Goal: Task Accomplishment & Management: Contribute content

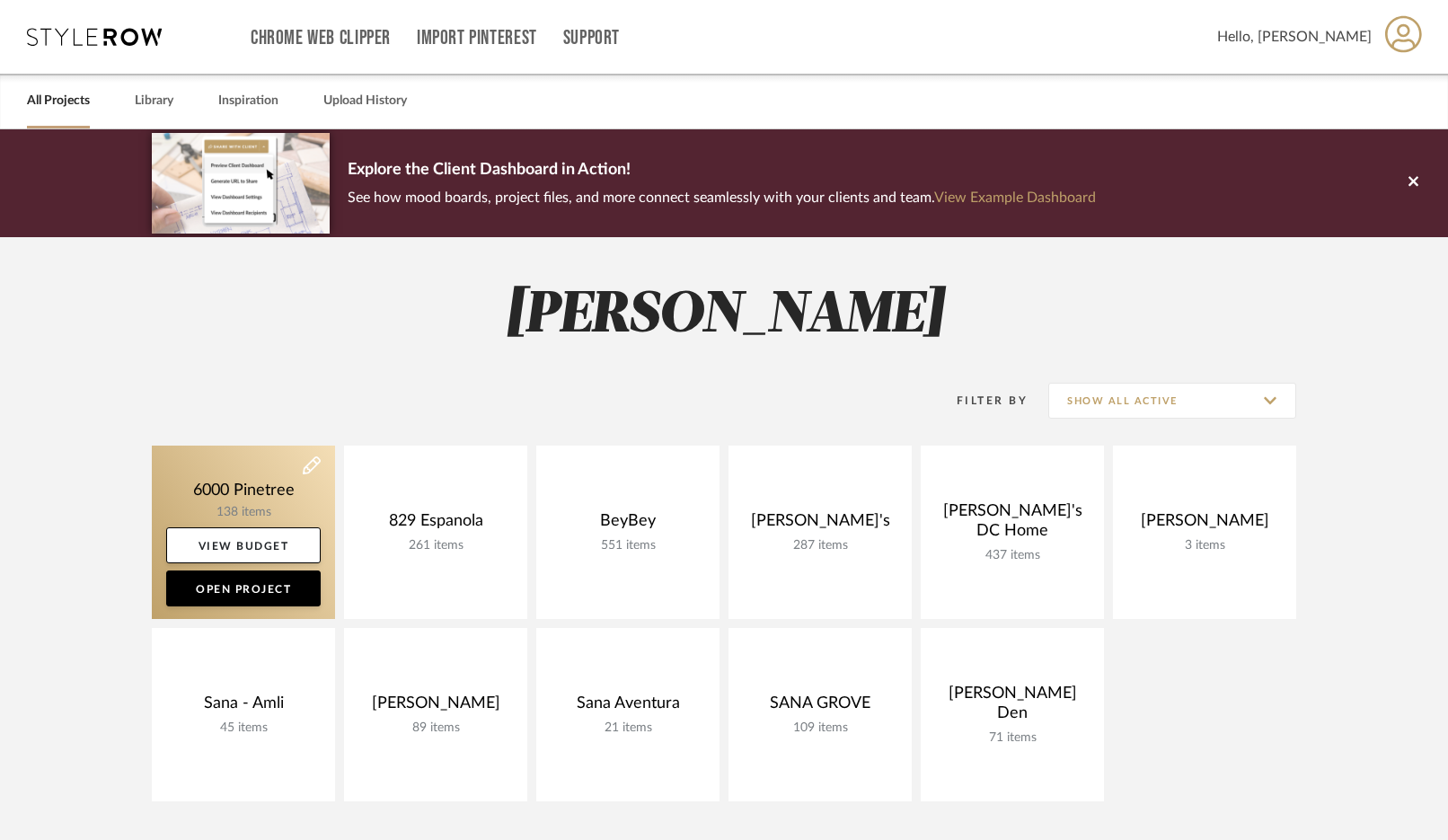
click at [252, 473] on link at bounding box center [243, 533] width 184 height 174
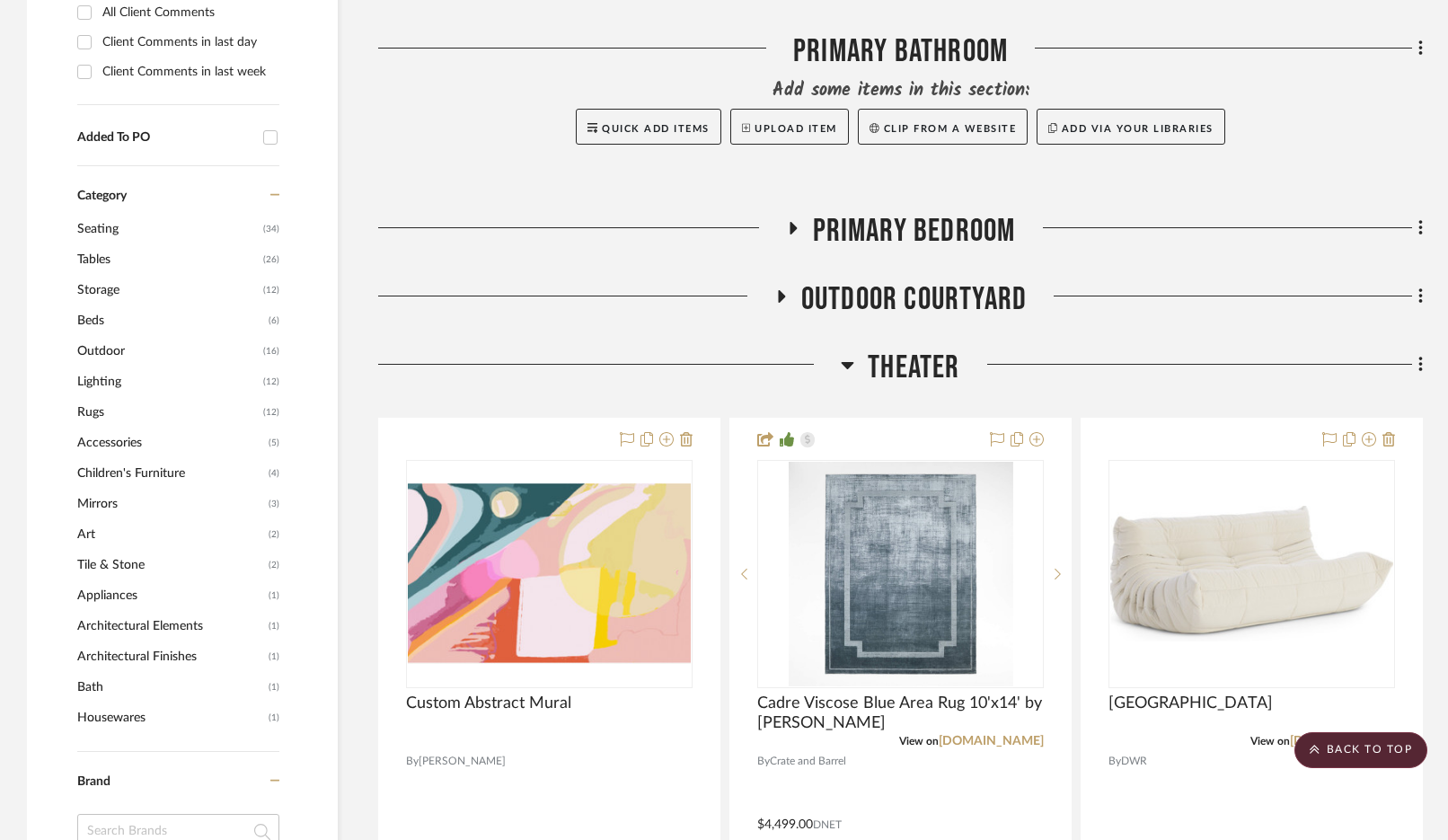
scroll to position [1053, 0]
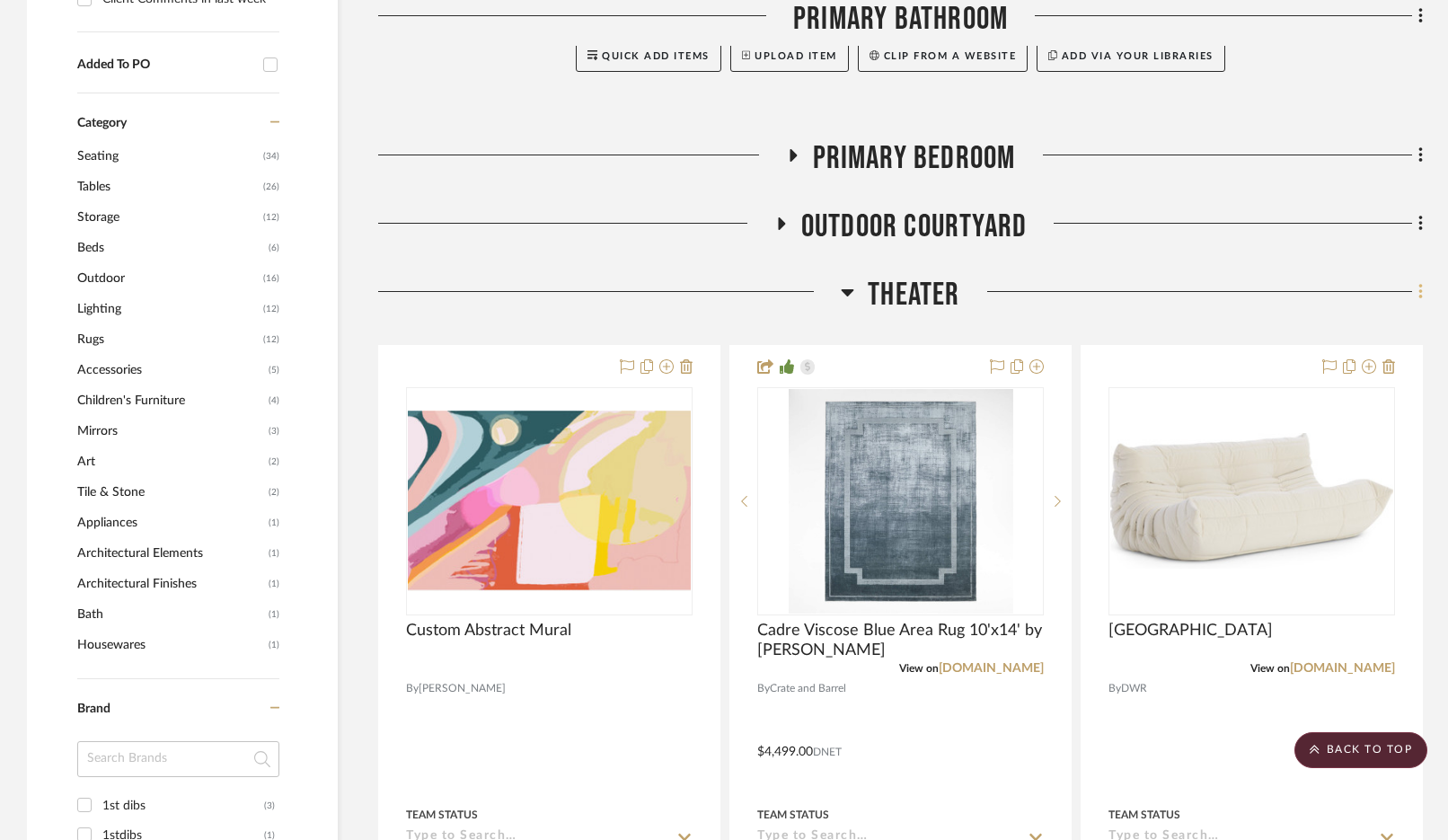
click at [1422, 292] on icon at bounding box center [1421, 292] width 4 height 16
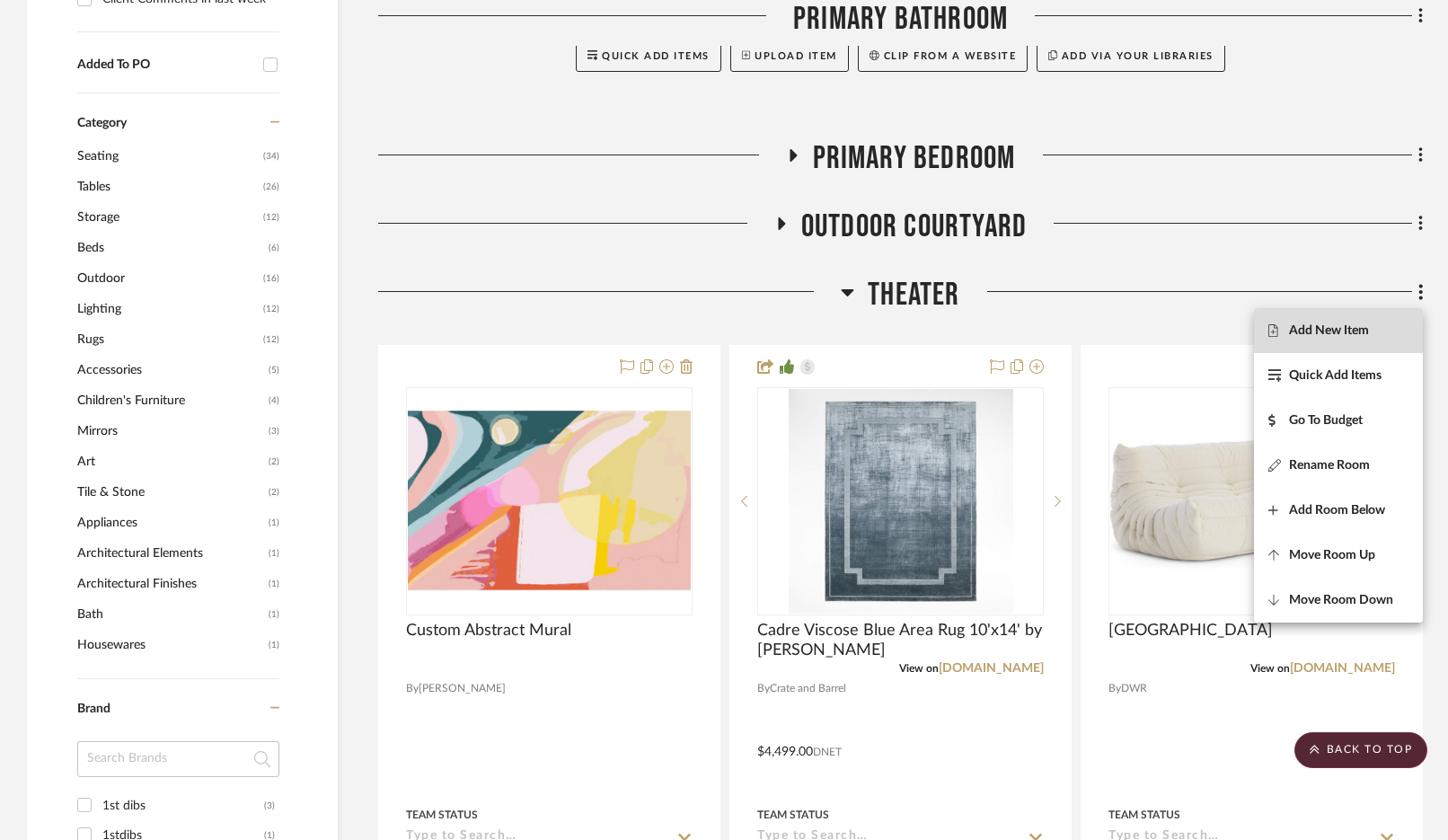
click at [1367, 323] on button "Add New Item" at bounding box center [1338, 330] width 169 height 45
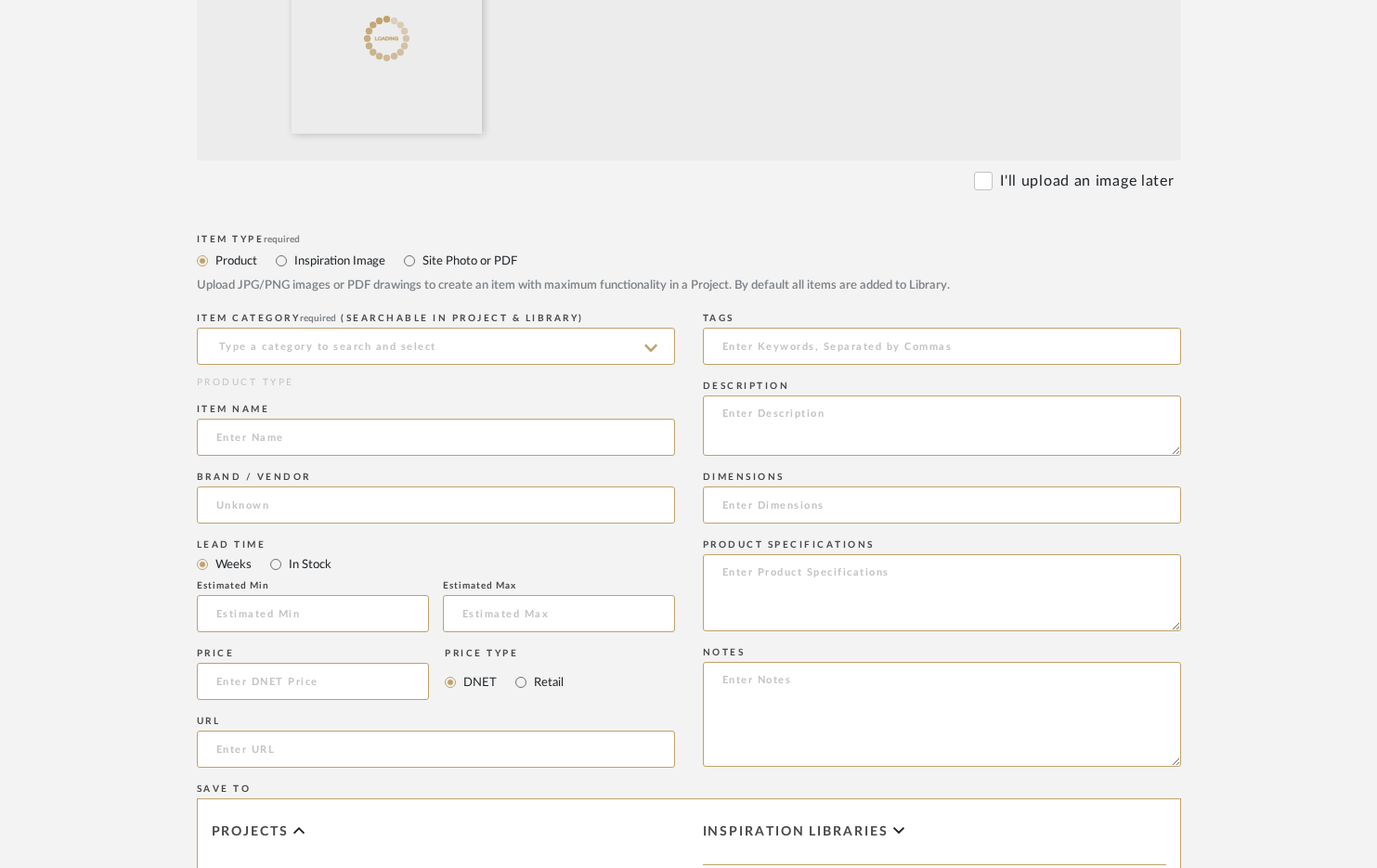
scroll to position [628, 0]
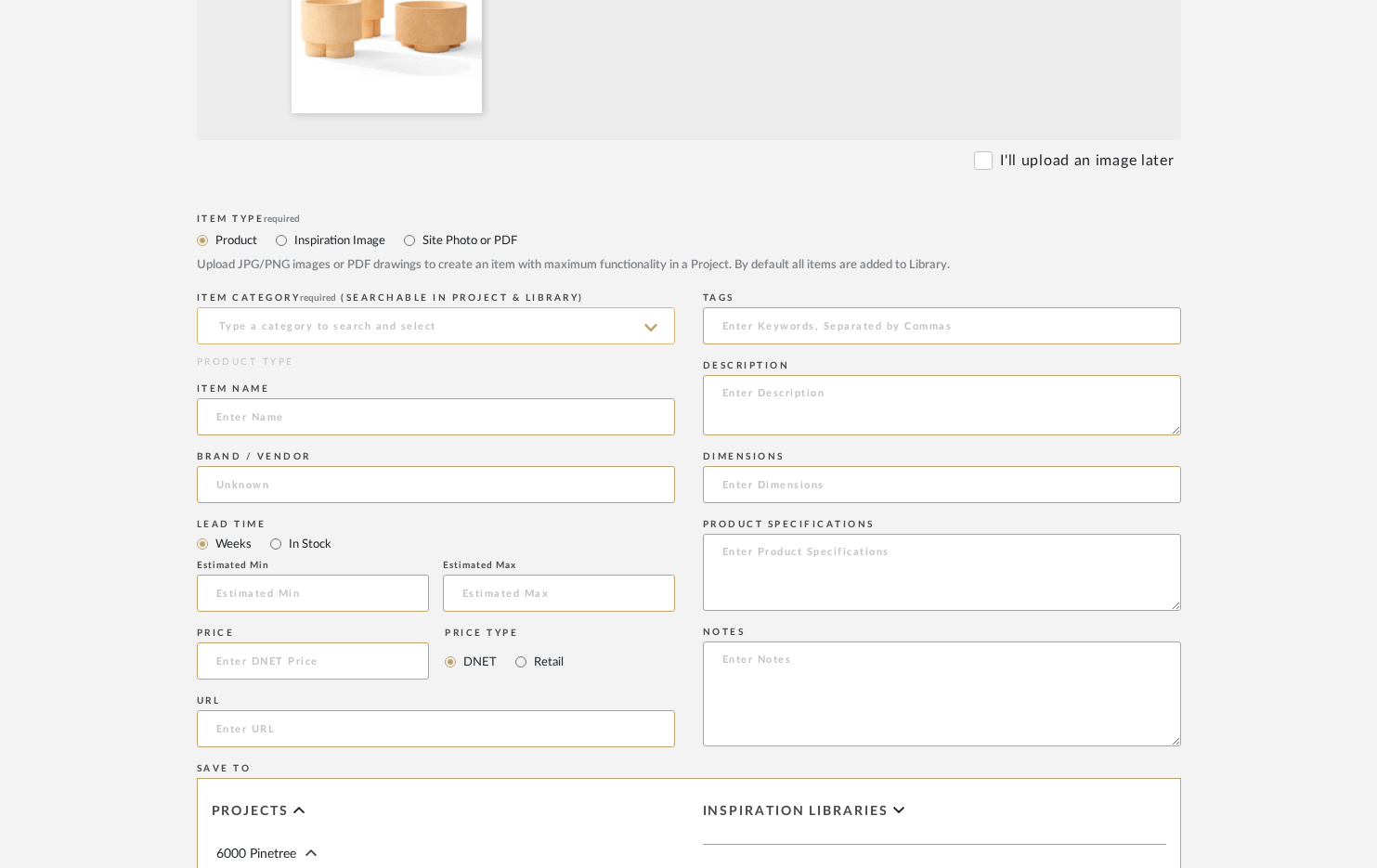
click at [273, 332] on input at bounding box center [435, 325] width 478 height 37
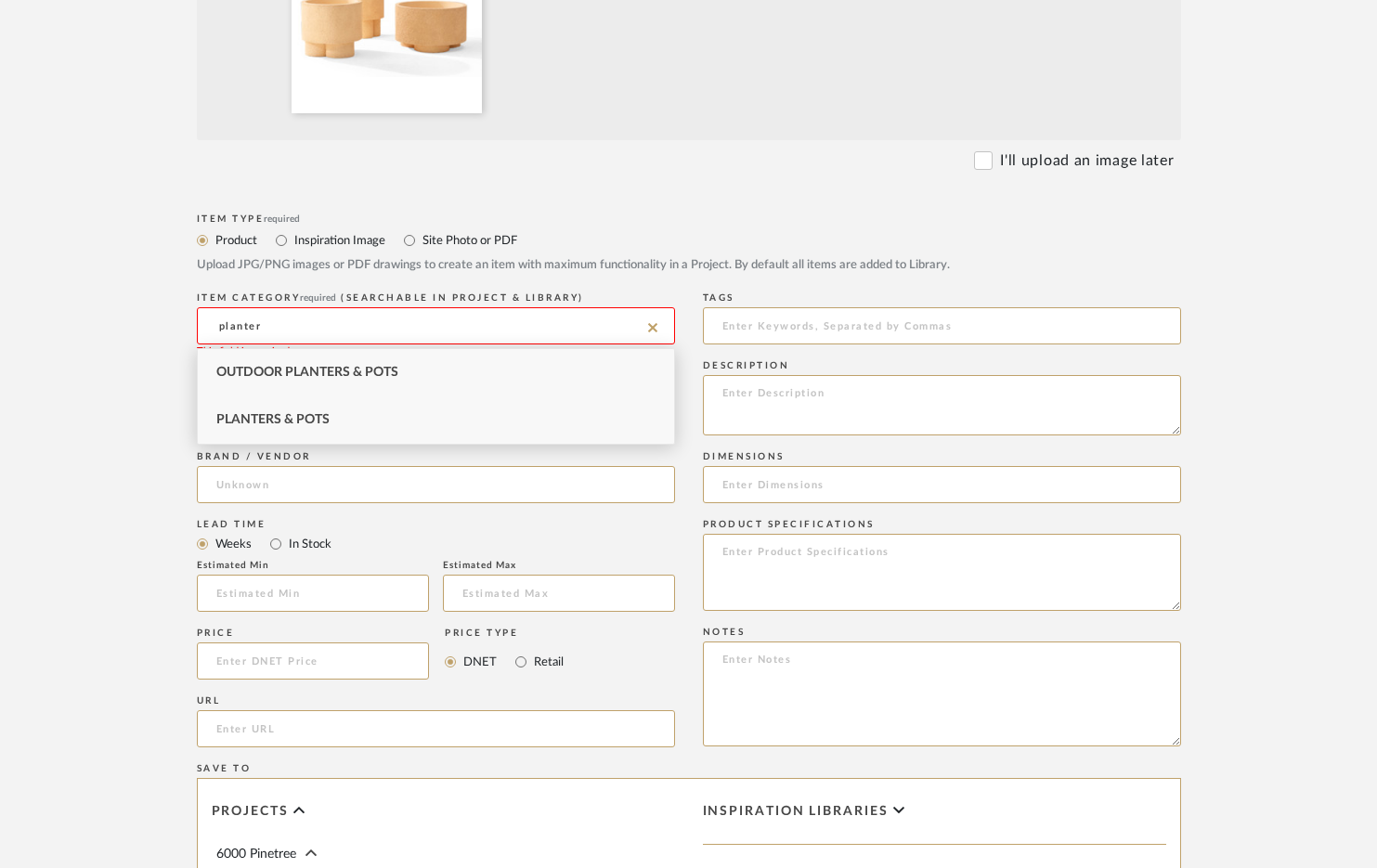
click at [356, 412] on div "Planters & Pots" at bounding box center [435, 420] width 476 height 47
type input "Planters & Pots"
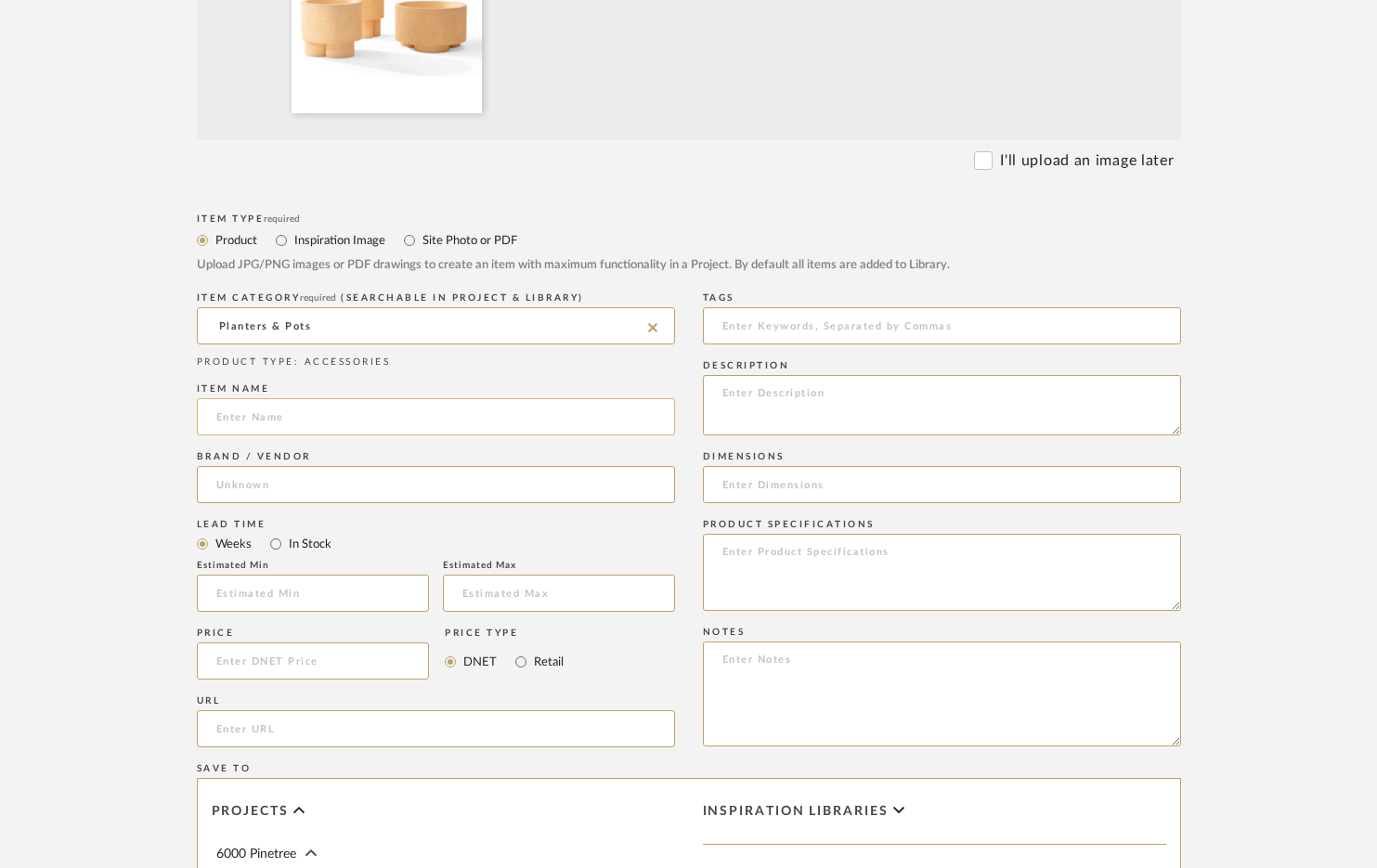
click at [320, 410] on input at bounding box center [435, 417] width 478 height 37
type input "[DEMOGRAPHIC_DATA]"
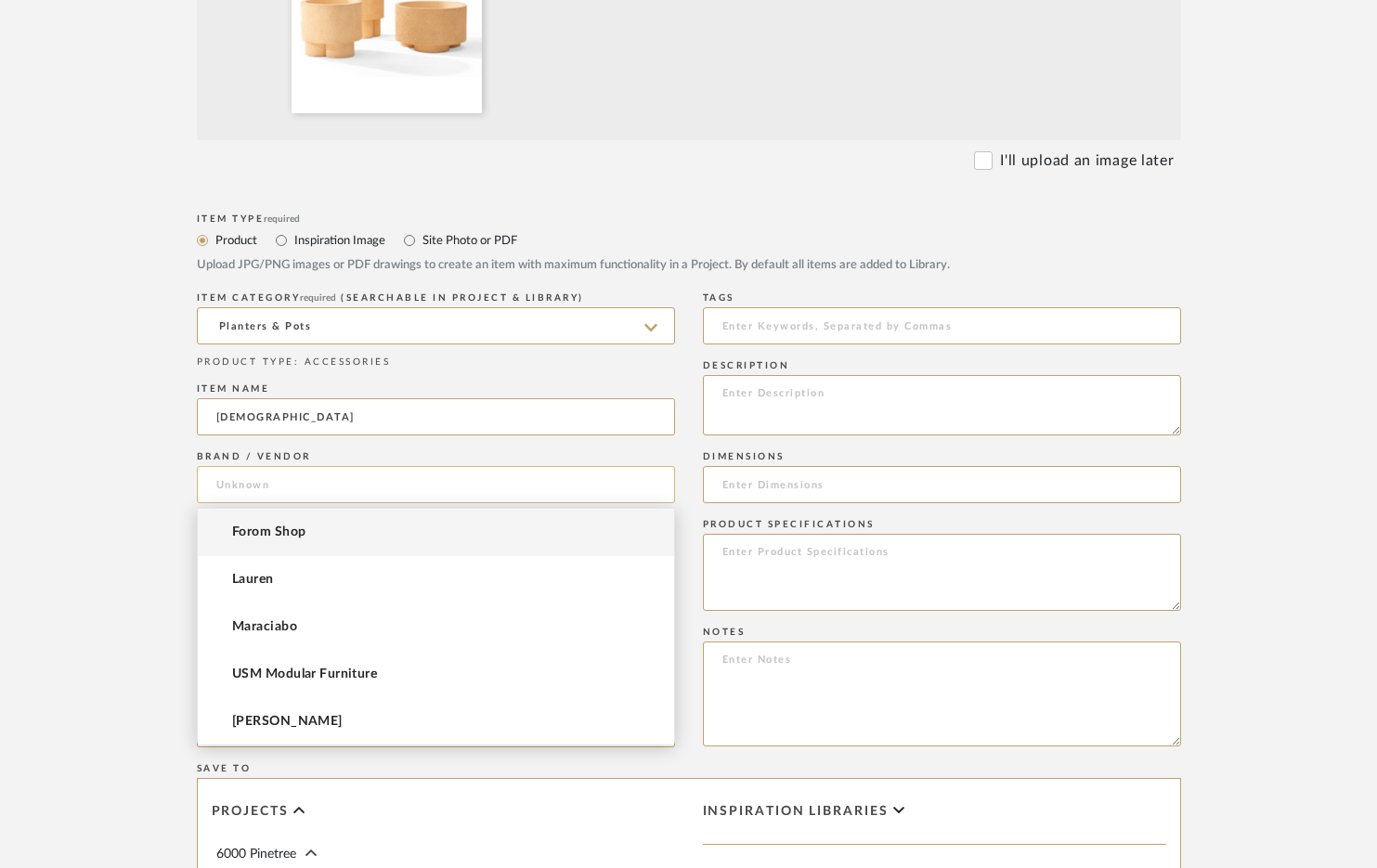
click at [479, 485] on input at bounding box center [435, 484] width 478 height 37
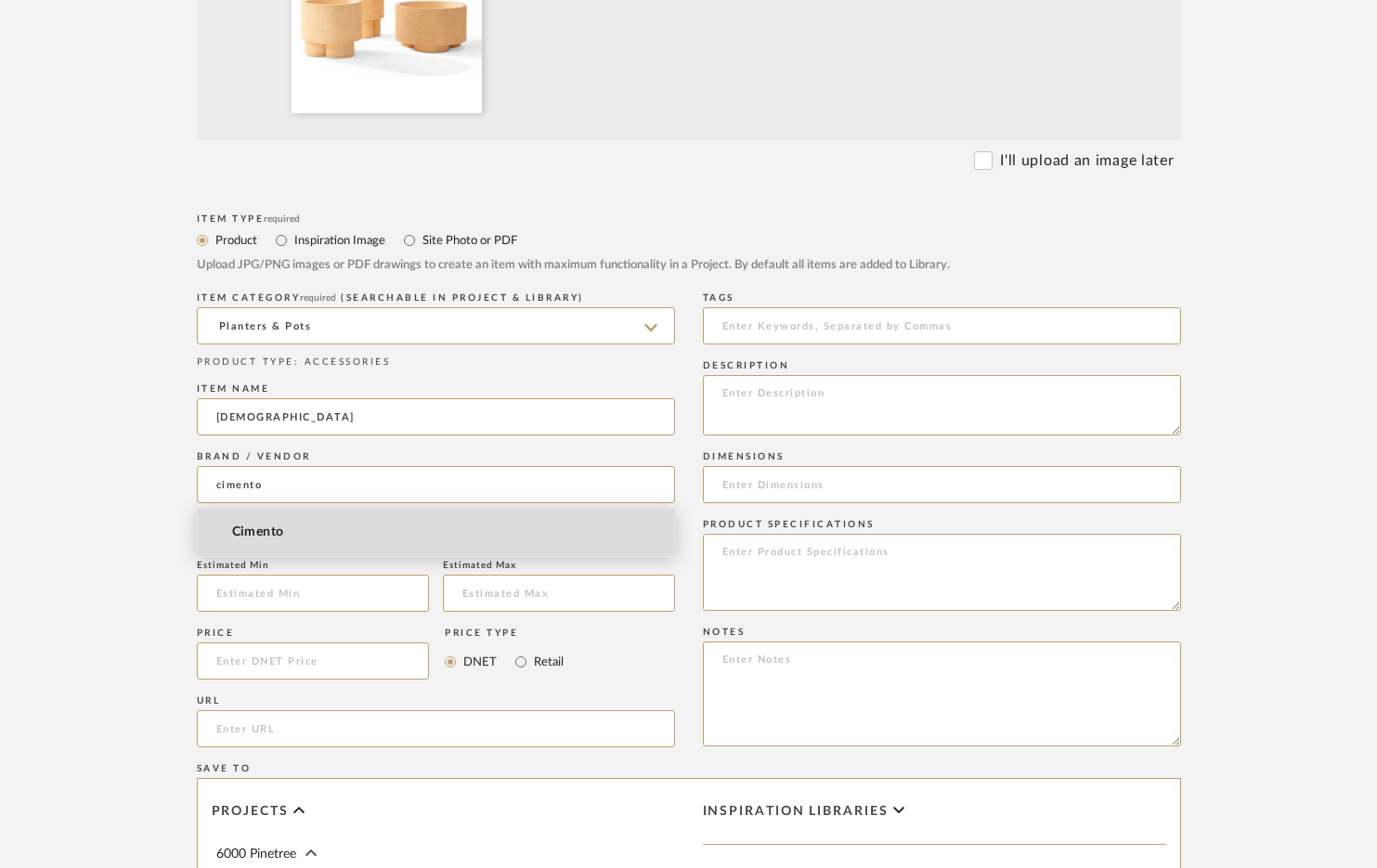
click at [390, 521] on mat-option "Cimento" at bounding box center [435, 533] width 476 height 47
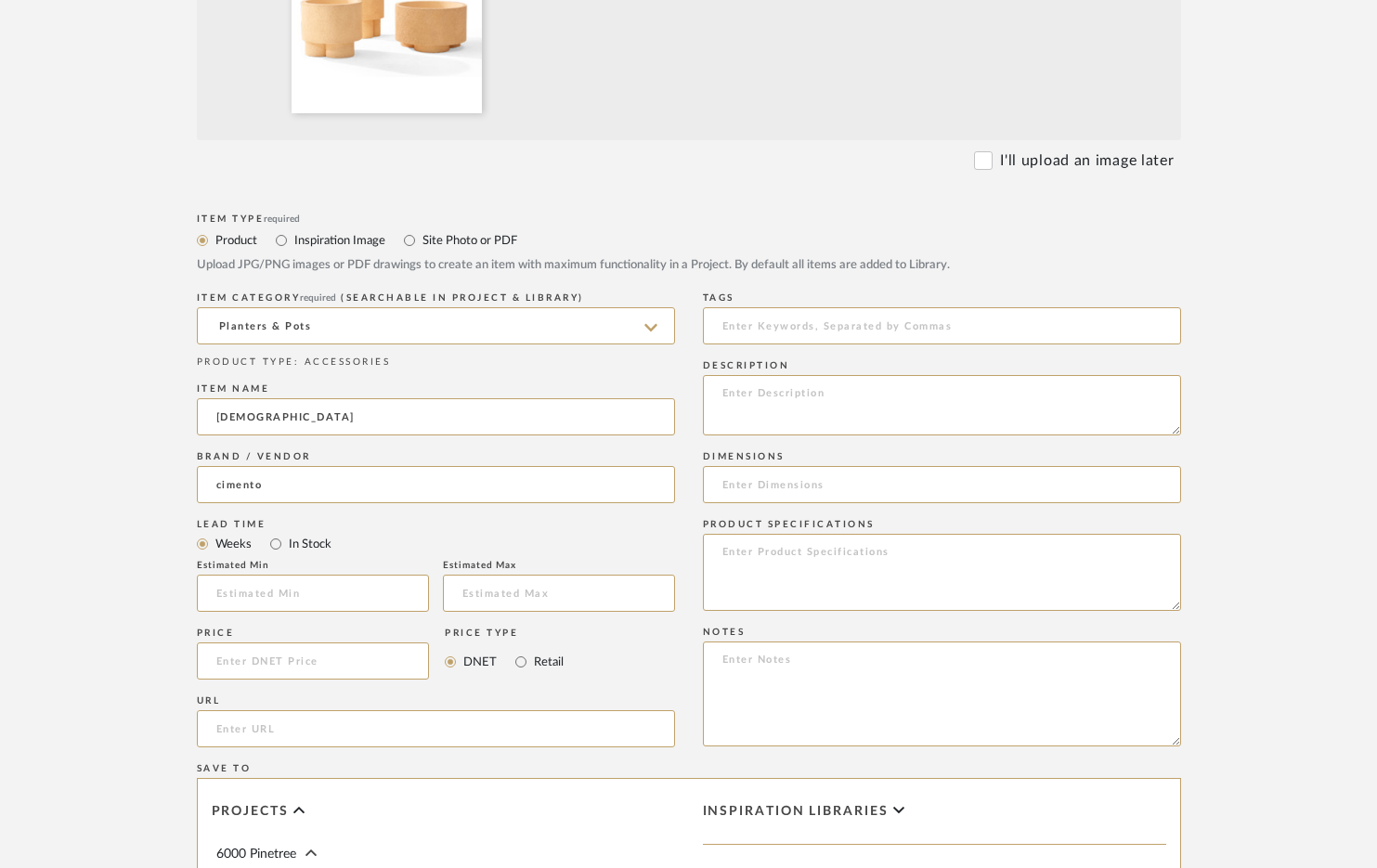
type input "Cimento"
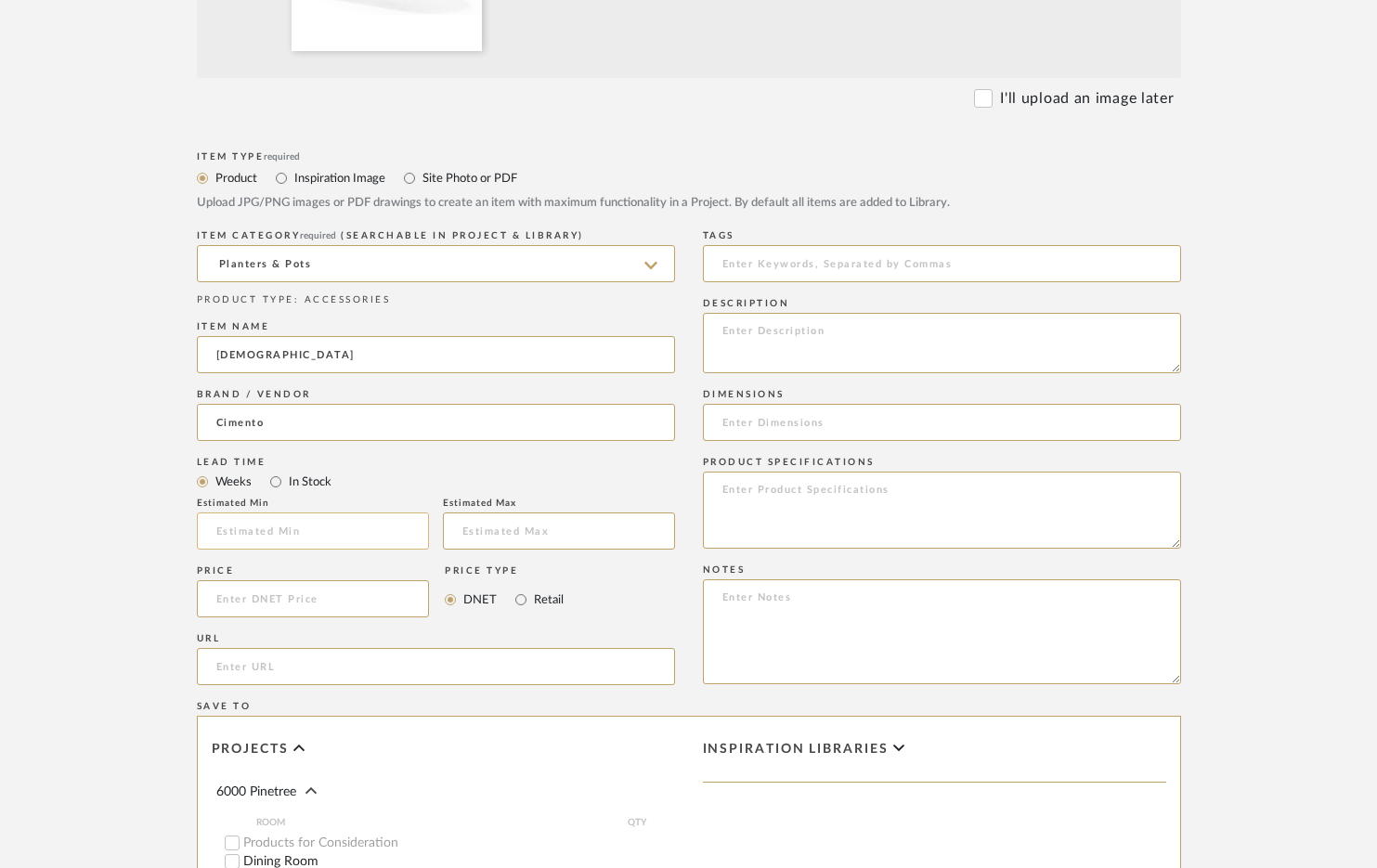
scroll to position [691, 0]
click at [295, 602] on input at bounding box center [313, 597] width 233 height 37
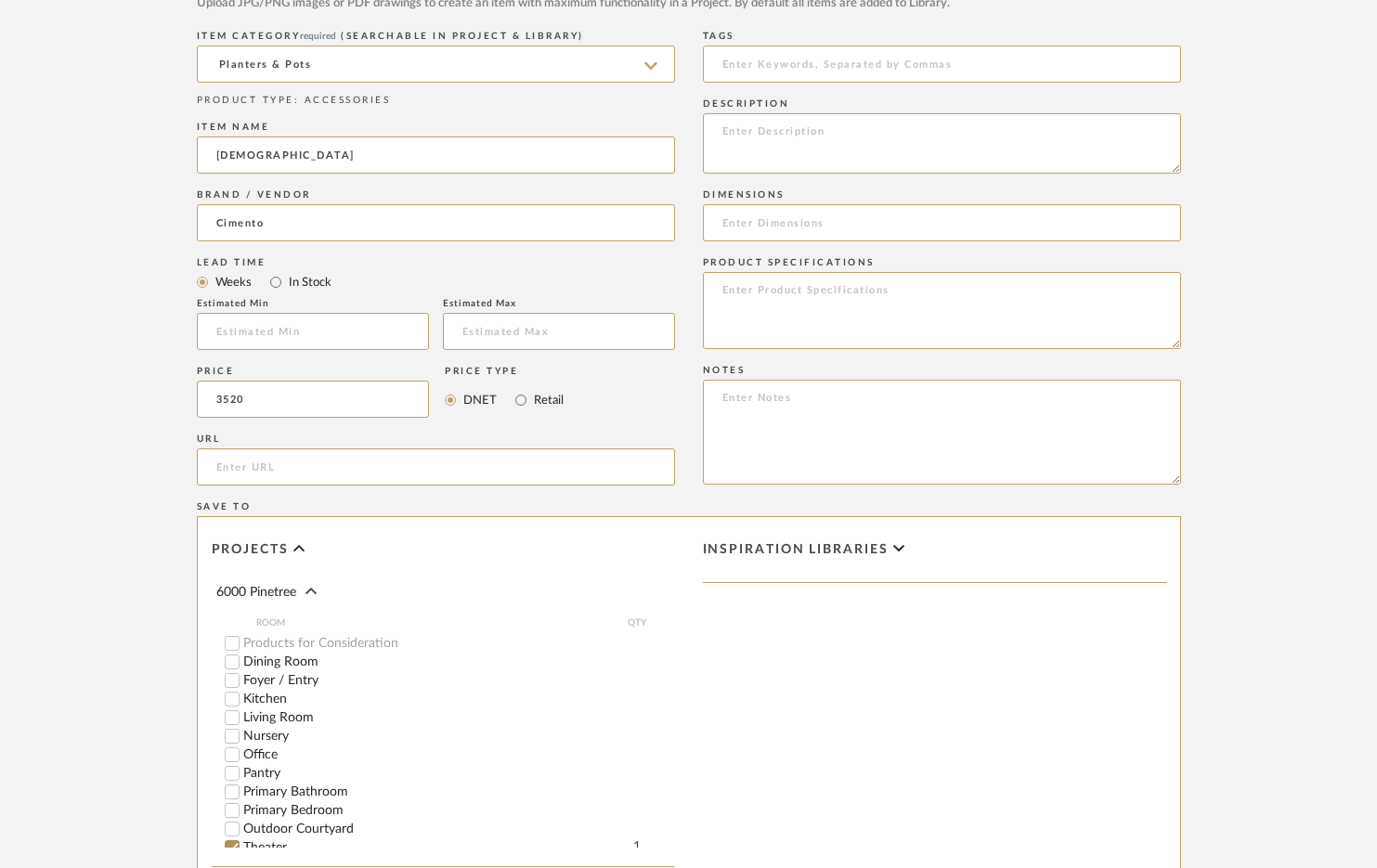
scroll to position [1081, 0]
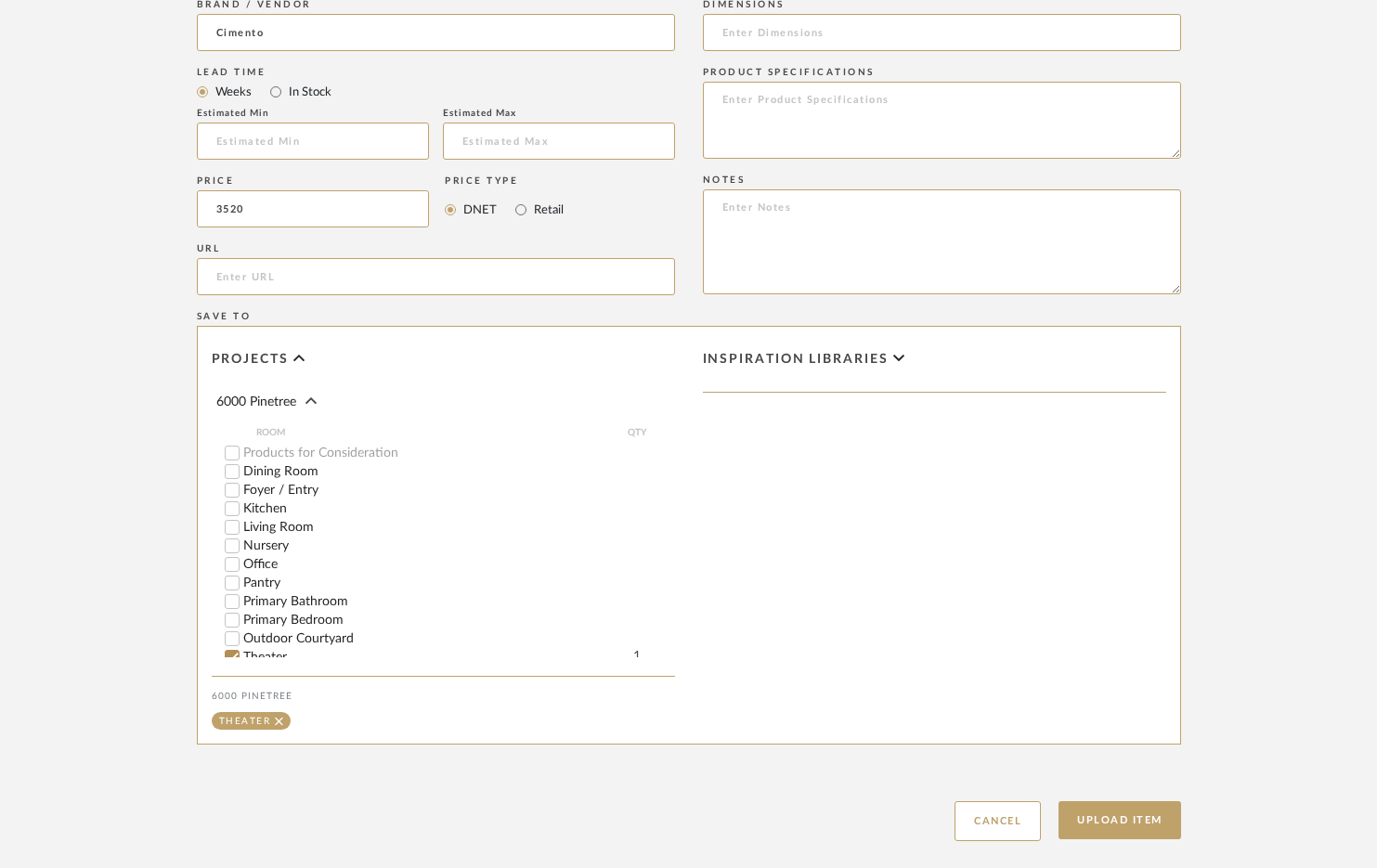
type input "$3,520.00"
click at [233, 524] on input "Living Room" at bounding box center [232, 527] width 19 height 19
click at [230, 651] on input "Theater" at bounding box center [232, 657] width 19 height 19
click at [1109, 828] on button "Upload Item" at bounding box center [1120, 820] width 123 height 38
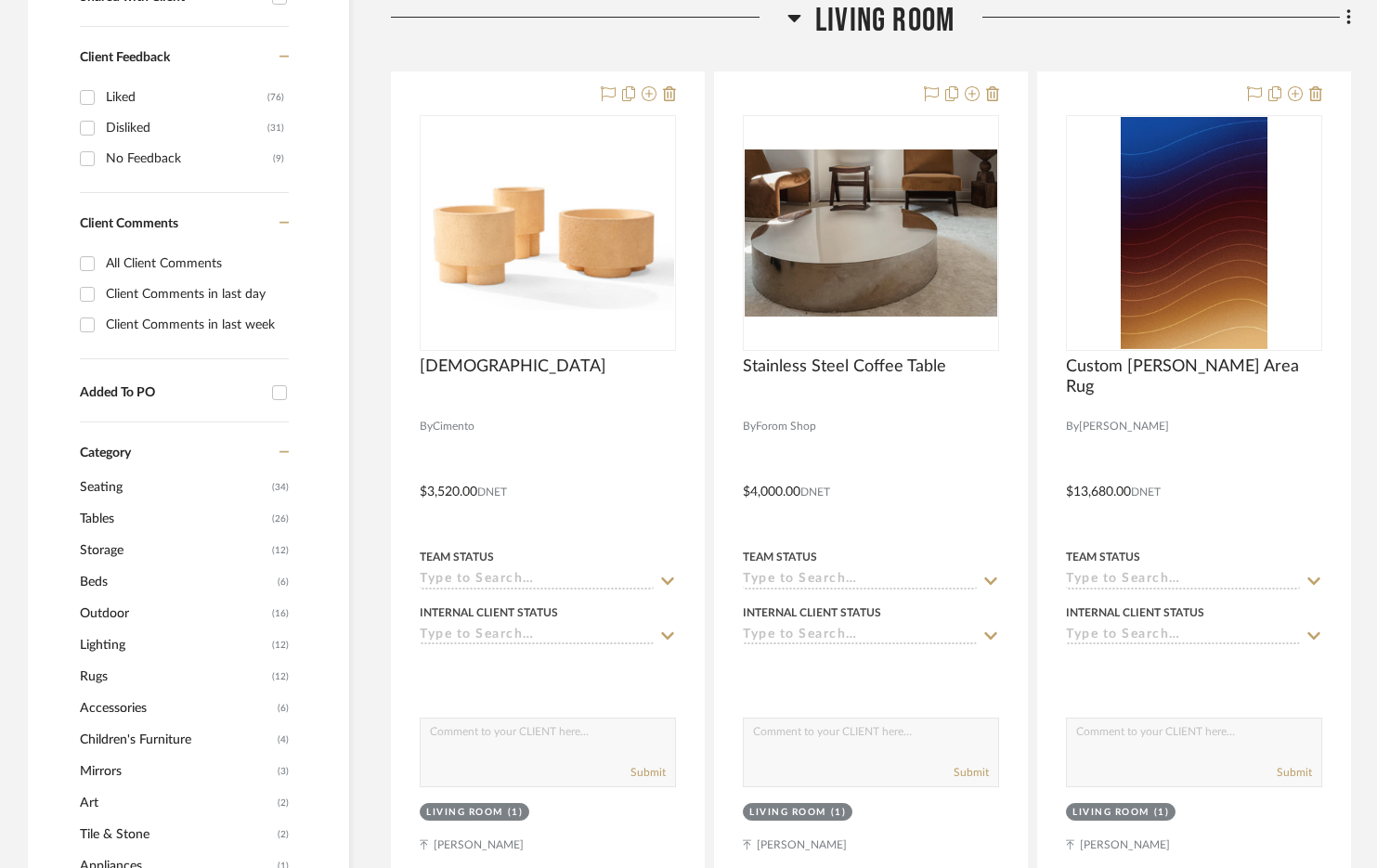
scroll to position [763, 0]
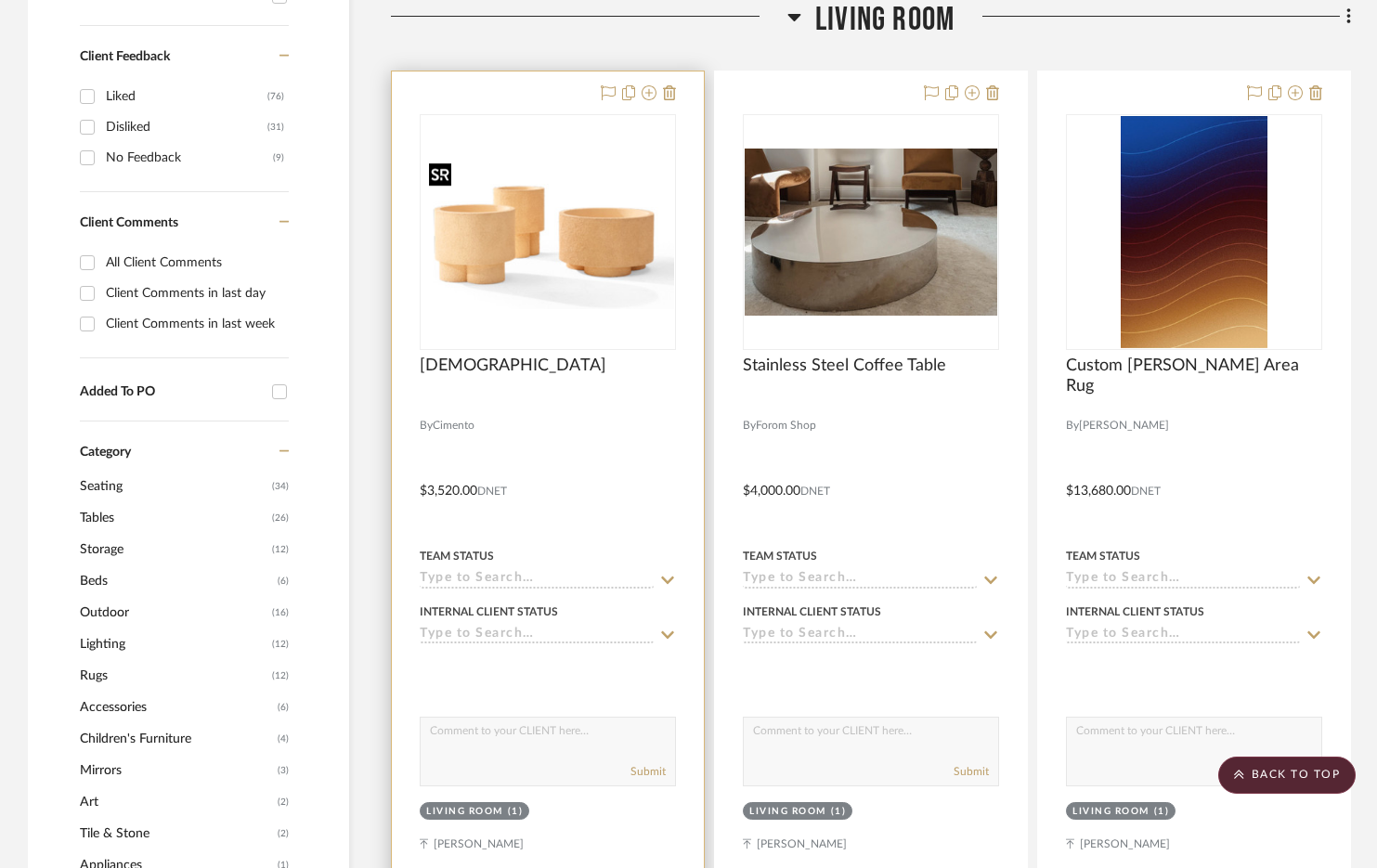
click at [523, 290] on img "0" at bounding box center [547, 231] width 252 height 154
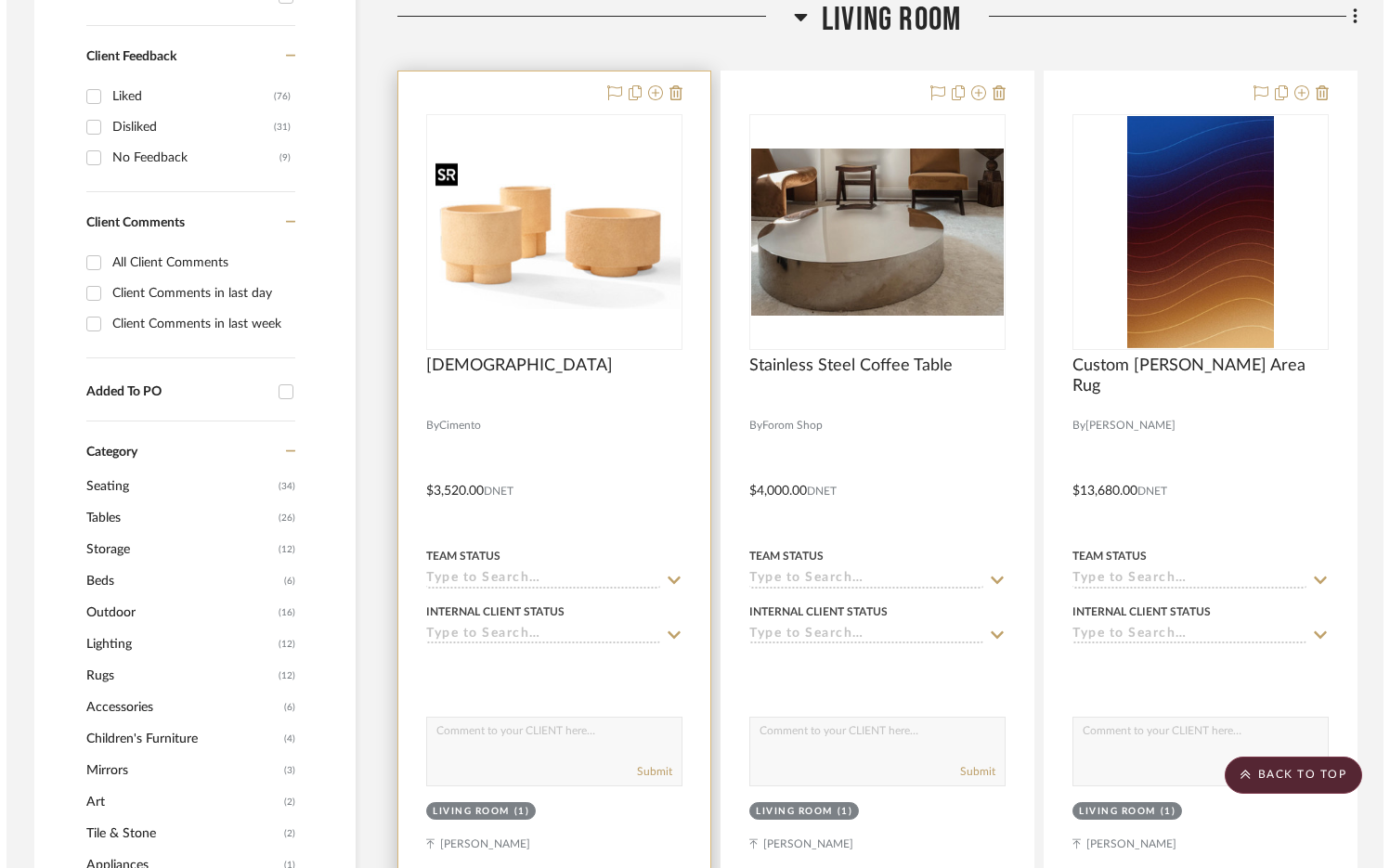
scroll to position [0, 0]
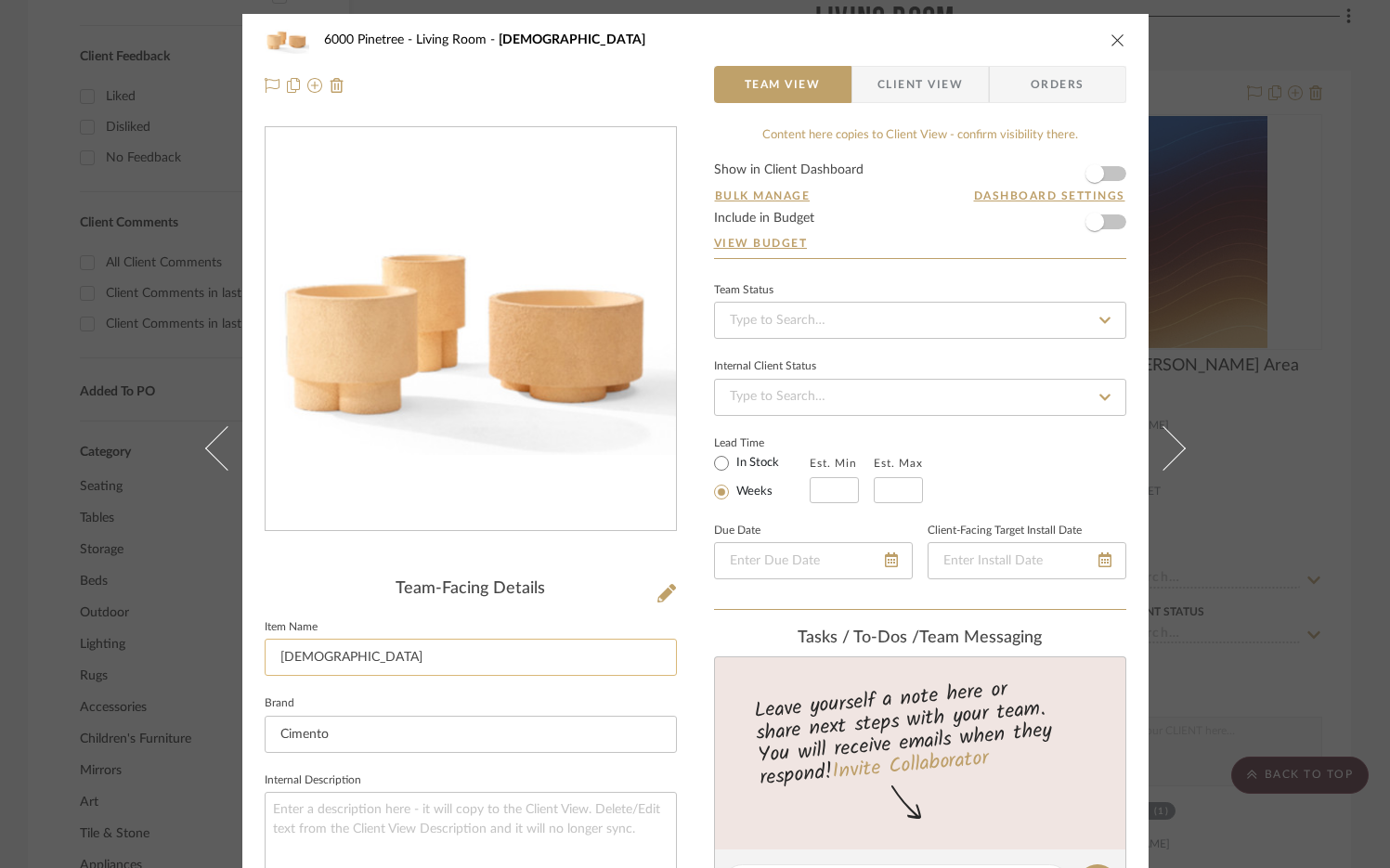
click at [408, 663] on input "[DEMOGRAPHIC_DATA]" at bounding box center [471, 656] width 412 height 37
type input "[PERSON_NAME] (Set of 3)"
click at [1111, 33] on icon "close" at bounding box center [1119, 40] width 15 height 15
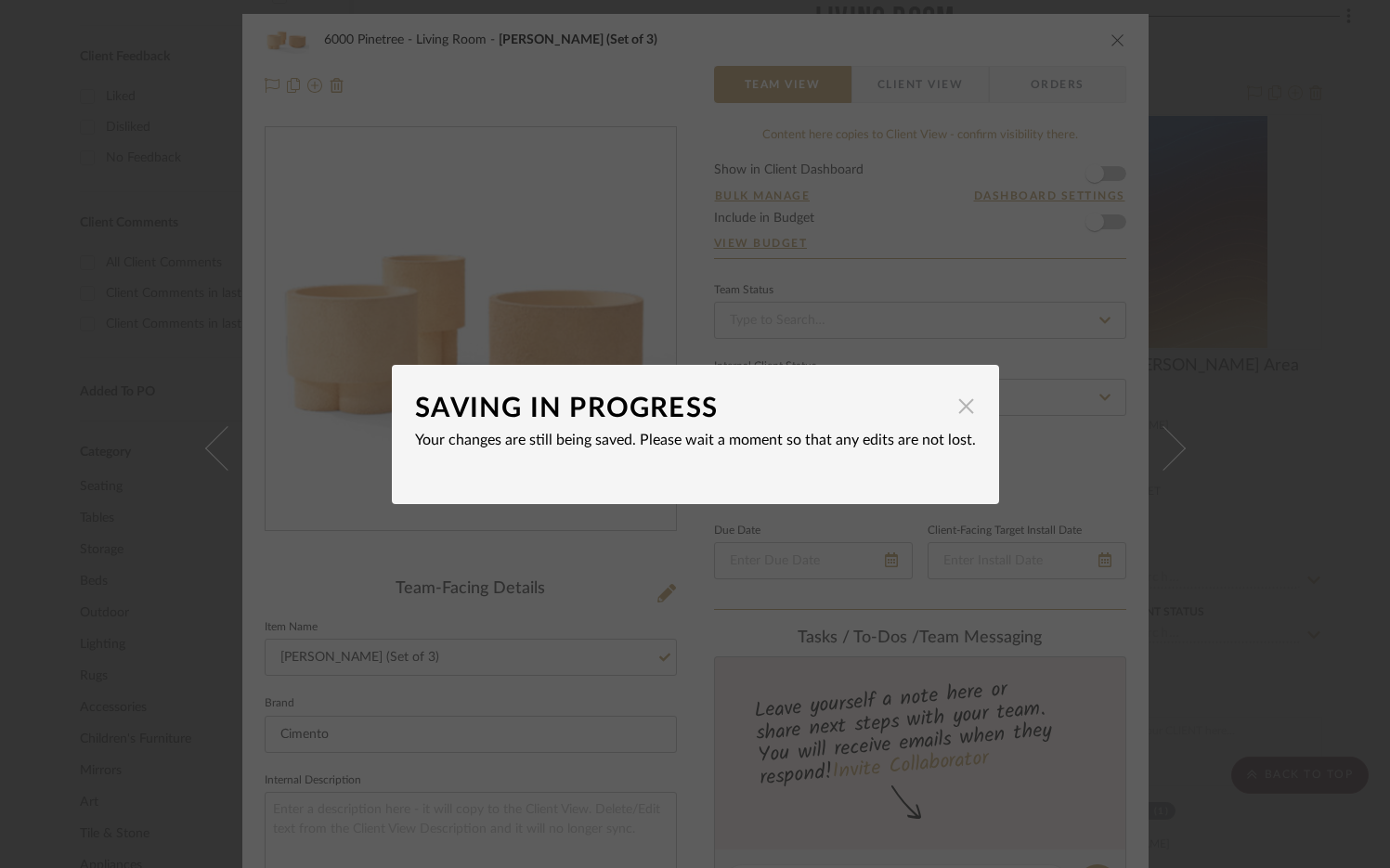
click at [957, 410] on span "button" at bounding box center [967, 406] width 37 height 37
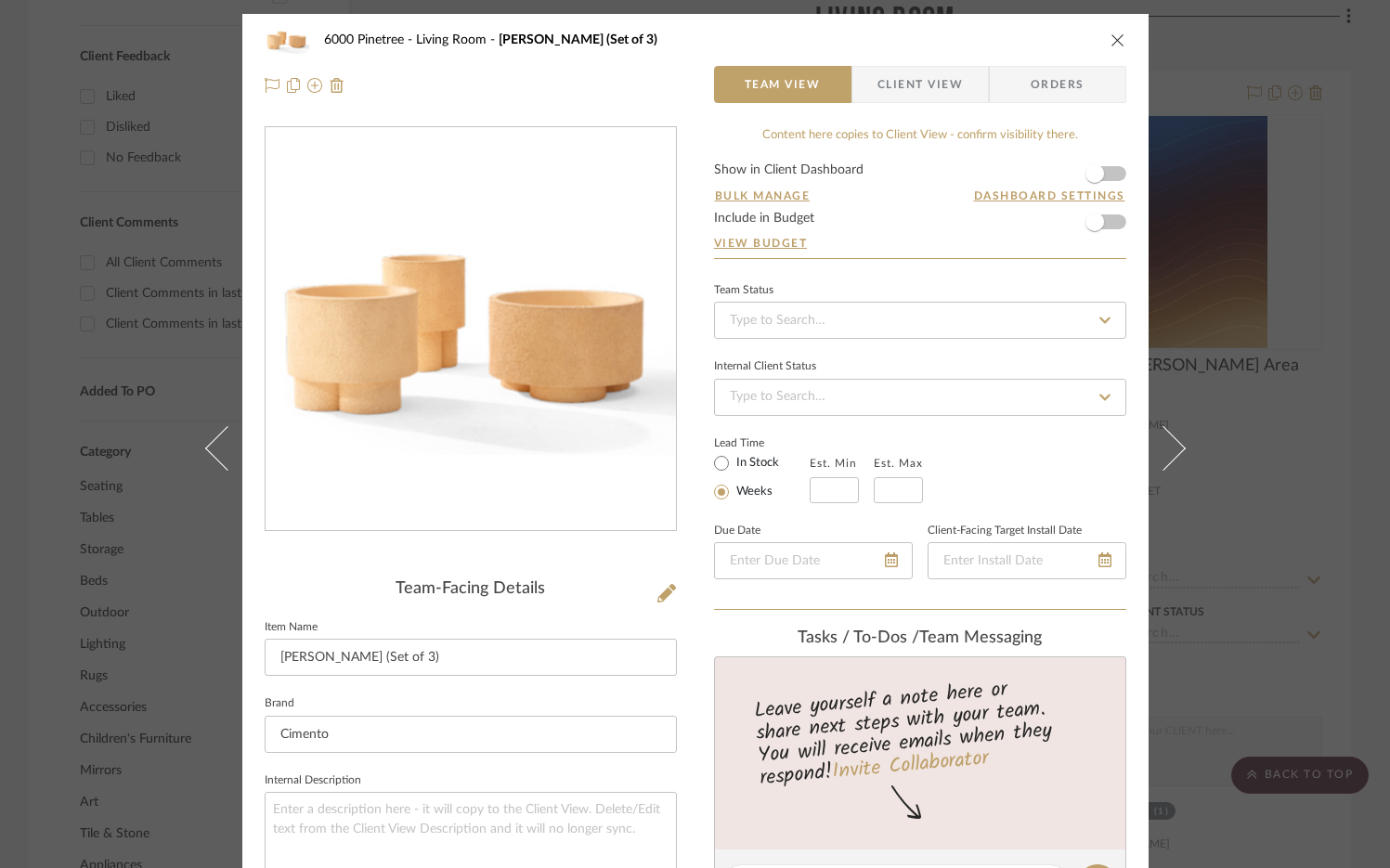
click at [1108, 48] on div "6000 Pinetree Living Room [PERSON_NAME] (Set of 3)" at bounding box center [695, 40] width 862 height 37
click at [1116, 32] on icon "close" at bounding box center [1119, 40] width 15 height 15
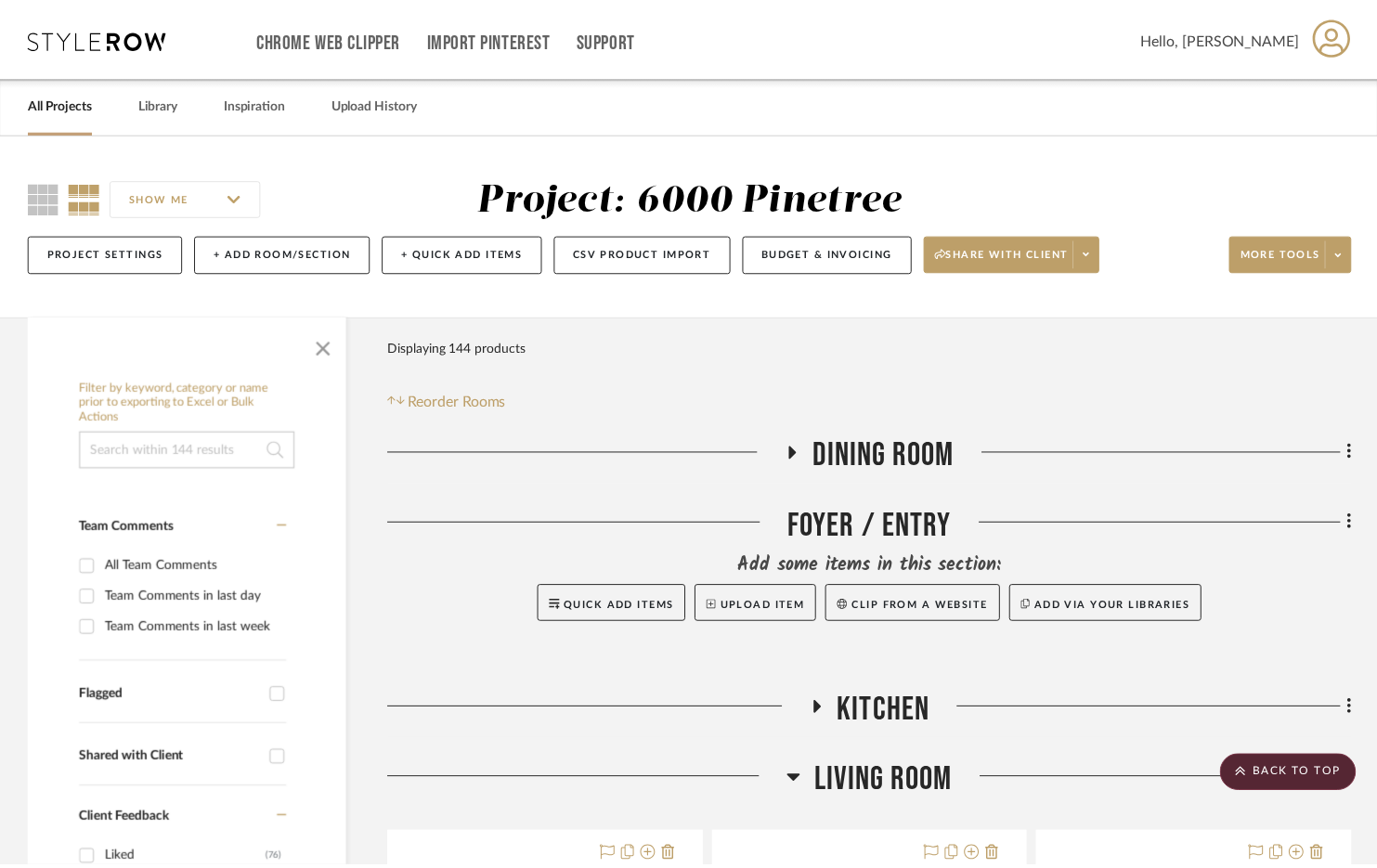
scroll to position [763, 0]
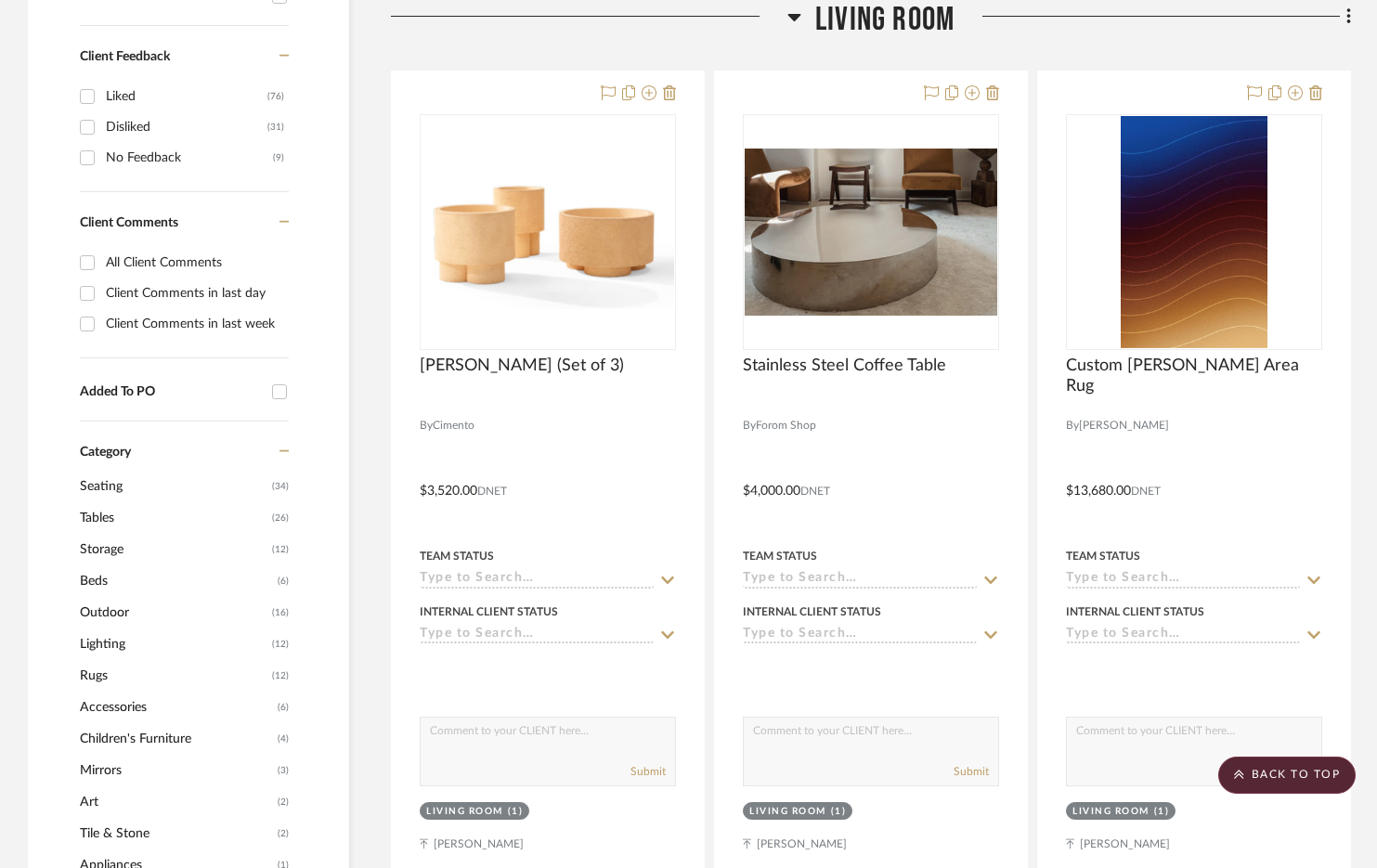
click at [906, 21] on span "Living Room" at bounding box center [884, 20] width 139 height 40
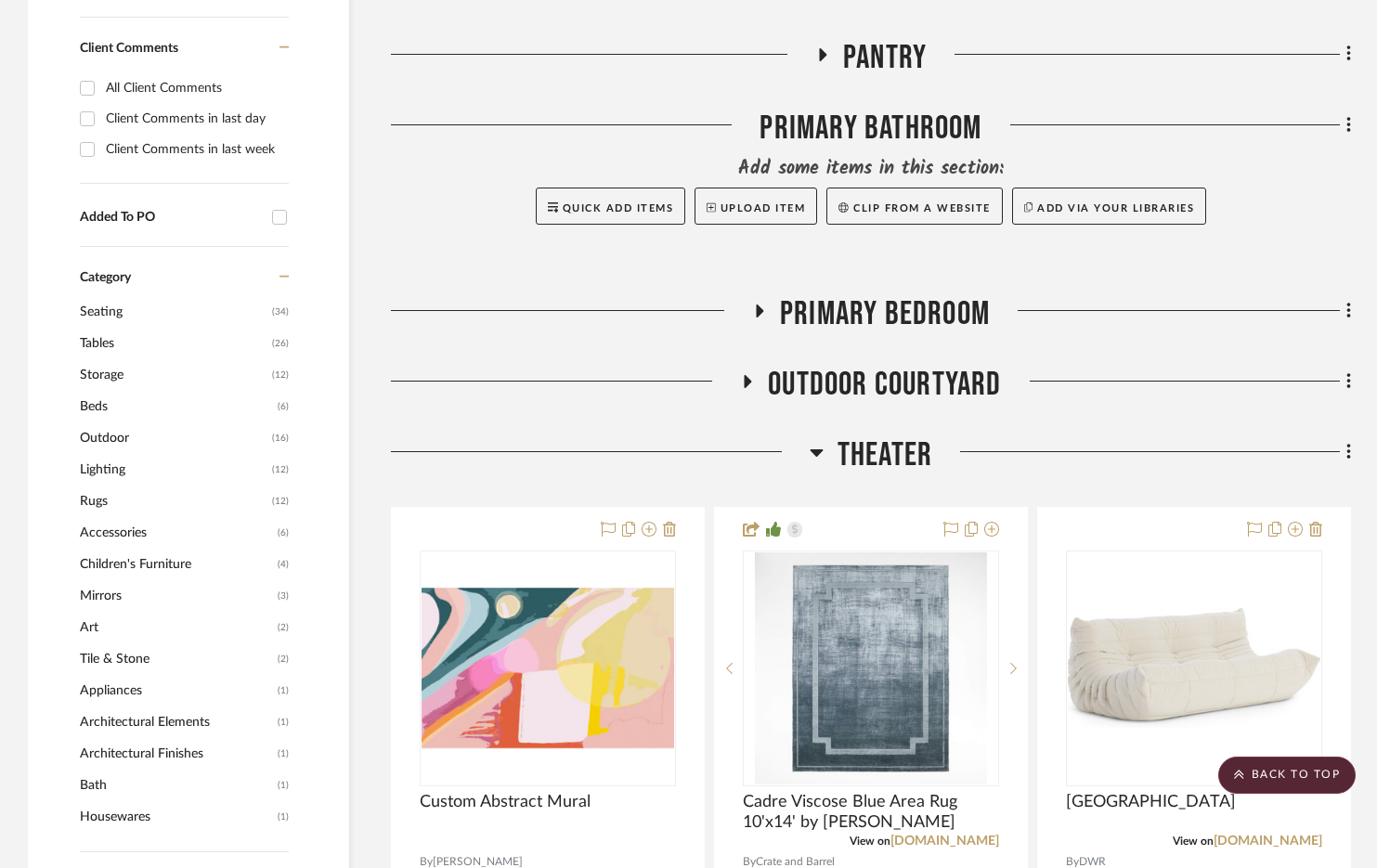
scroll to position [957, 0]
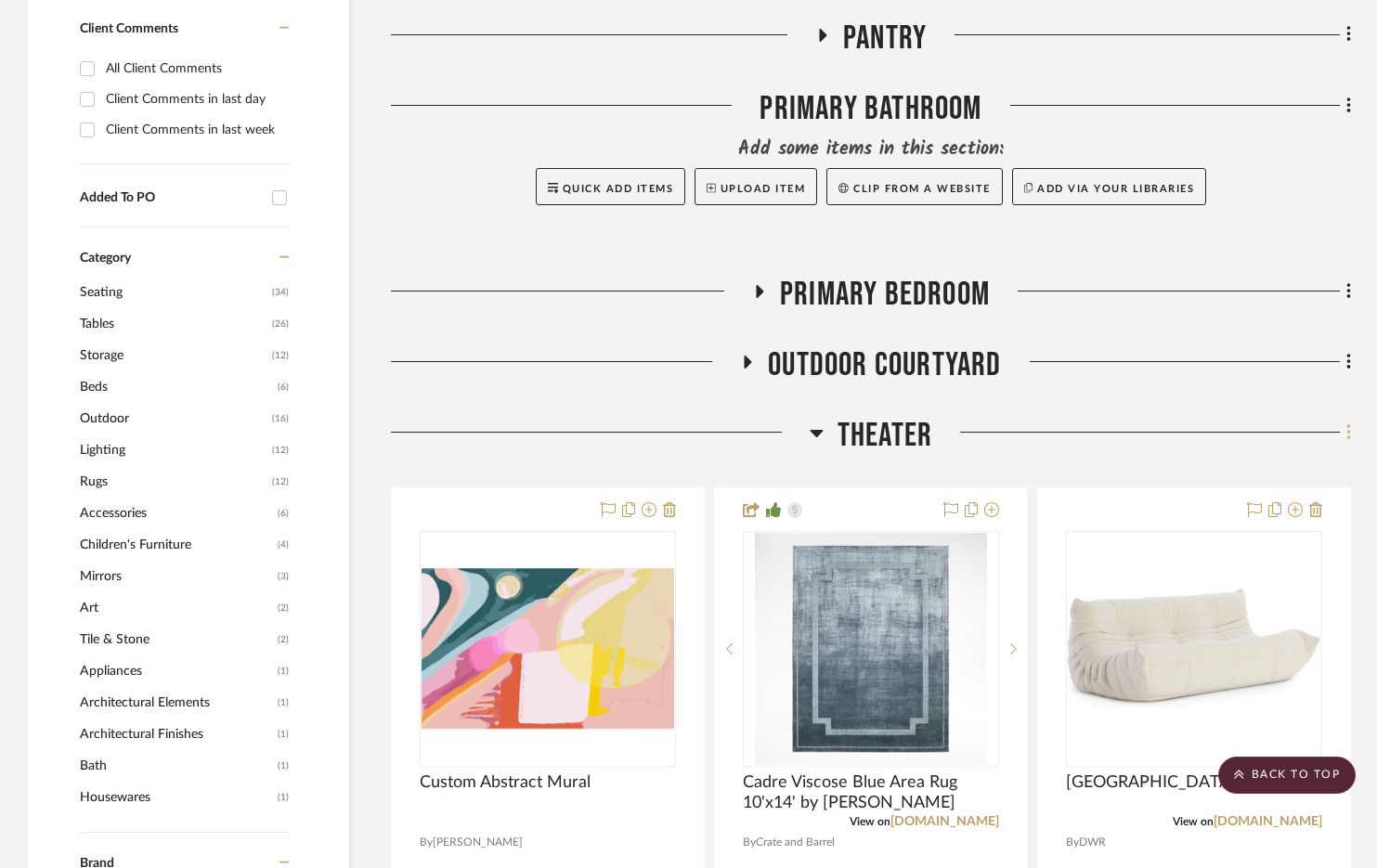
click at [1348, 433] on icon at bounding box center [1348, 433] width 4 height 16
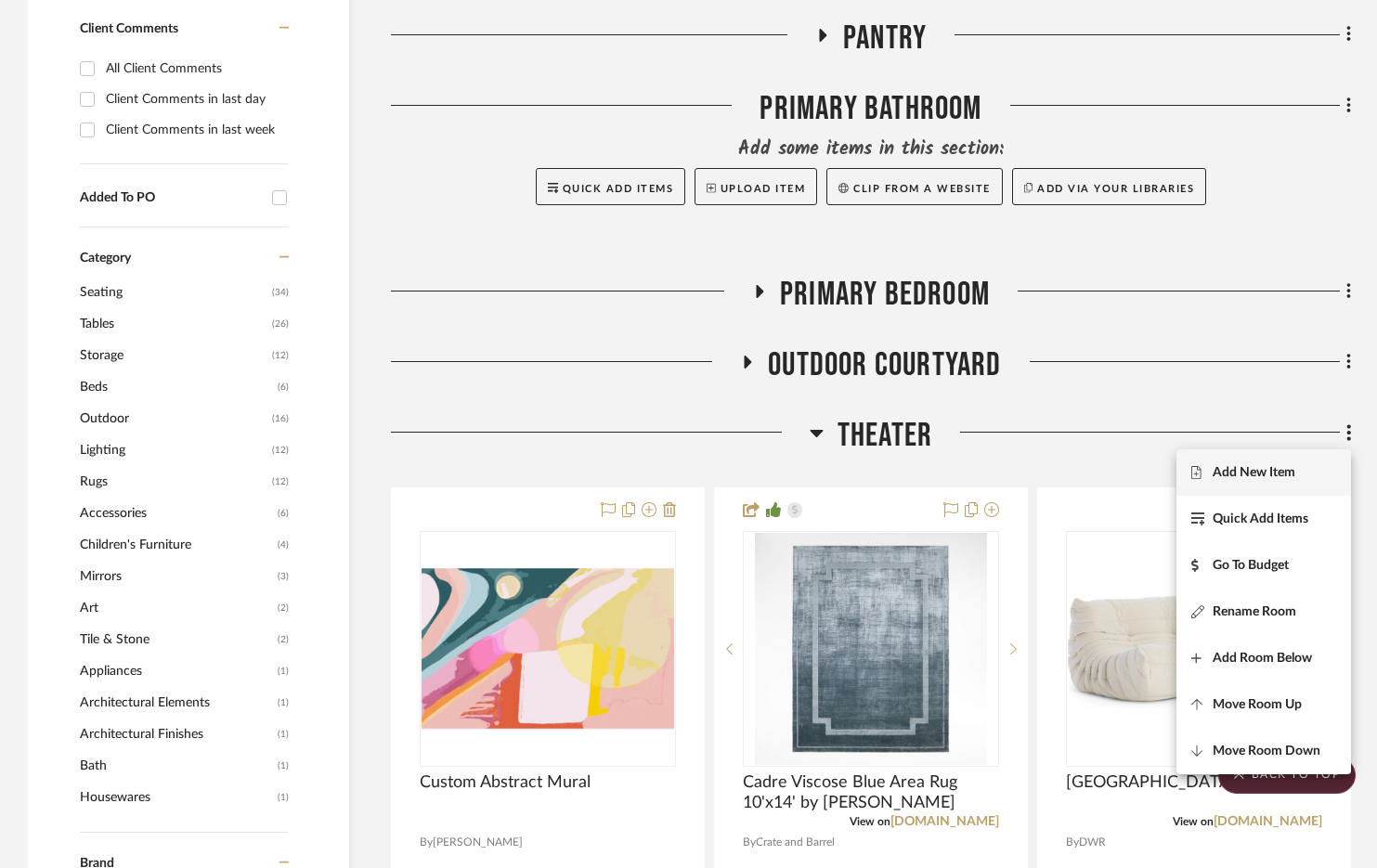
click at [1271, 468] on span "Add New Item" at bounding box center [1253, 472] width 82 height 16
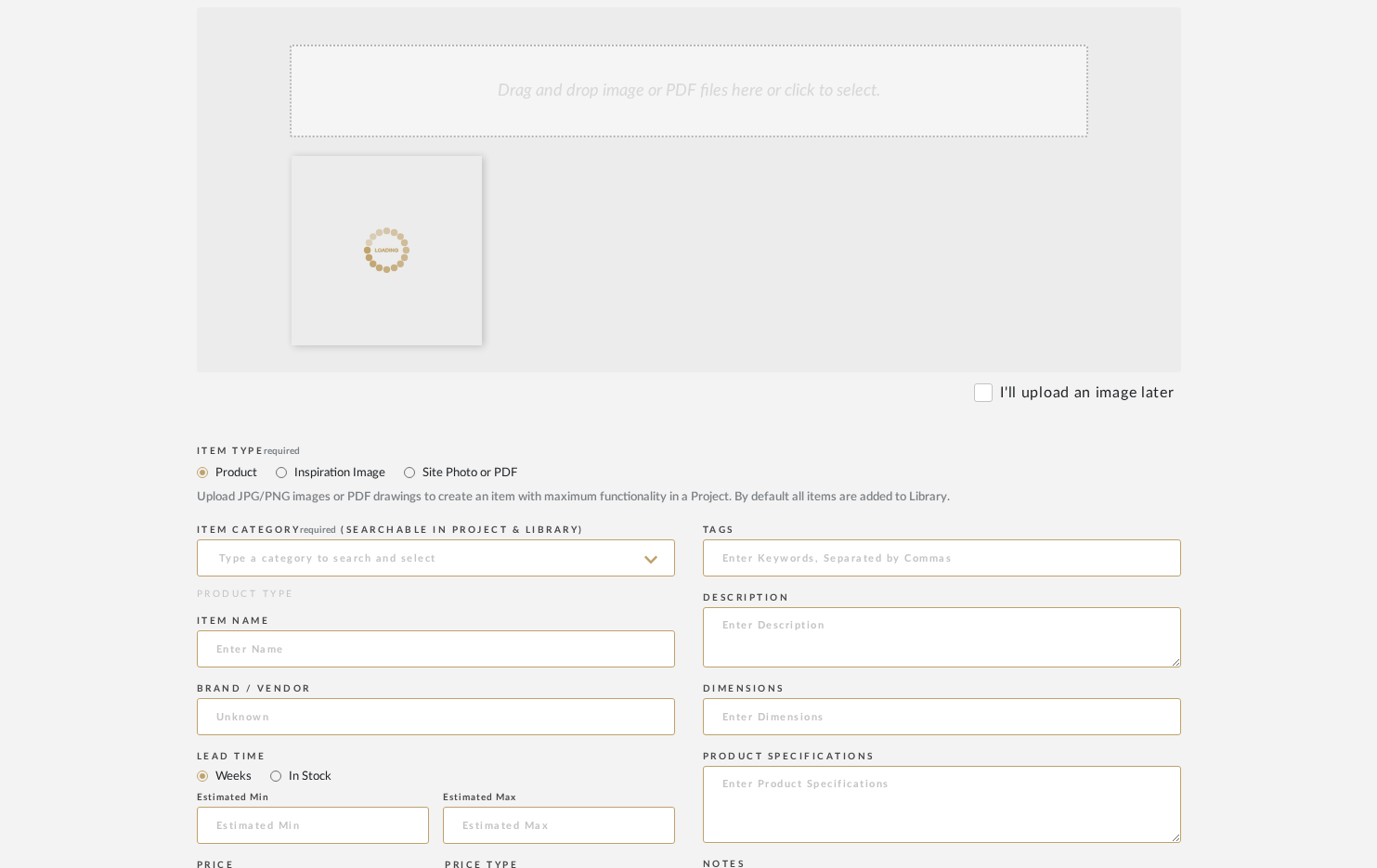
scroll to position [480, 0]
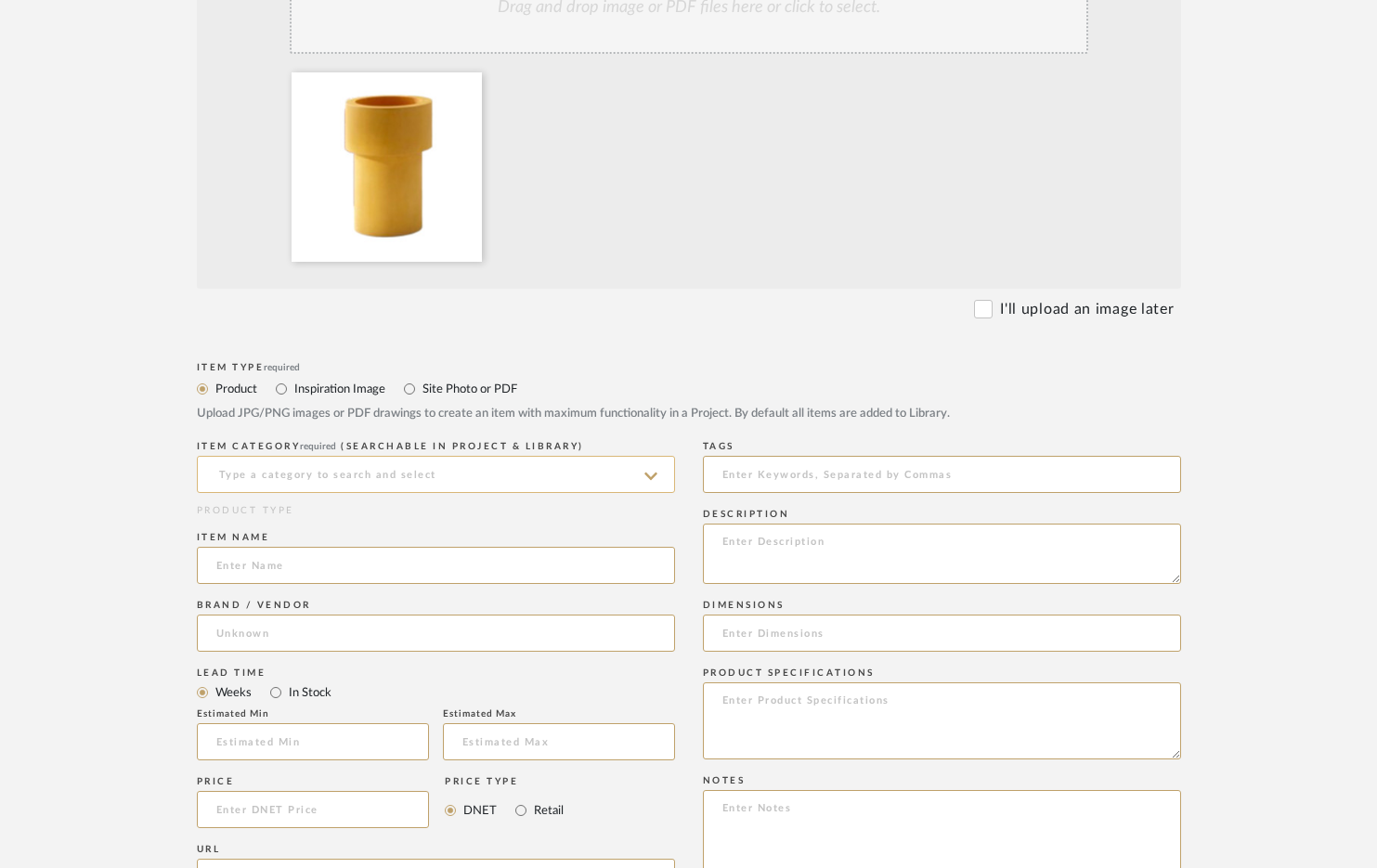
click at [289, 474] on input at bounding box center [435, 474] width 478 height 37
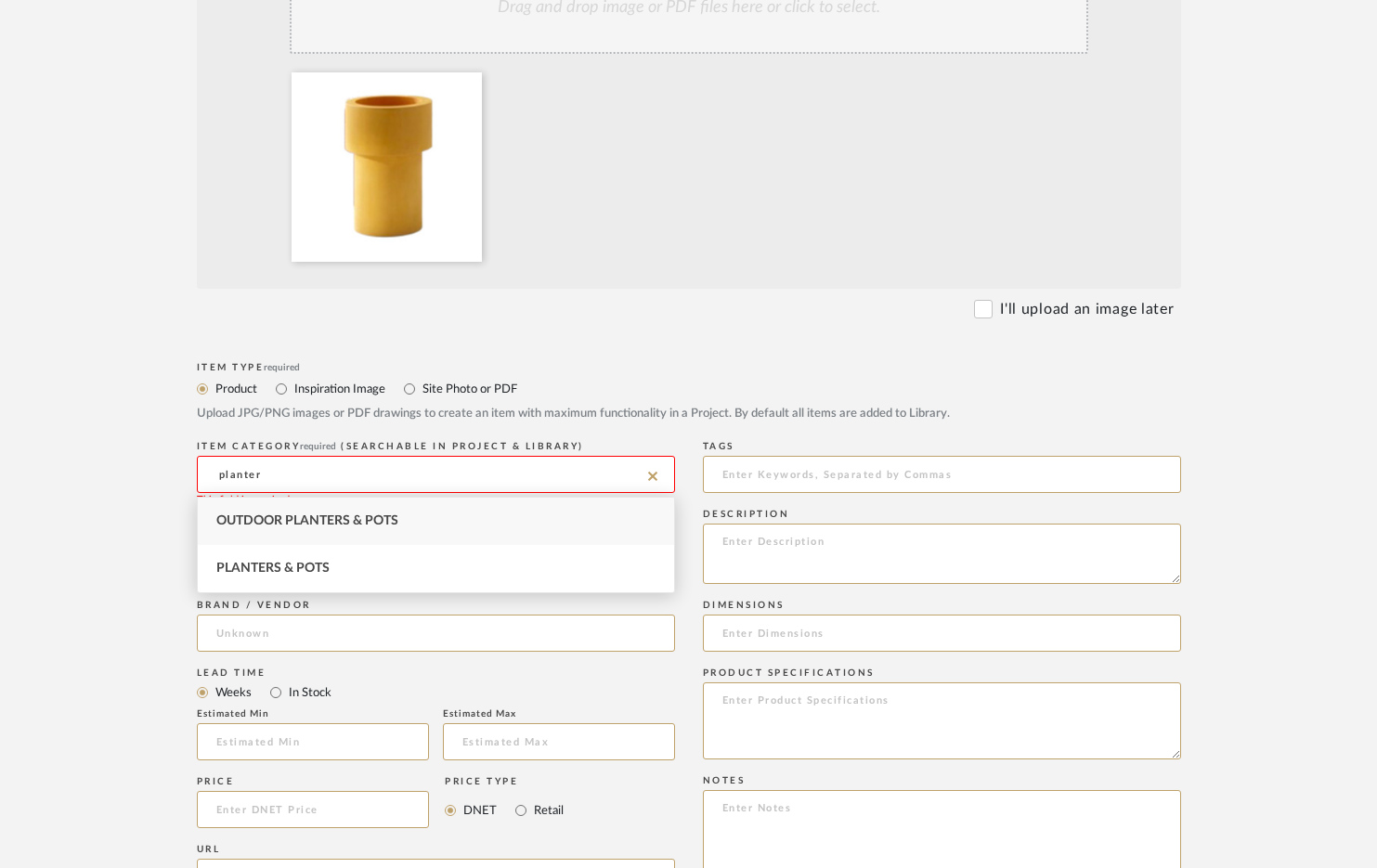
click at [317, 515] on span "Outdoor Planters & Pots" at bounding box center [307, 521] width 182 height 13
type input "Outdoor Planters & Pots"
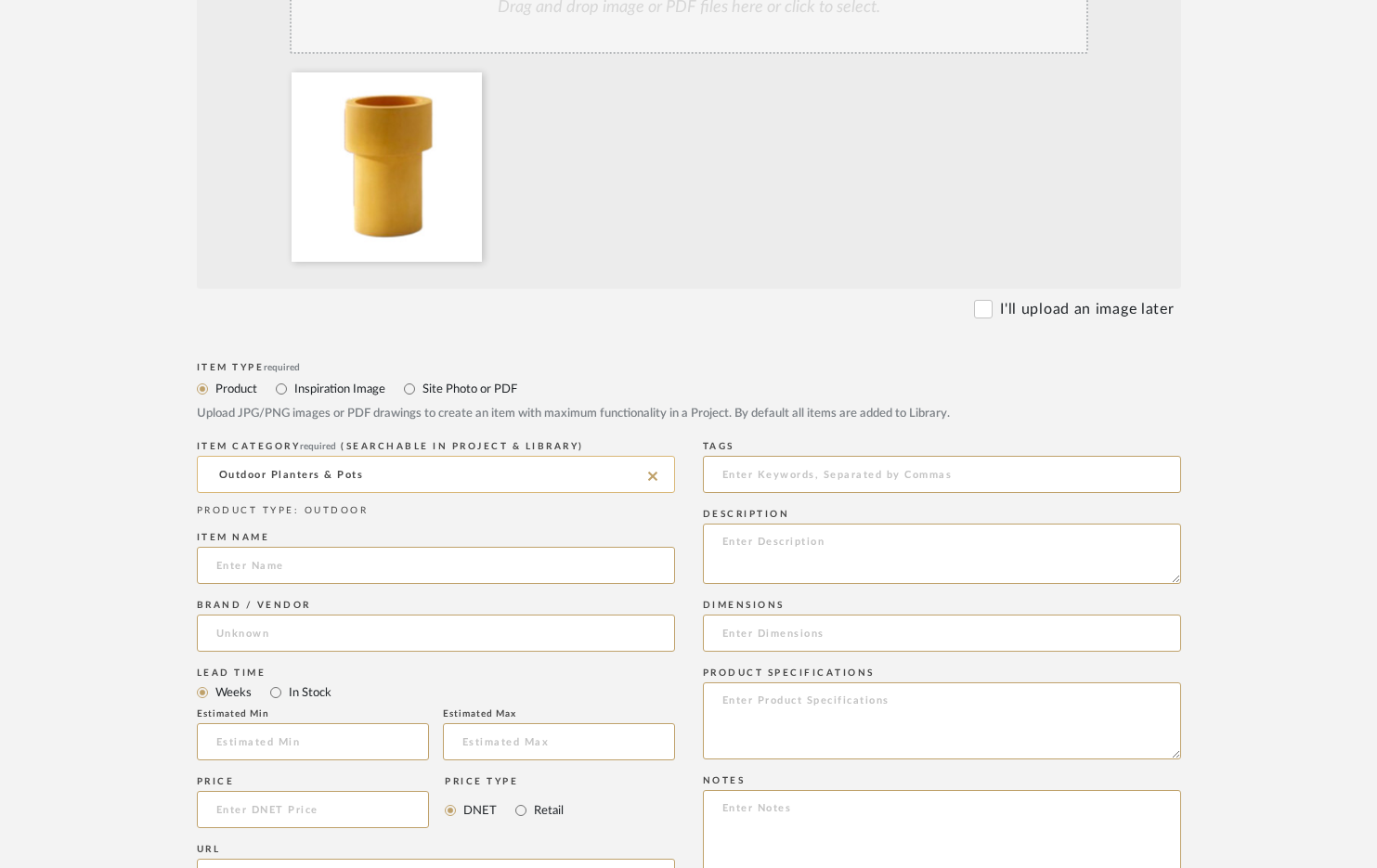
click at [336, 477] on input "Outdoor Planters & Pots" at bounding box center [435, 474] width 478 height 37
click at [652, 477] on icon at bounding box center [653, 476] width 9 height 9
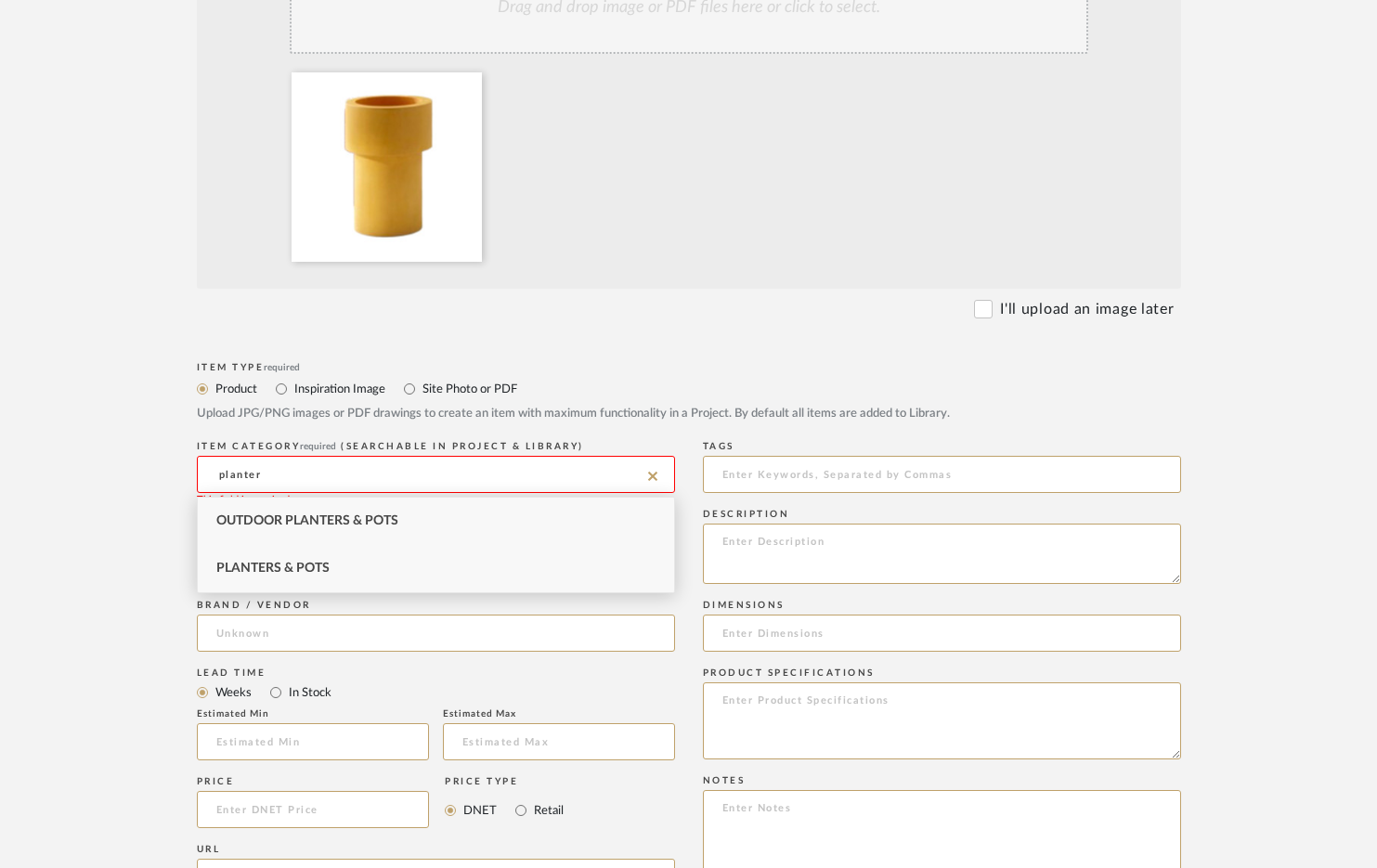
click at [338, 575] on div "Planters & Pots" at bounding box center [435, 569] width 476 height 47
type input "Planters & Pots"
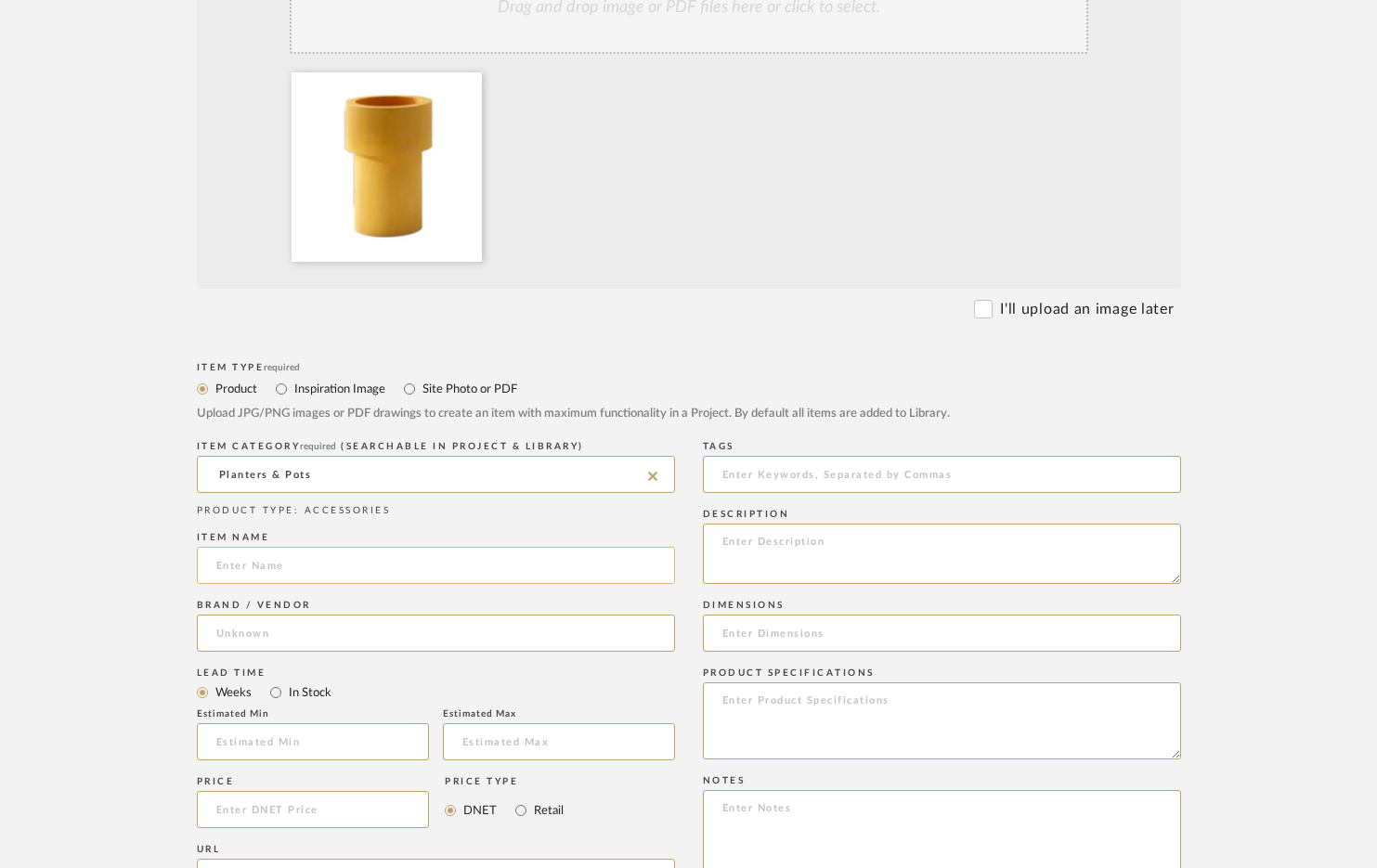
click at [309, 570] on input at bounding box center [435, 565] width 478 height 37
type input "[DEMOGRAPHIC_DATA]"
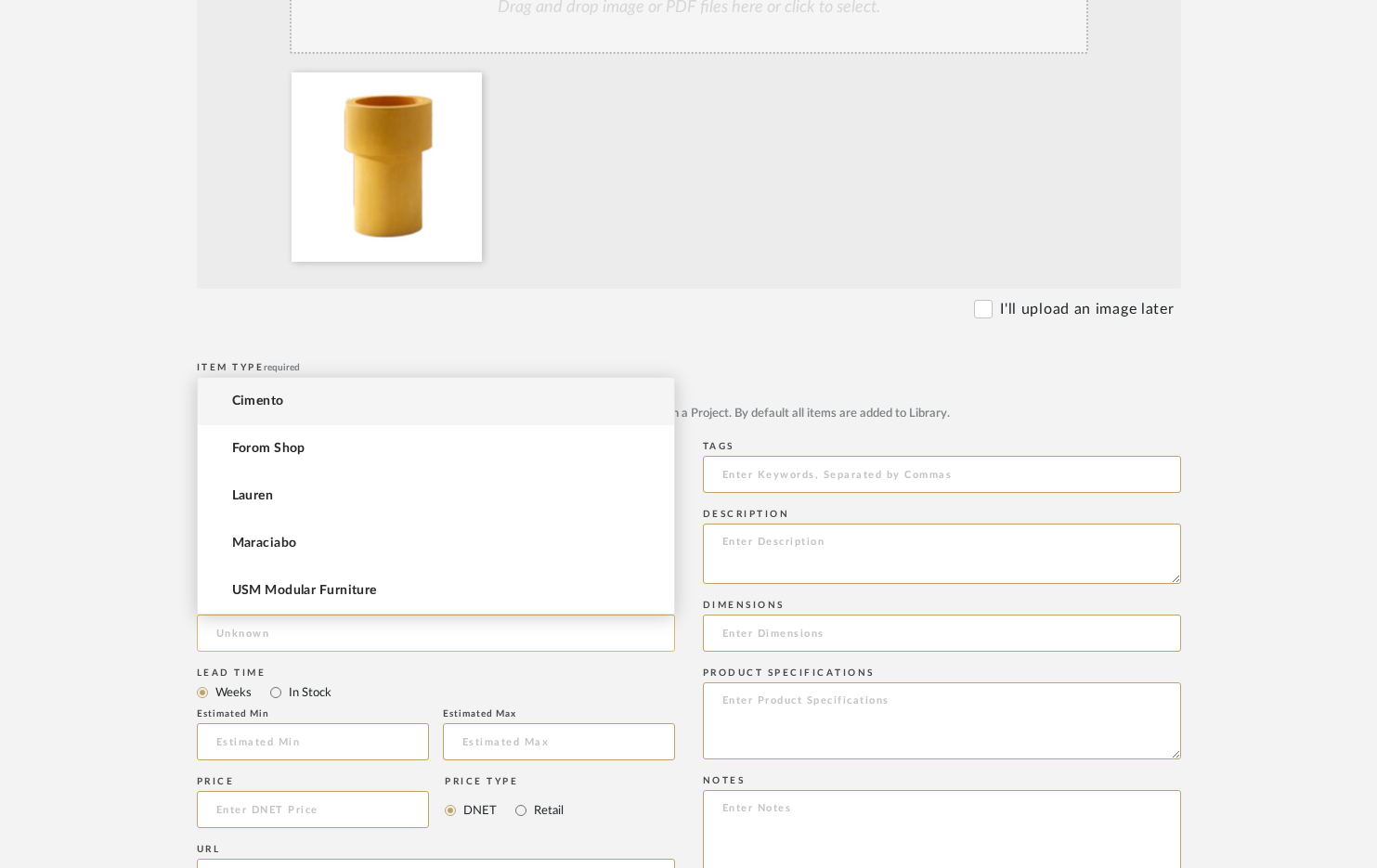
click at [265, 629] on input at bounding box center [435, 633] width 478 height 37
type input "Cimento"
click at [319, 403] on mat-option "Cimento" at bounding box center [435, 401] width 476 height 47
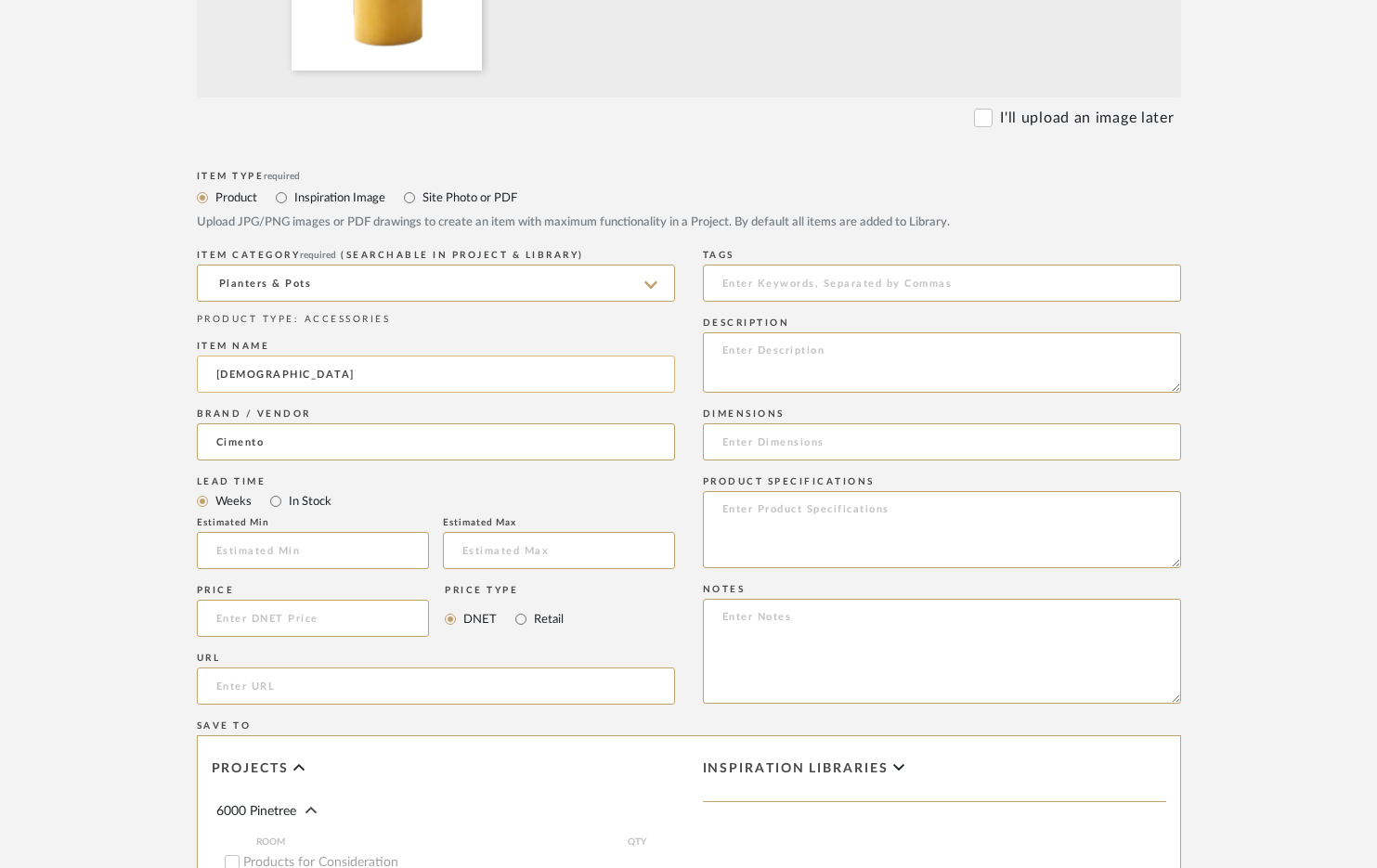
scroll to position [701, 0]
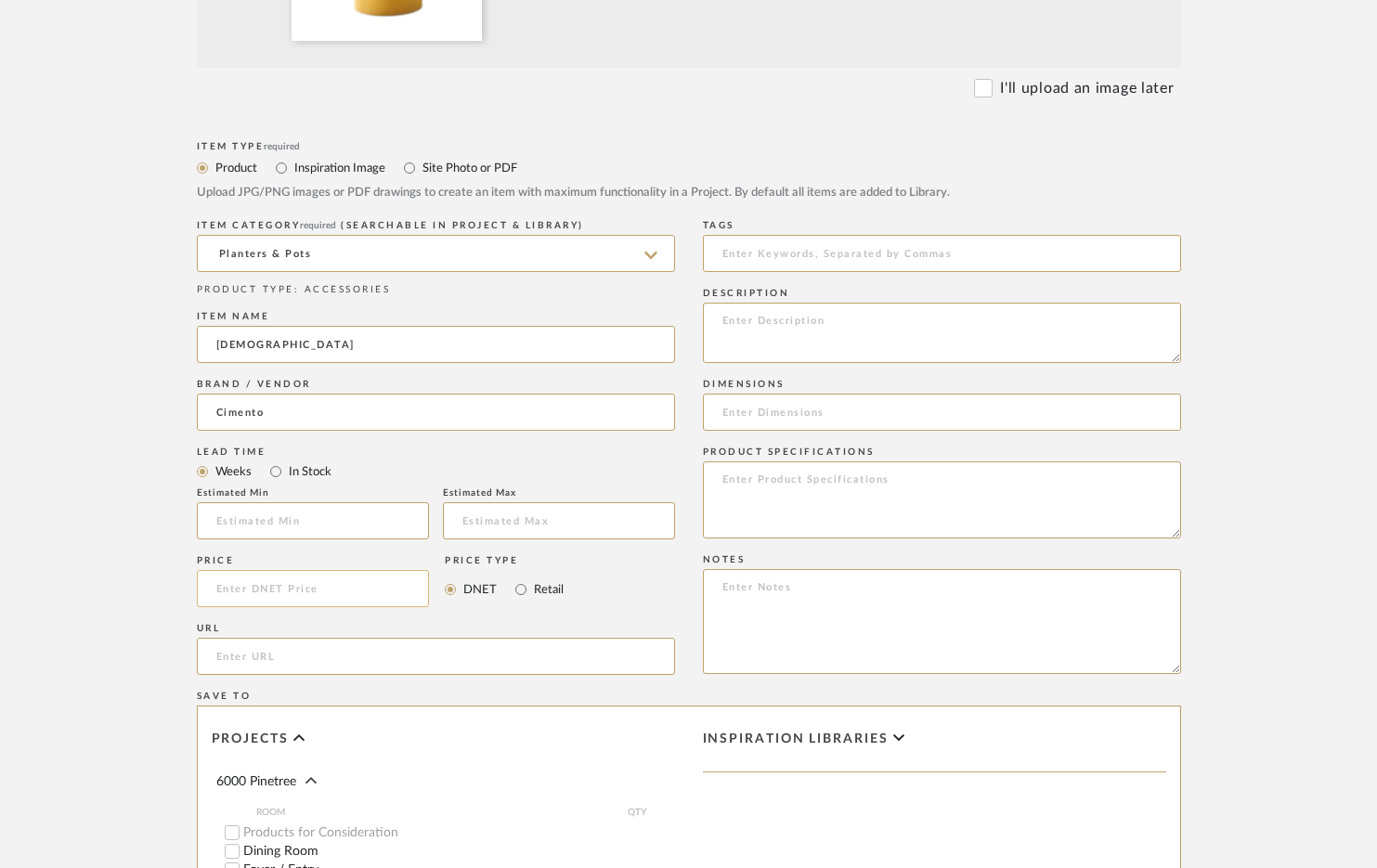
click at [282, 596] on input at bounding box center [313, 588] width 233 height 37
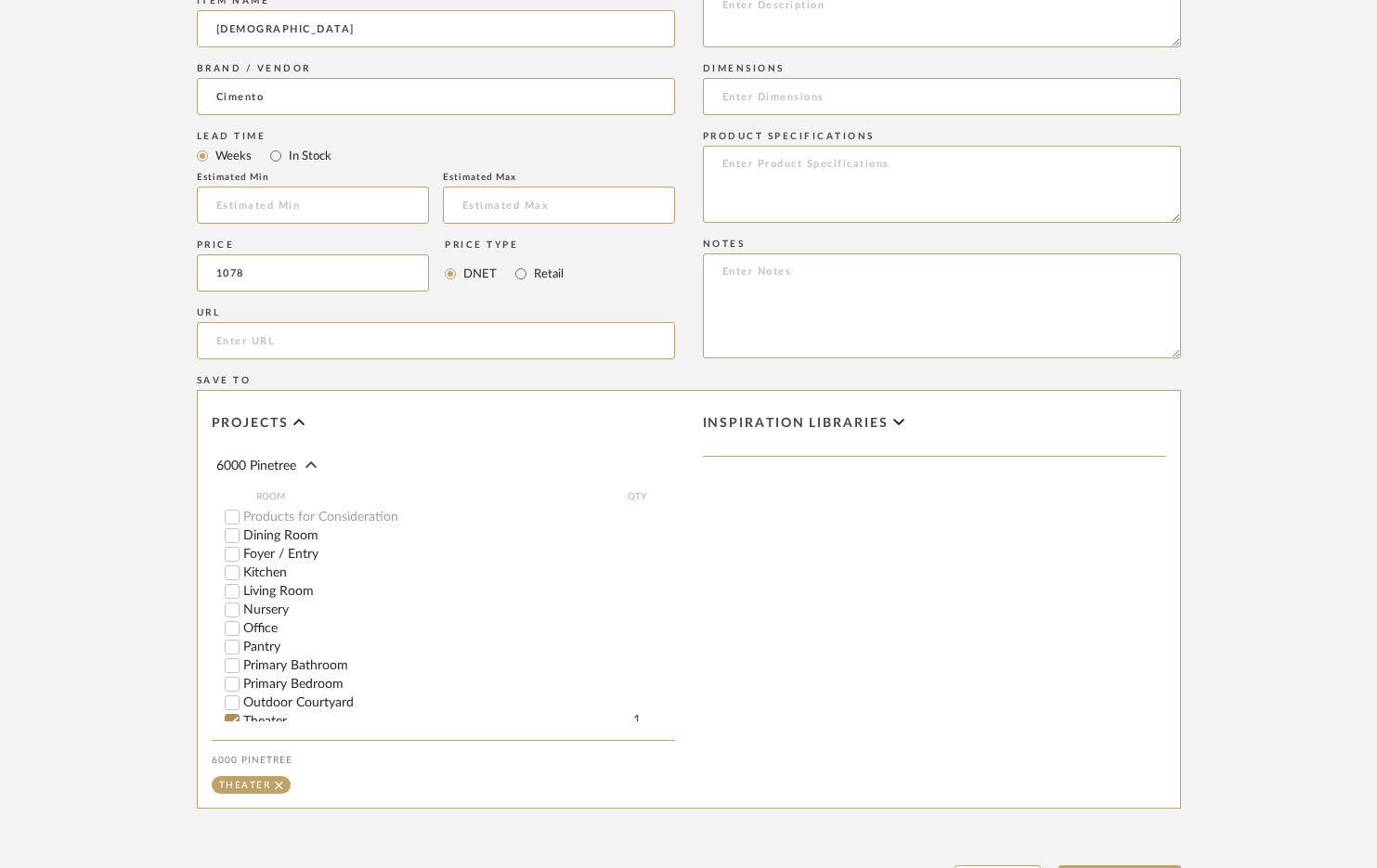
scroll to position [1078, 0]
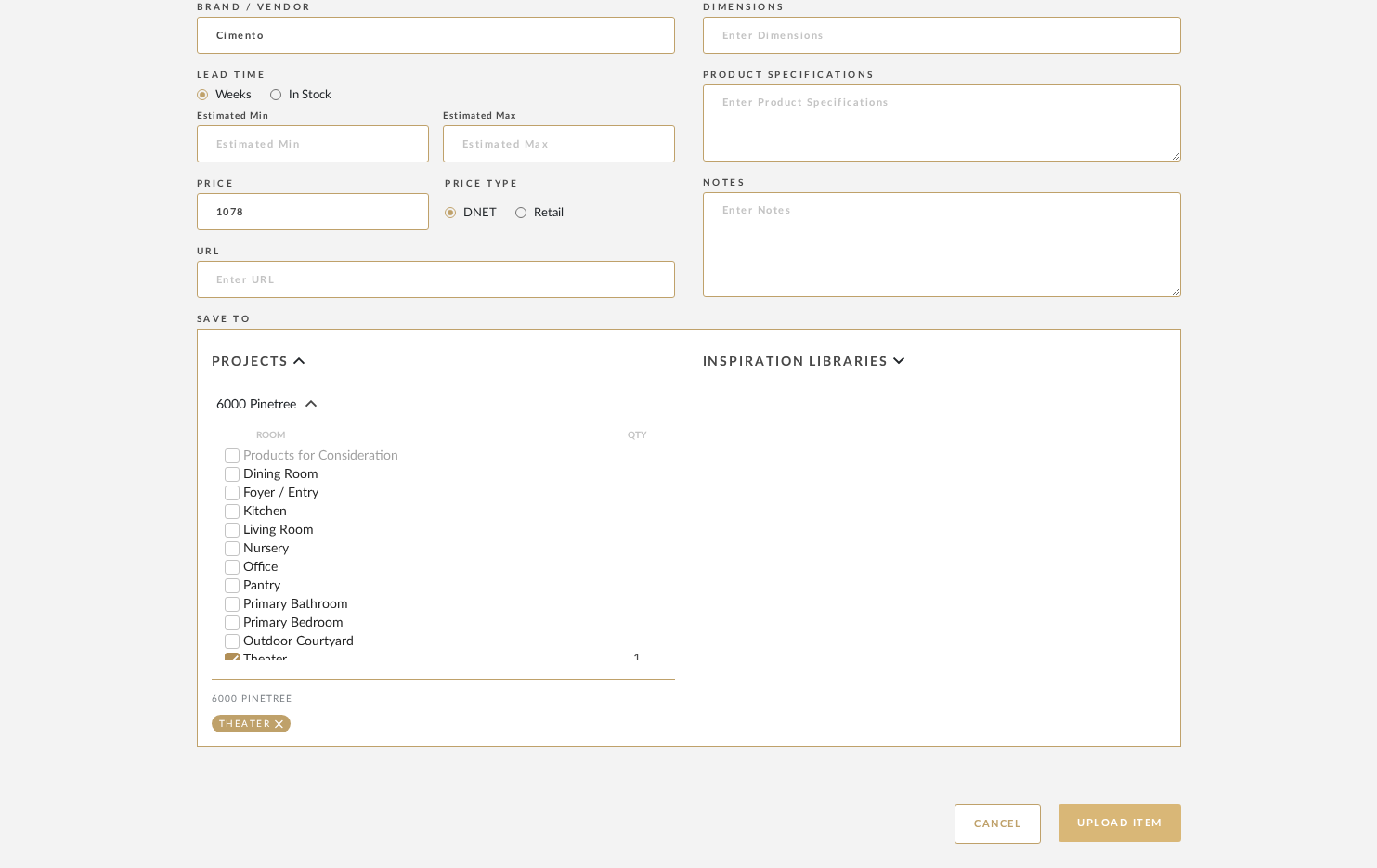
type input "$1,078.00"
click at [1111, 818] on button "Upload Item" at bounding box center [1120, 823] width 123 height 38
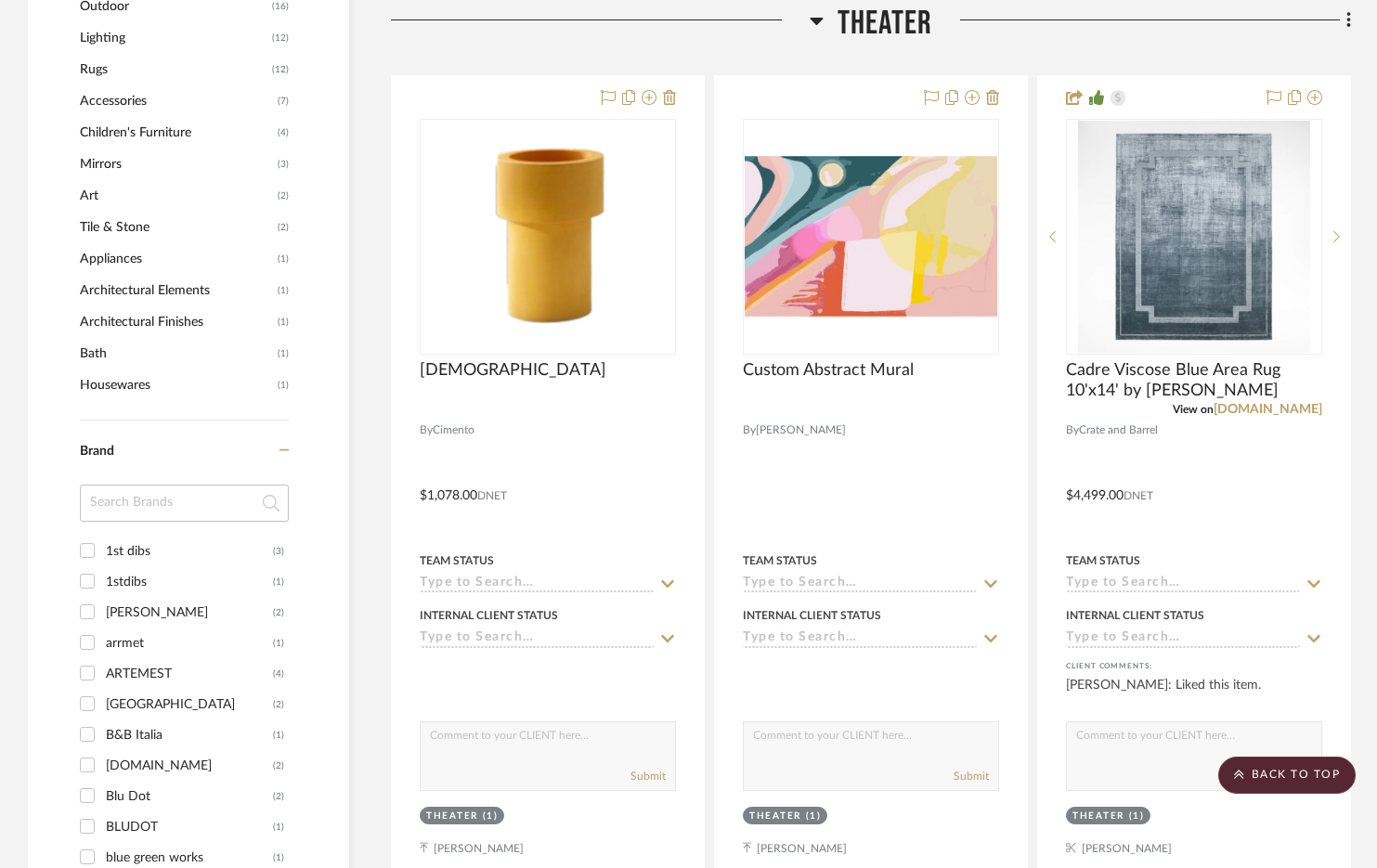
scroll to position [1373, 0]
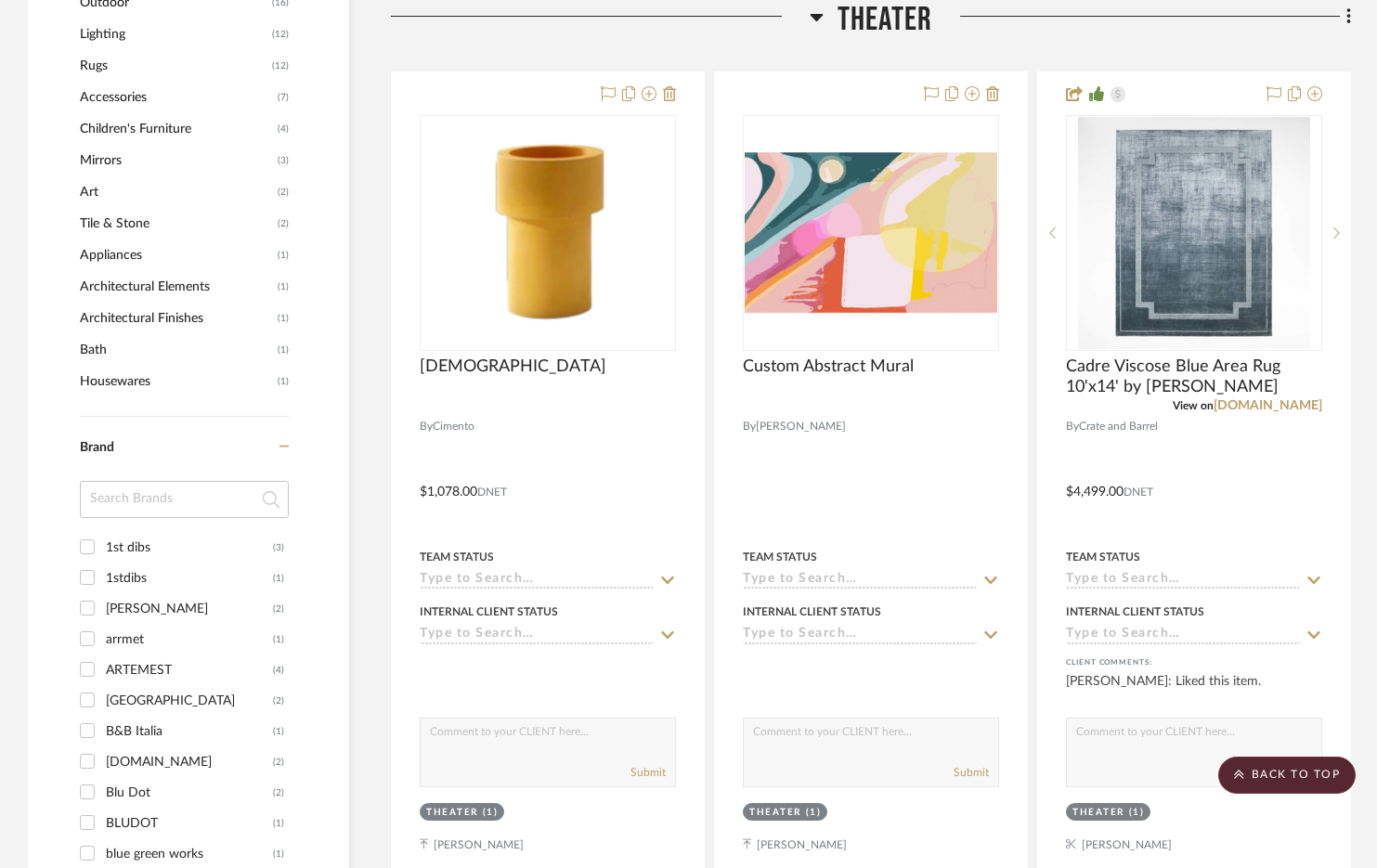
drag, startPoint x: 902, startPoint y: 24, endPoint x: 869, endPoint y: 100, distance: 82.9
click at [902, 24] on span "Theater" at bounding box center [885, 20] width 94 height 40
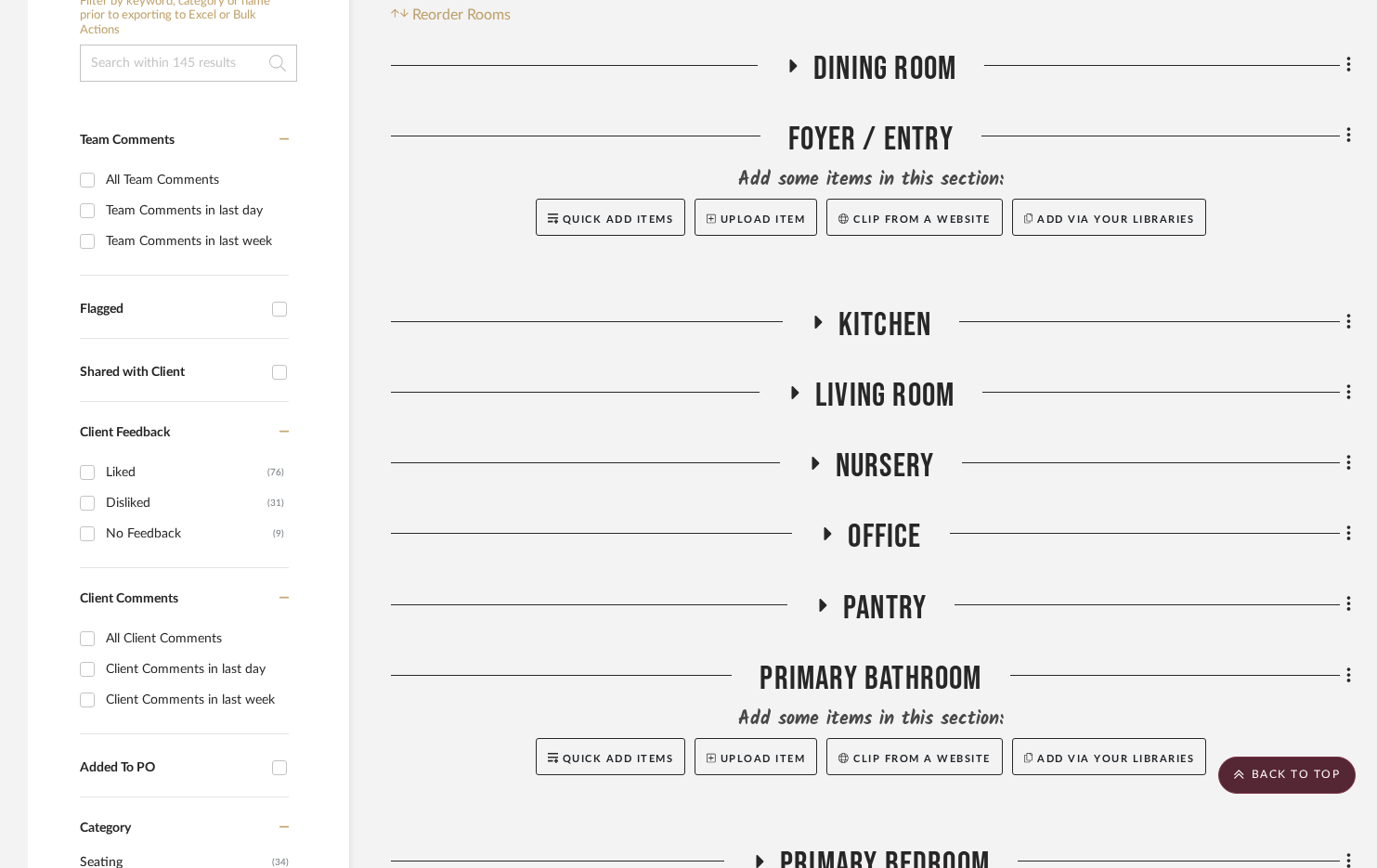
scroll to position [135, 0]
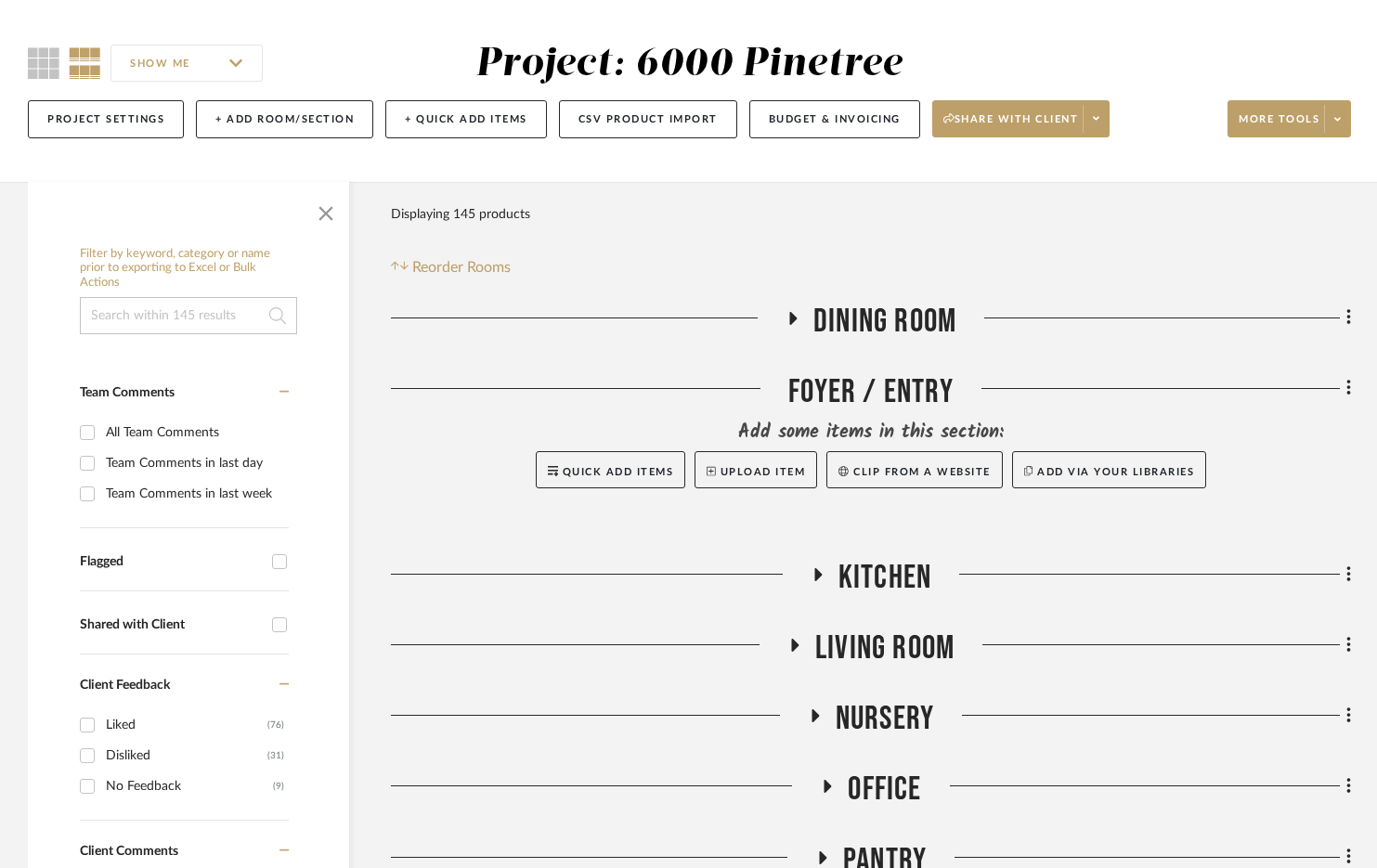
click at [914, 644] on span "Living Room" at bounding box center [884, 648] width 139 height 40
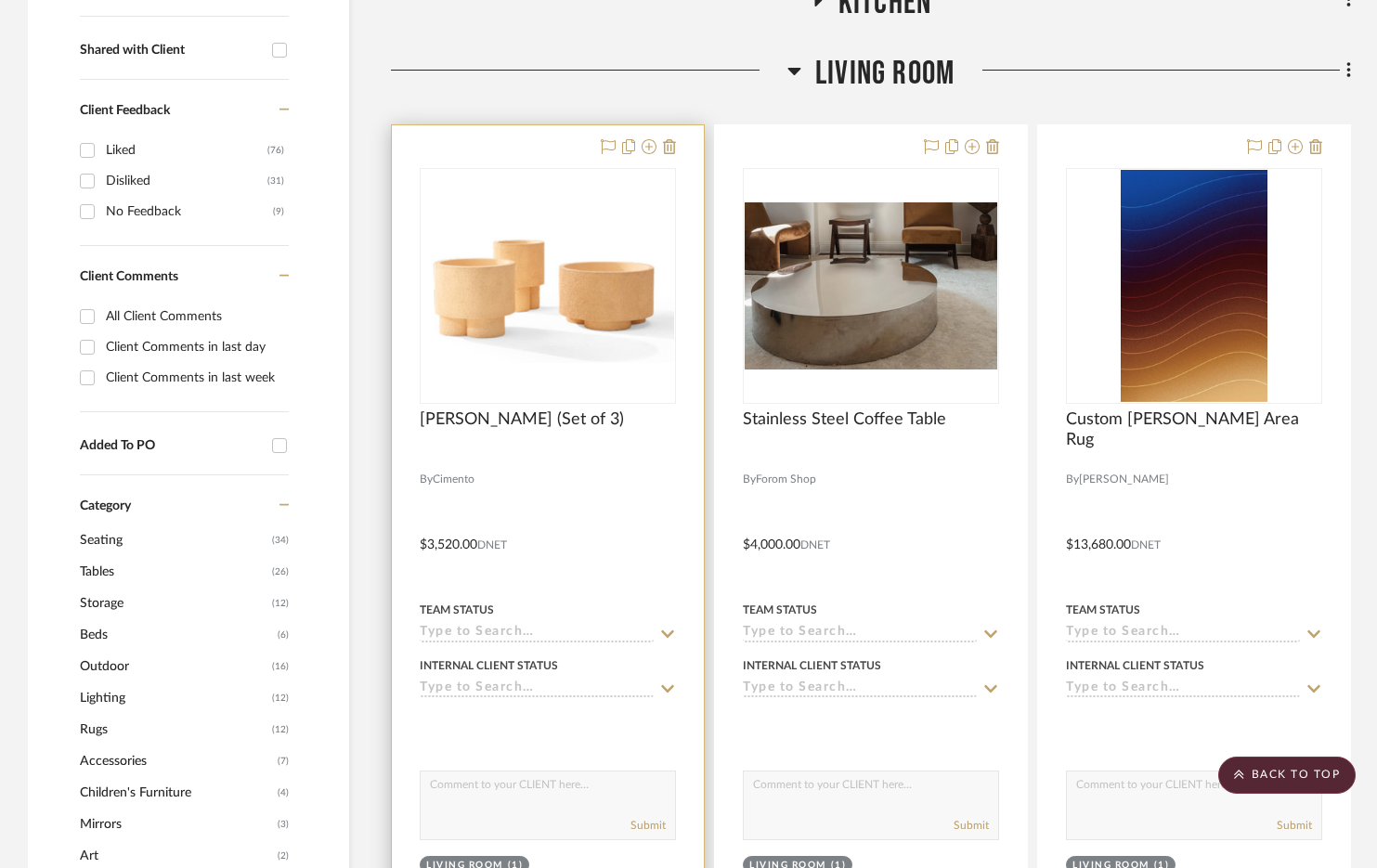
scroll to position [700, 0]
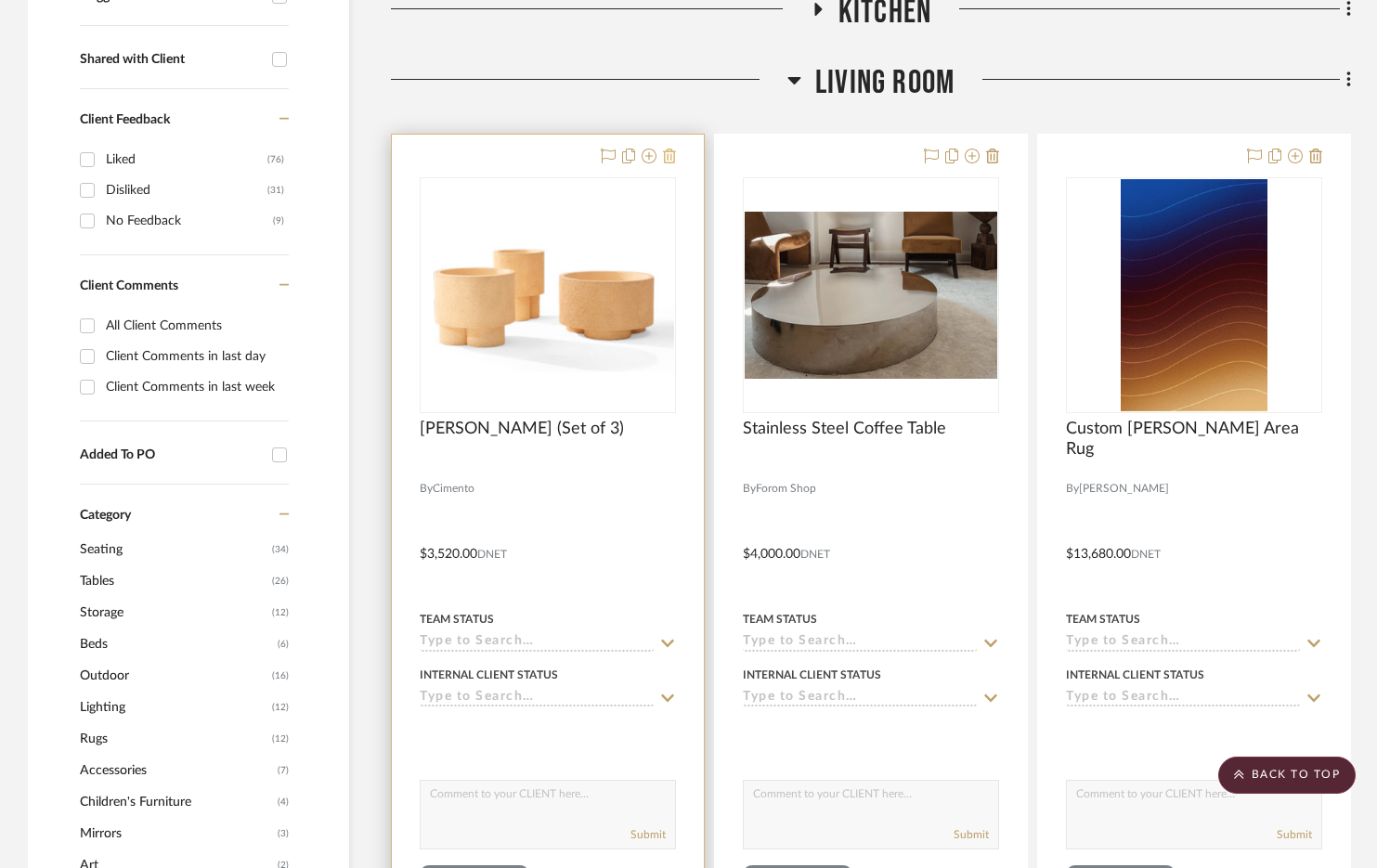
click at [672, 156] on icon at bounding box center [670, 156] width 13 height 15
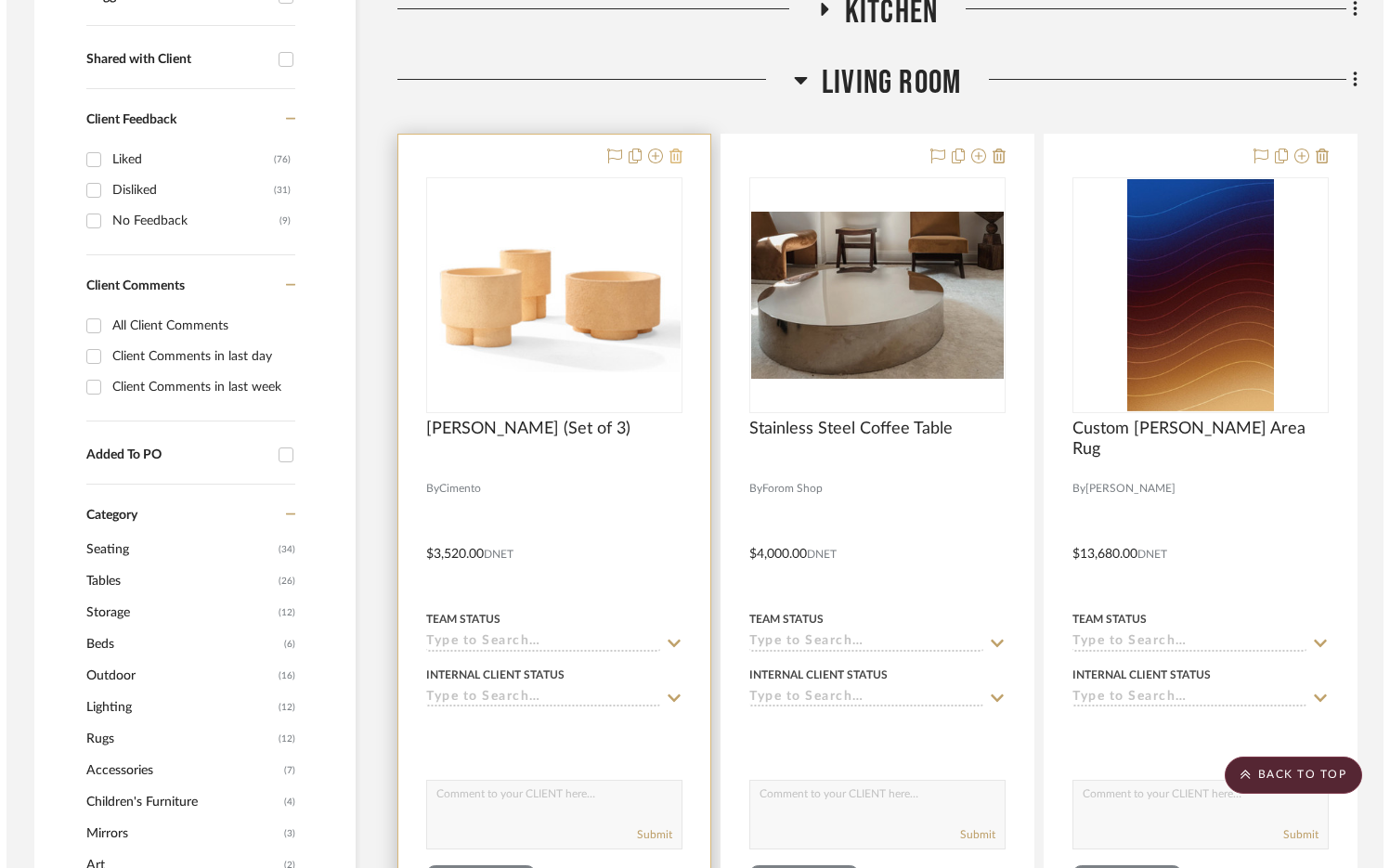
scroll to position [0, 0]
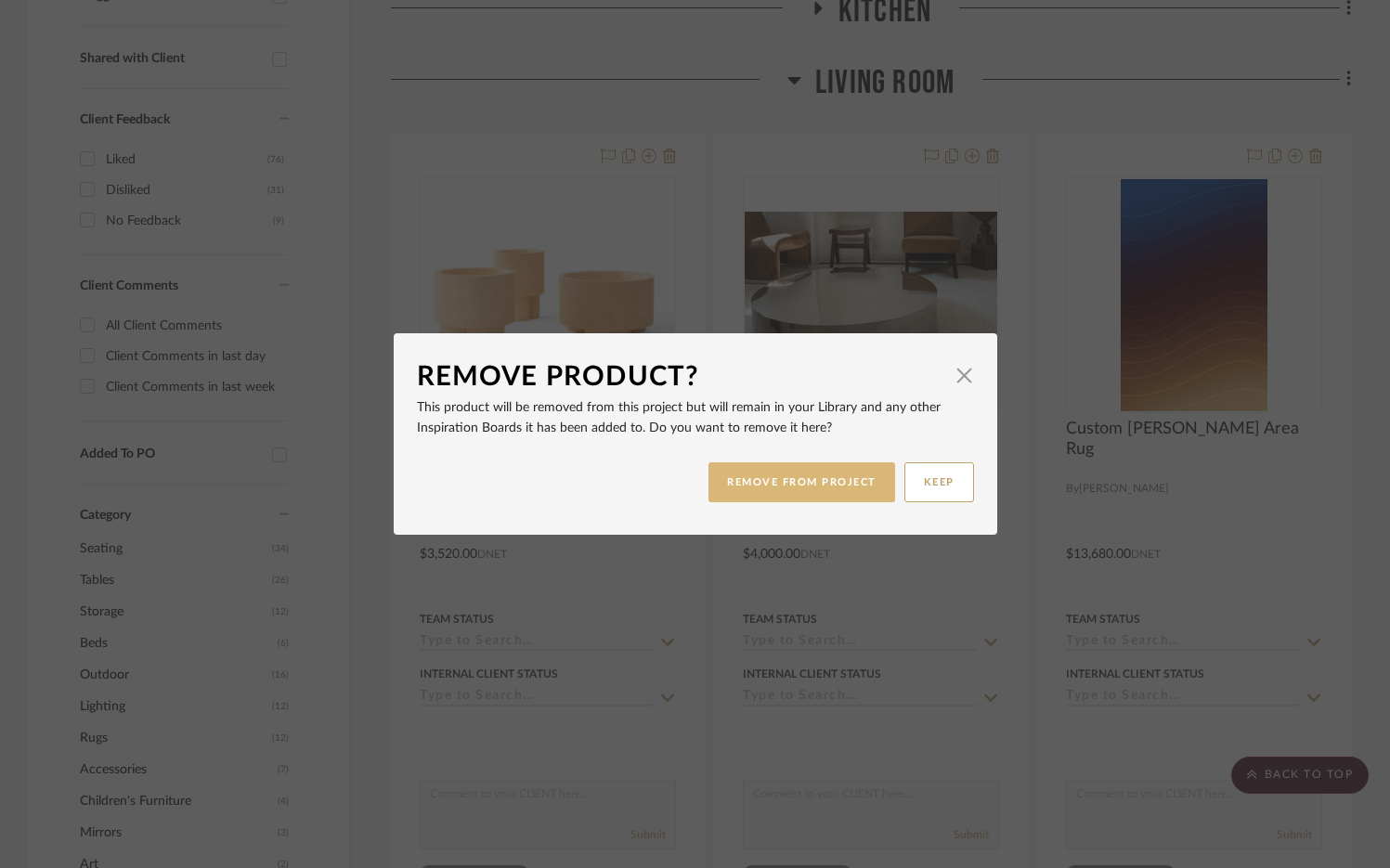
click at [813, 480] on button "REMOVE FROM PROJECT" at bounding box center [802, 482] width 187 height 40
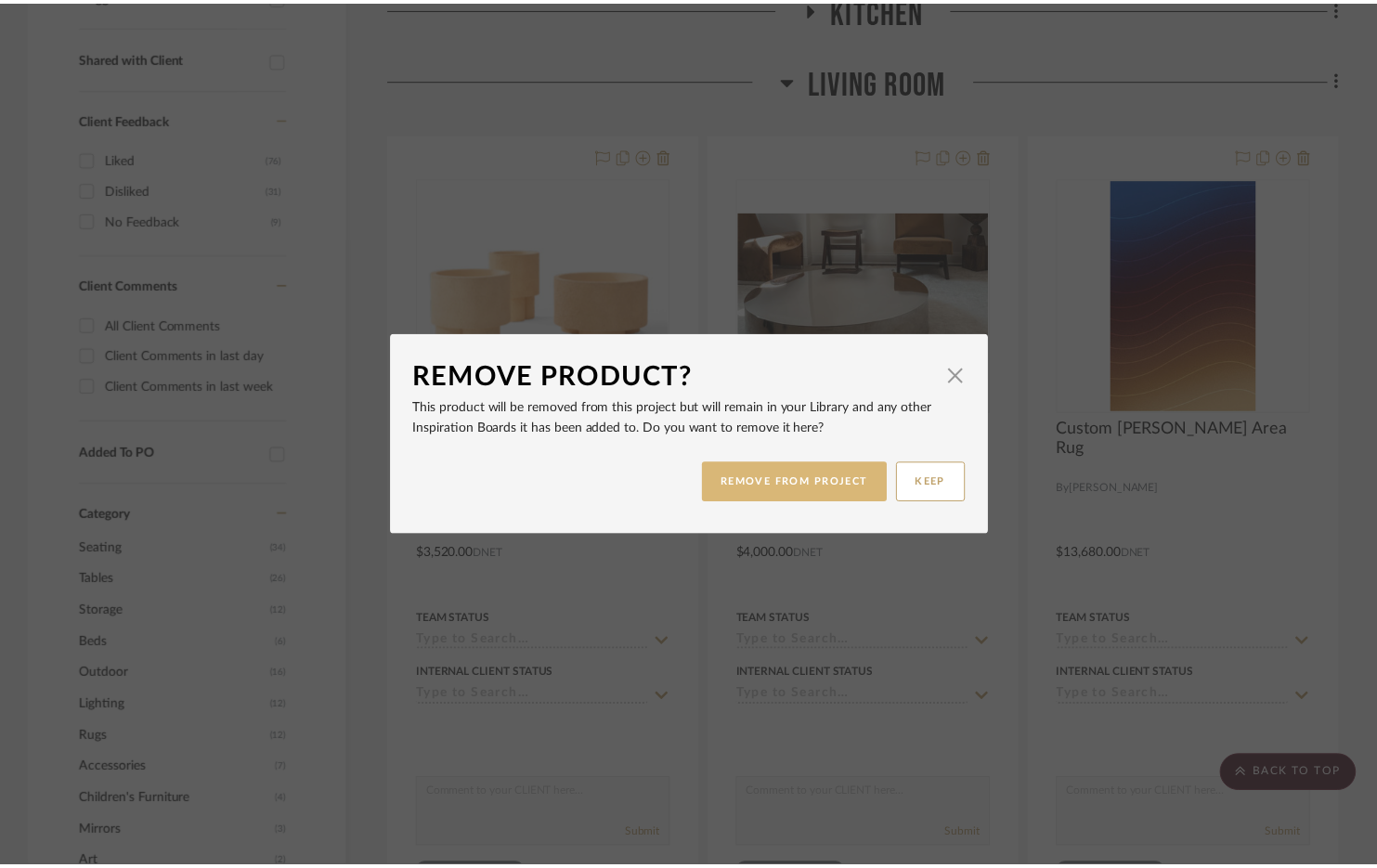
scroll to position [700, 0]
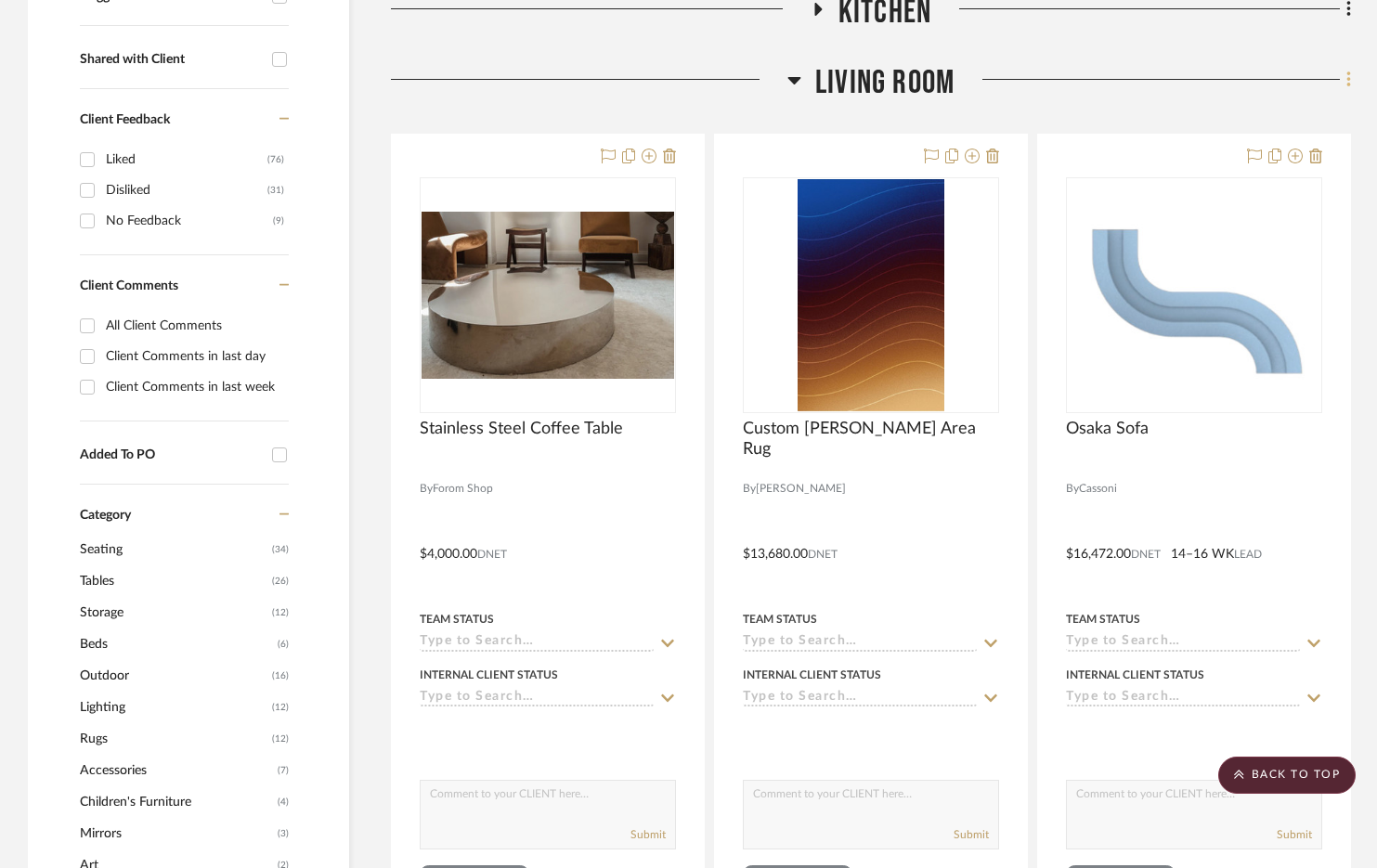
click at [1347, 80] on icon at bounding box center [1348, 79] width 4 height 16
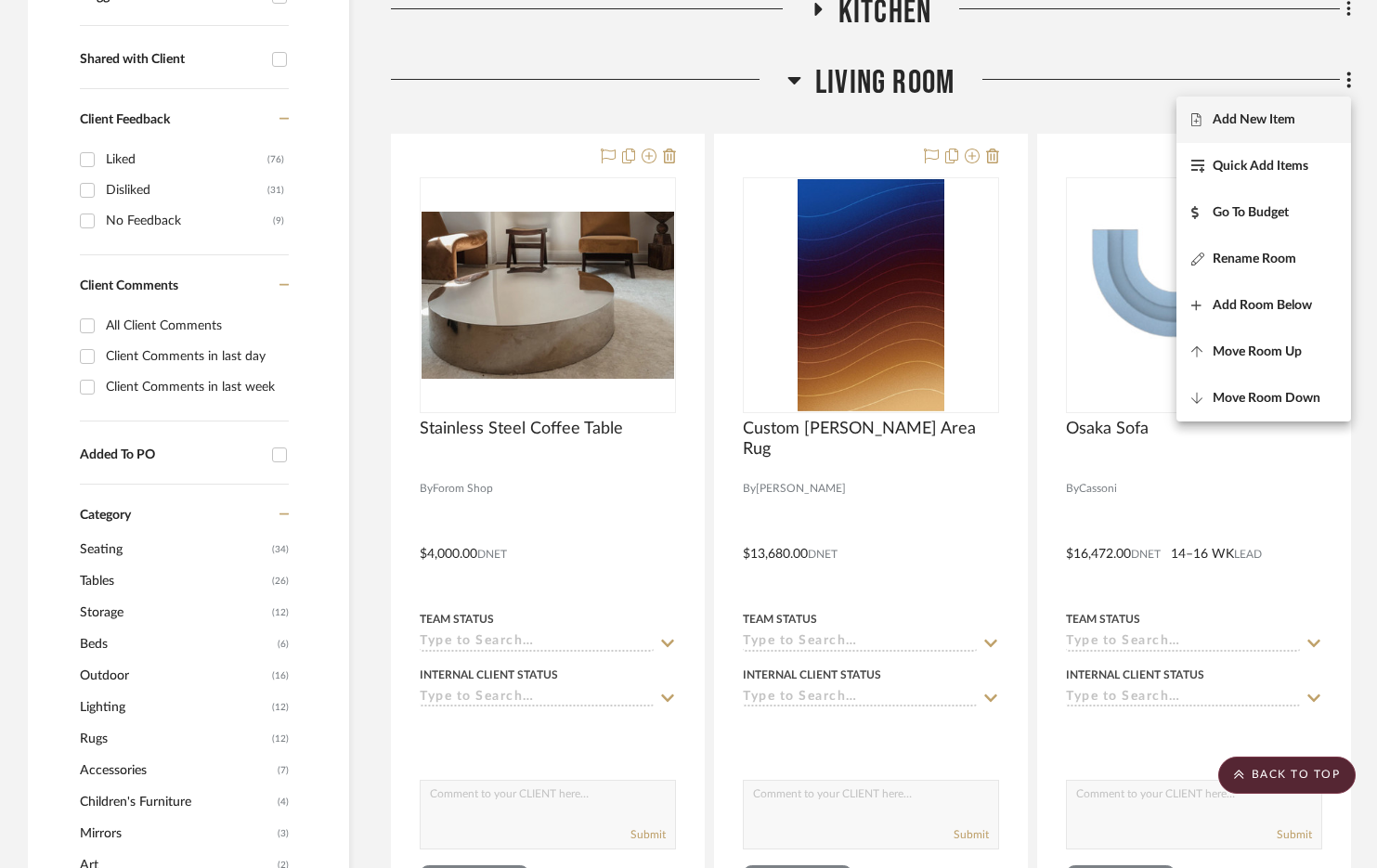
click at [1318, 115] on span "Add New Item" at bounding box center [1263, 119] width 144 height 16
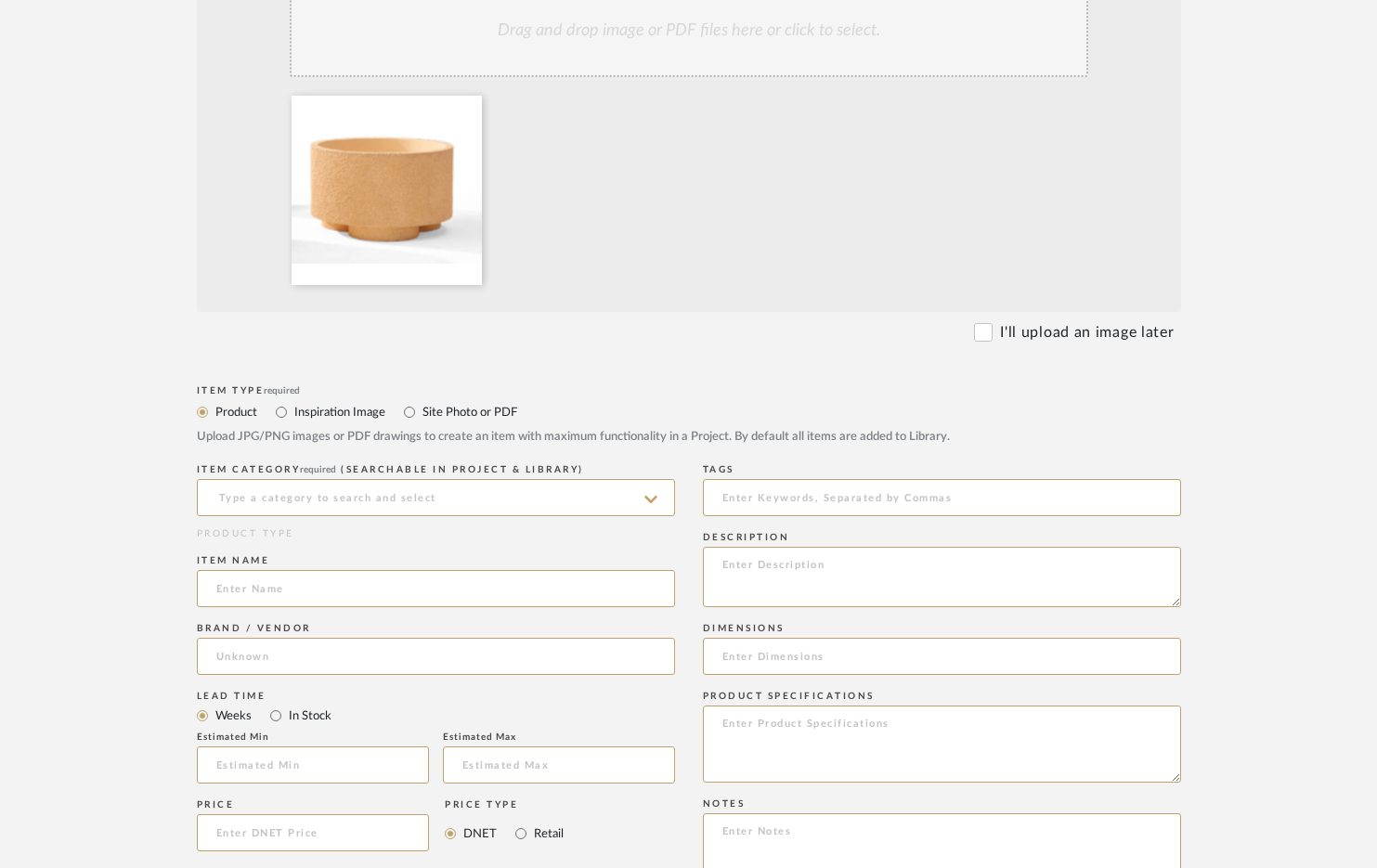
scroll to position [500, 0]
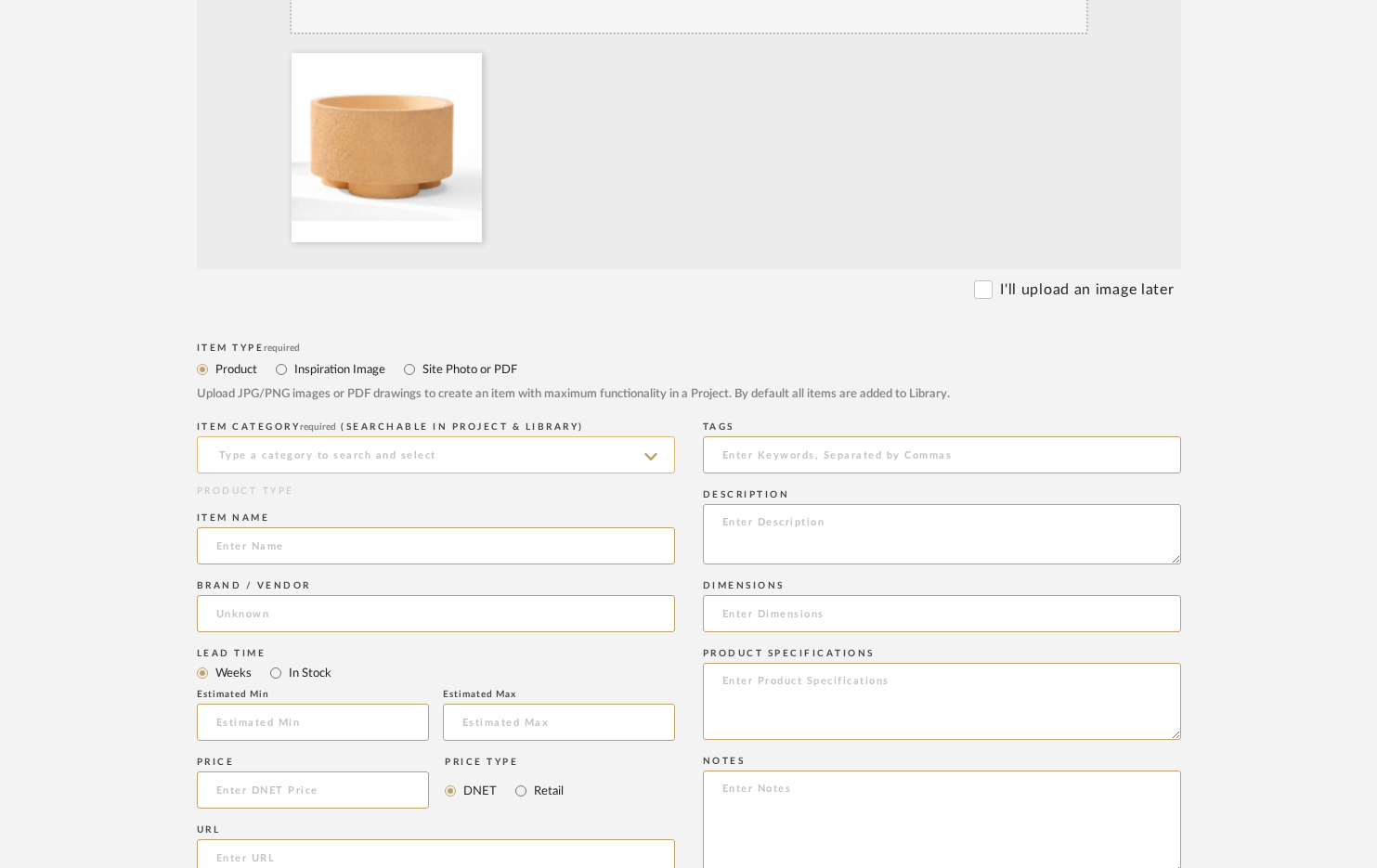
click at [339, 447] on input at bounding box center [435, 454] width 478 height 37
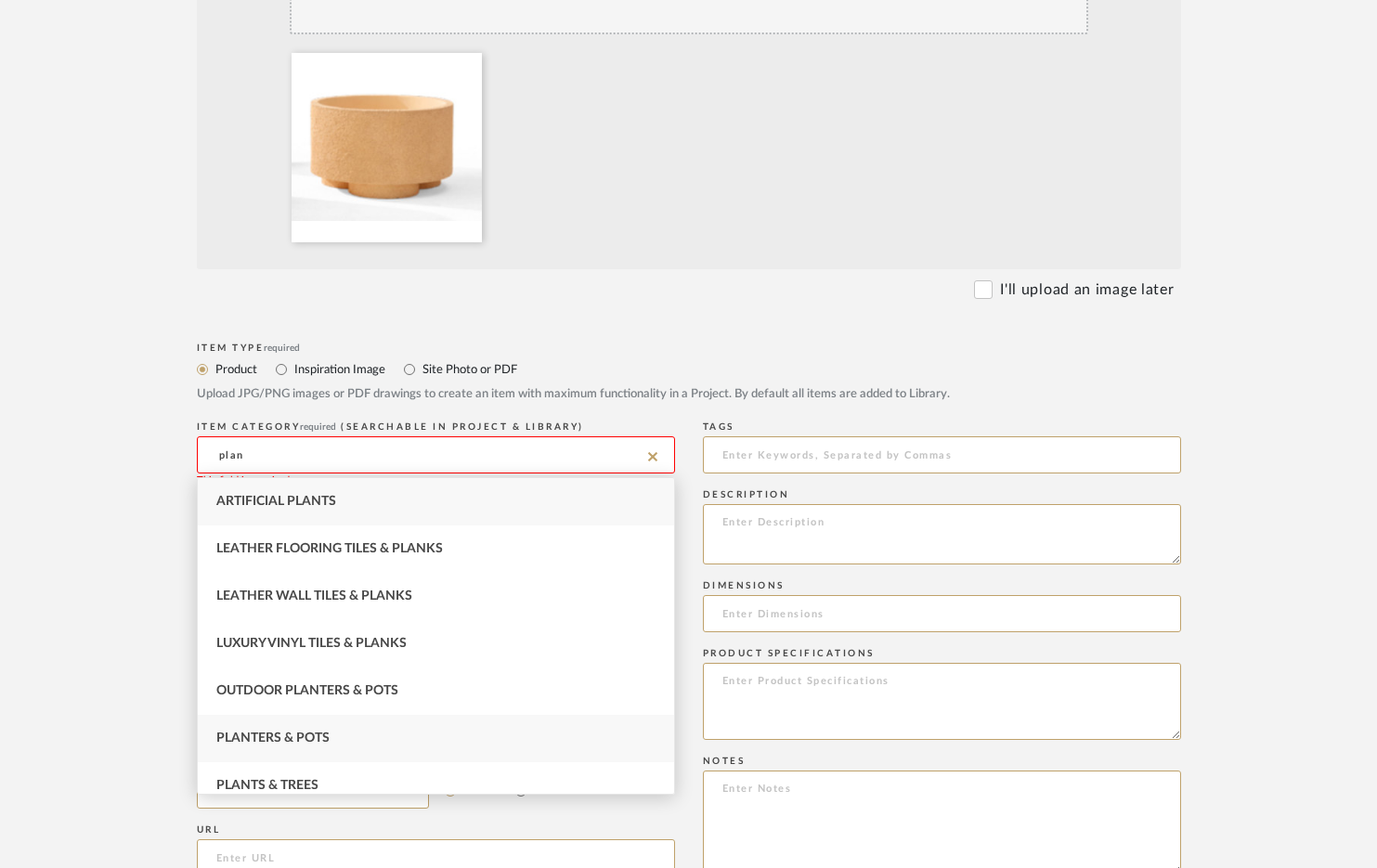
click at [332, 756] on div "Planters & Pots" at bounding box center [435, 739] width 476 height 47
type input "Planters & Pots"
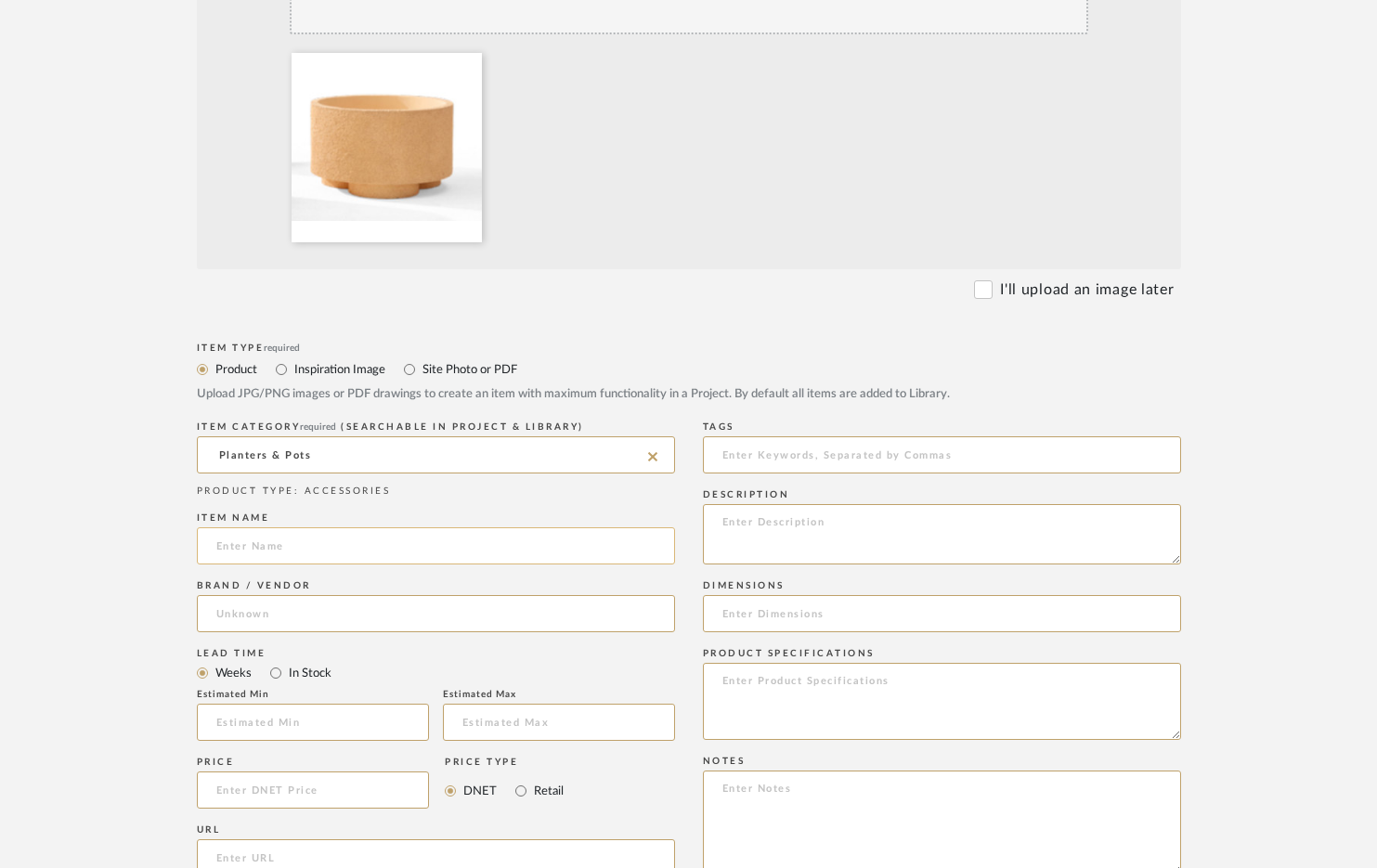
click at [314, 557] on input at bounding box center [435, 545] width 478 height 37
click at [257, 550] on input "Erasmo40"" at bounding box center [435, 545] width 478 height 37
type input "[PERSON_NAME] 40""
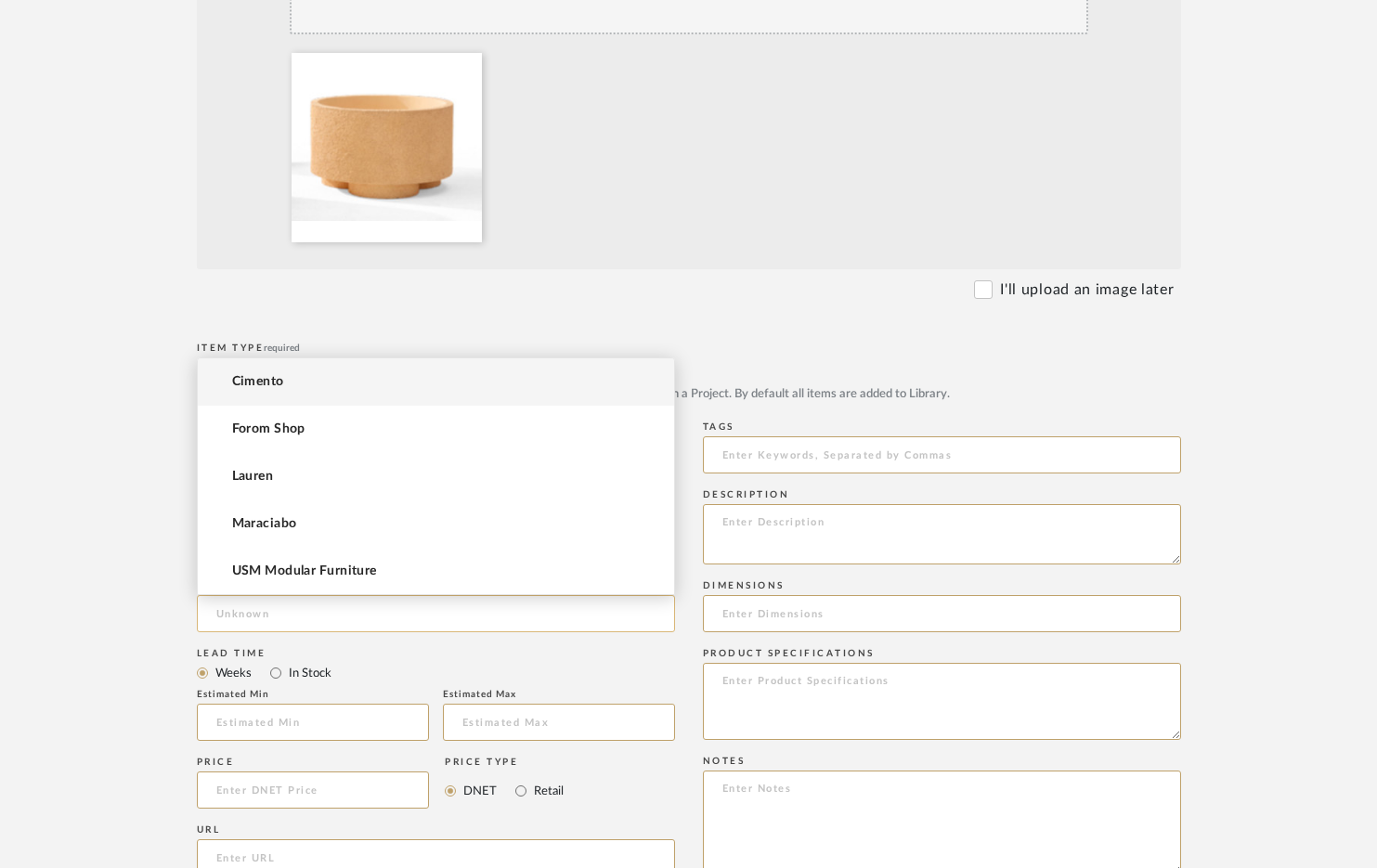
click at [251, 616] on input at bounding box center [435, 613] width 478 height 37
click at [295, 386] on mat-option "Cimento" at bounding box center [435, 382] width 476 height 47
type input "Cimento"
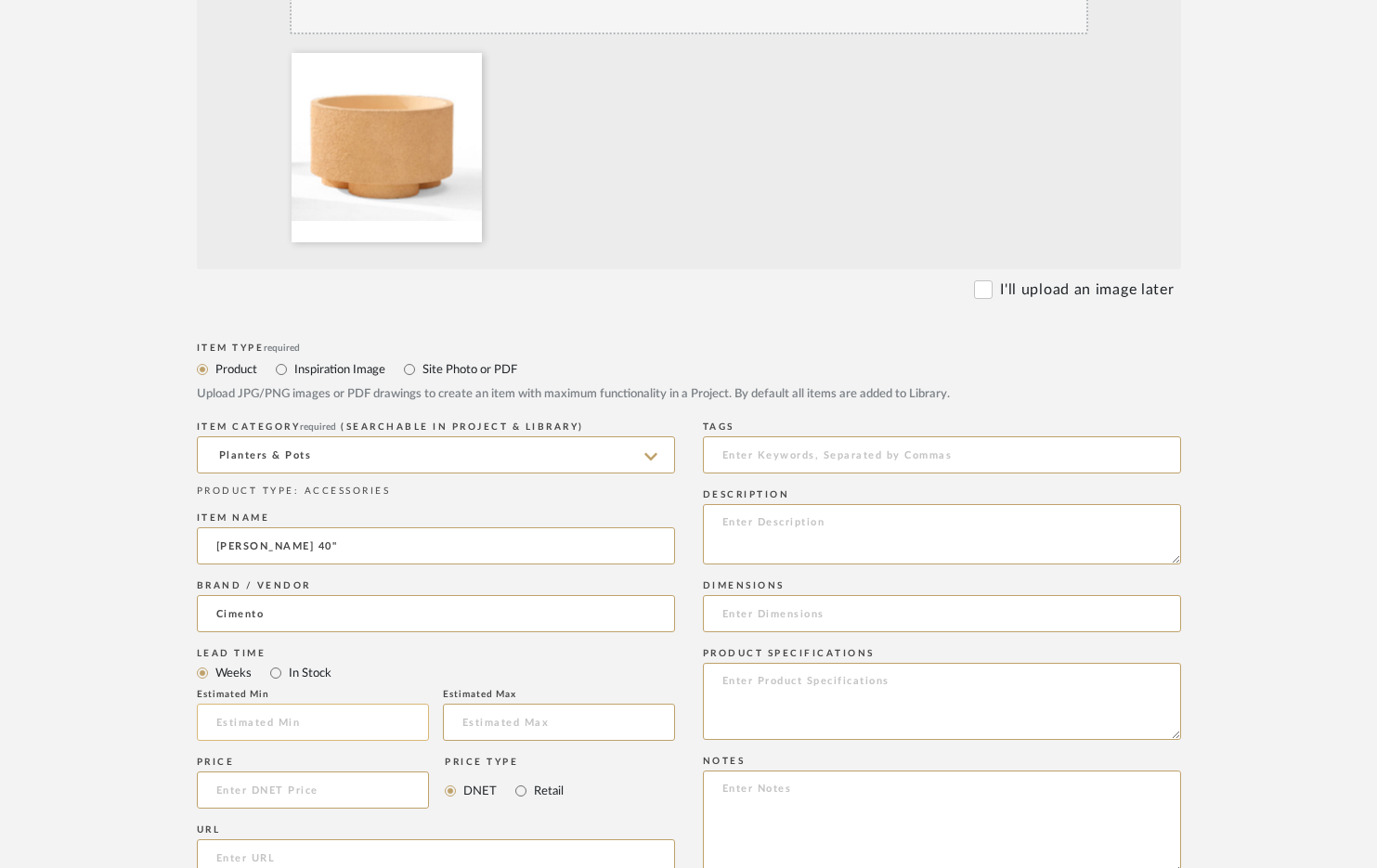
click at [276, 730] on input "text" at bounding box center [313, 722] width 232 height 37
click at [264, 789] on input at bounding box center [313, 790] width 233 height 37
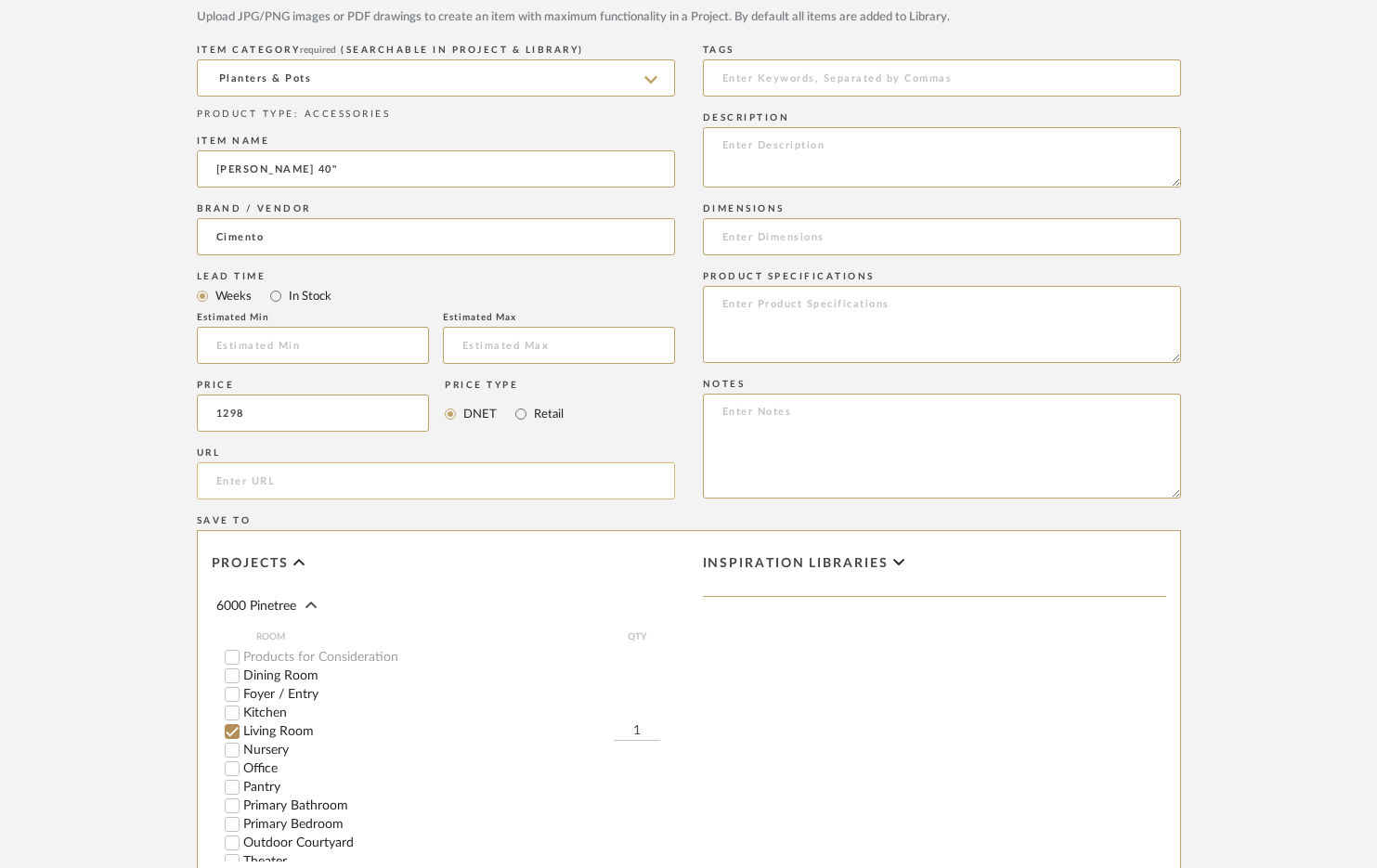
scroll to position [1034, 0]
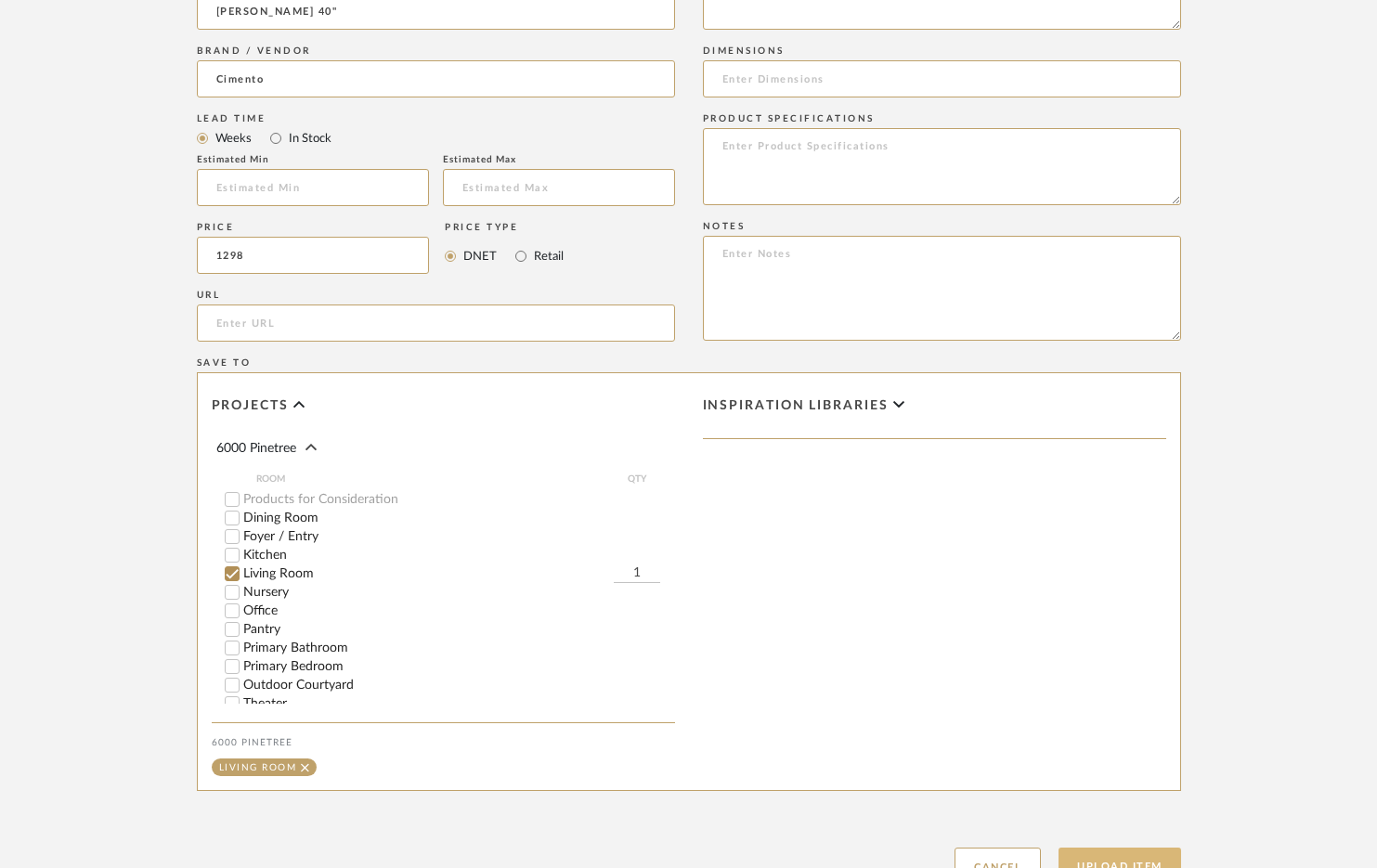
type input "$1,298.00"
click at [1146, 856] on button "Upload Item" at bounding box center [1120, 866] width 123 height 38
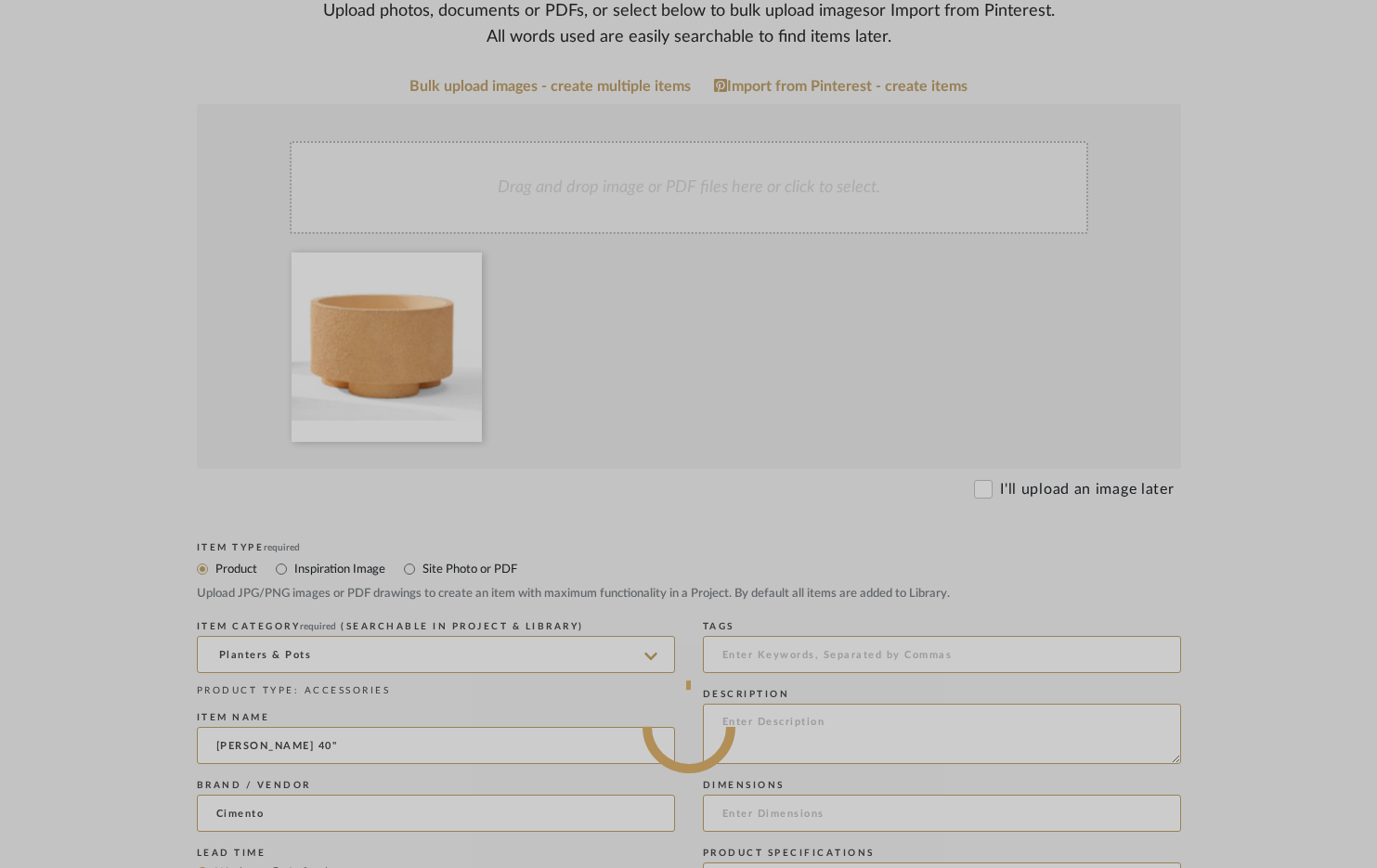
scroll to position [0, 0]
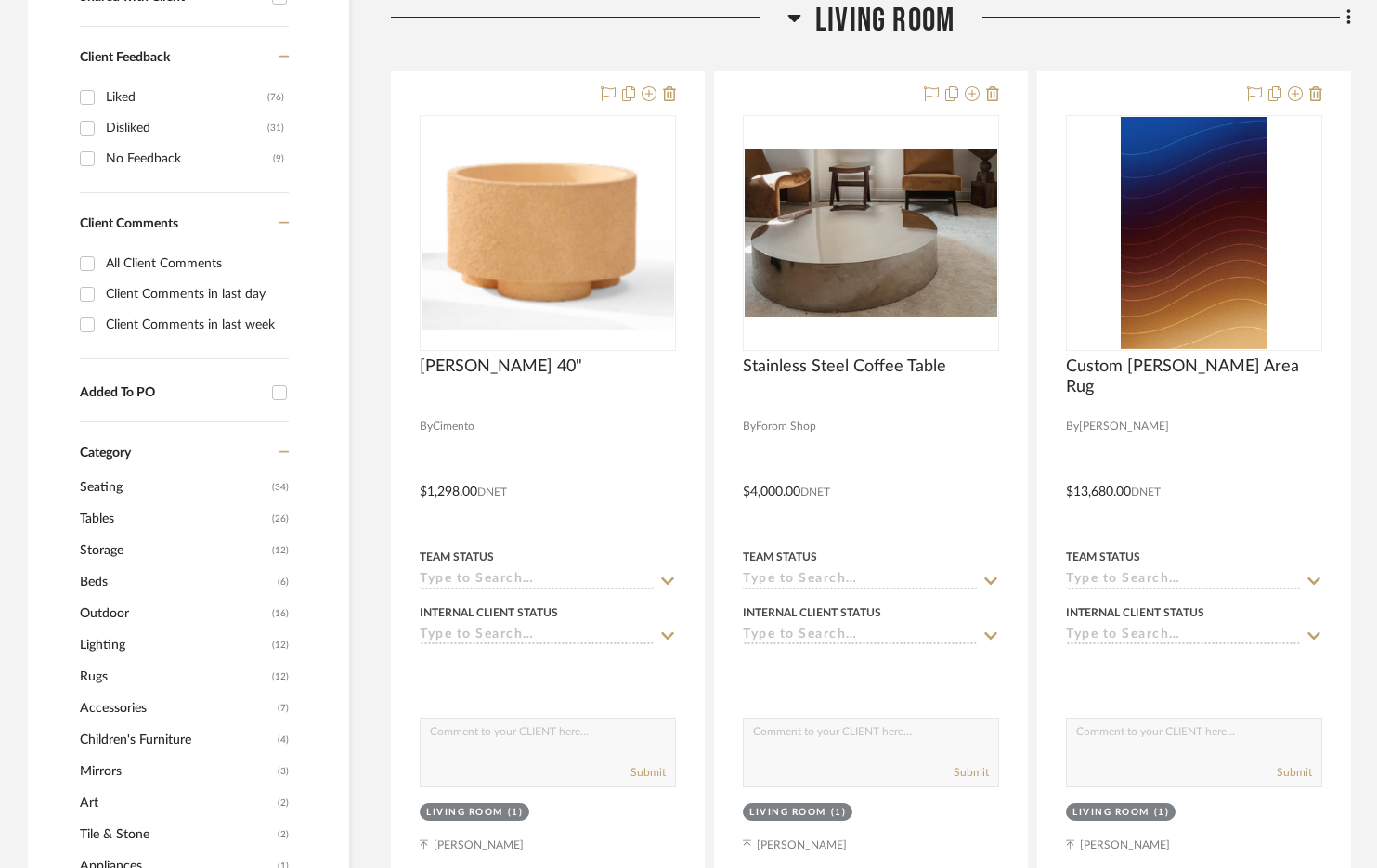
scroll to position [763, 0]
click at [1346, 20] on icon at bounding box center [1349, 17] width 6 height 21
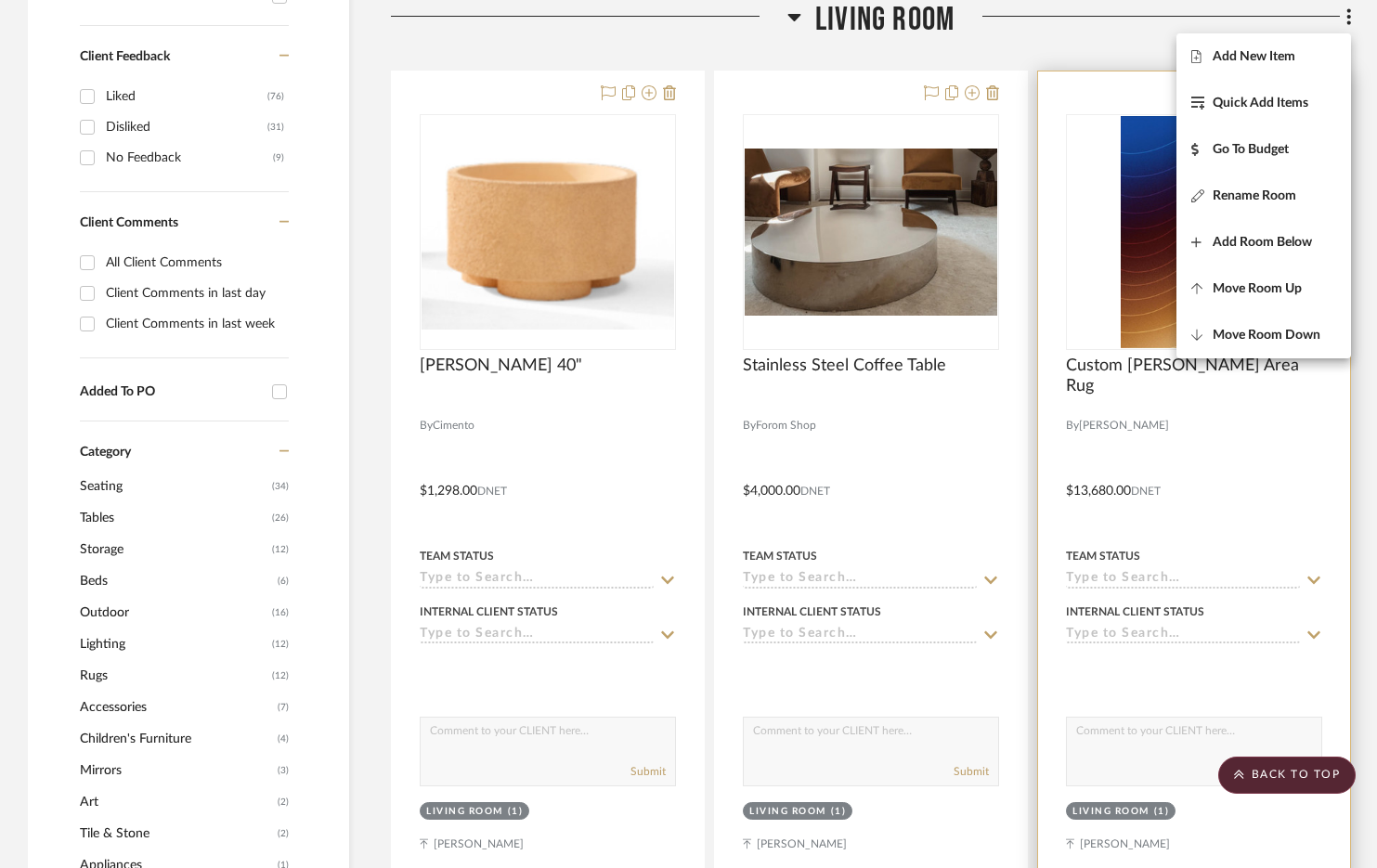
click at [1309, 71] on button "Add New Item" at bounding box center [1263, 56] width 175 height 46
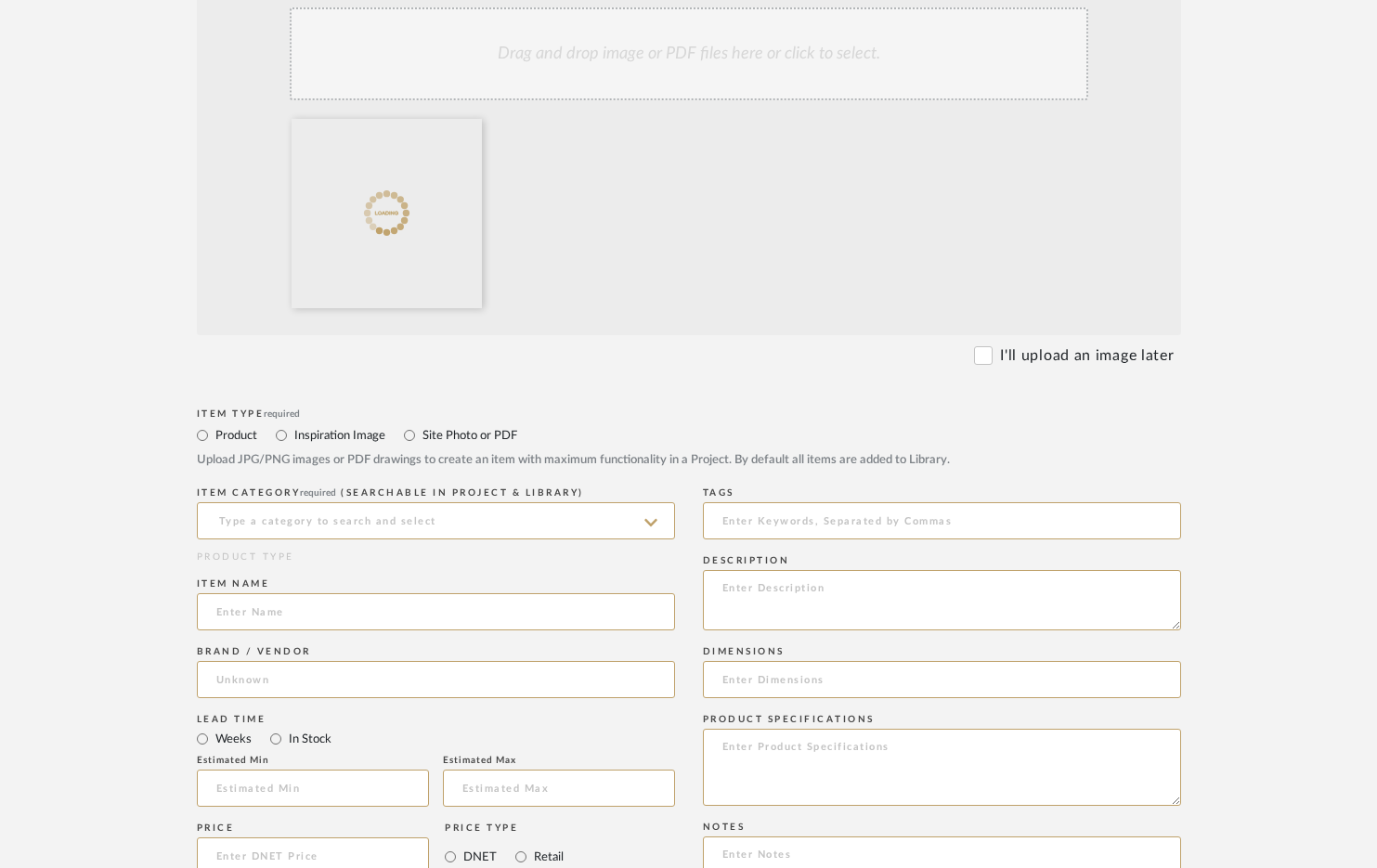
scroll to position [436, 0]
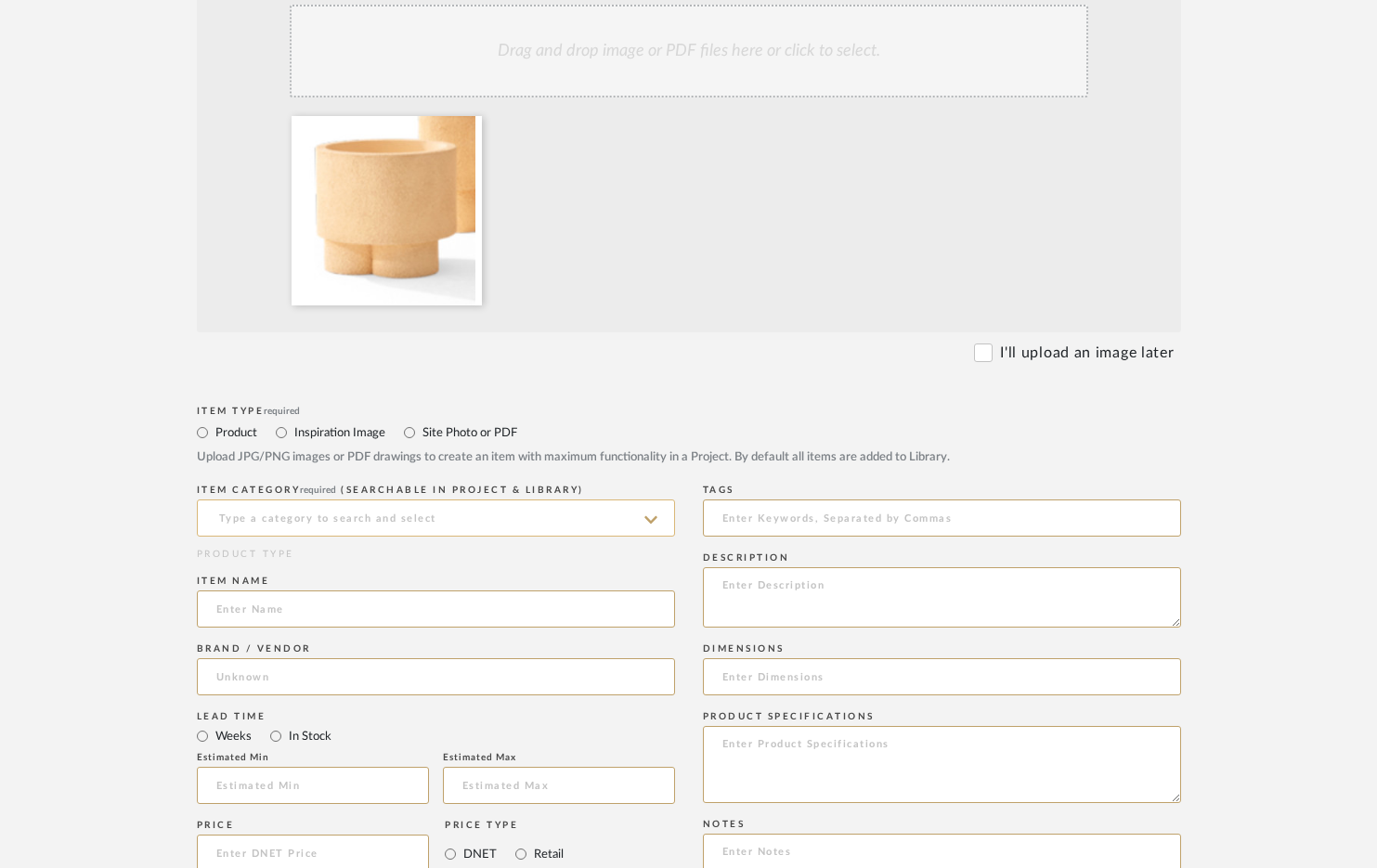
click at [353, 517] on input at bounding box center [435, 518] width 478 height 37
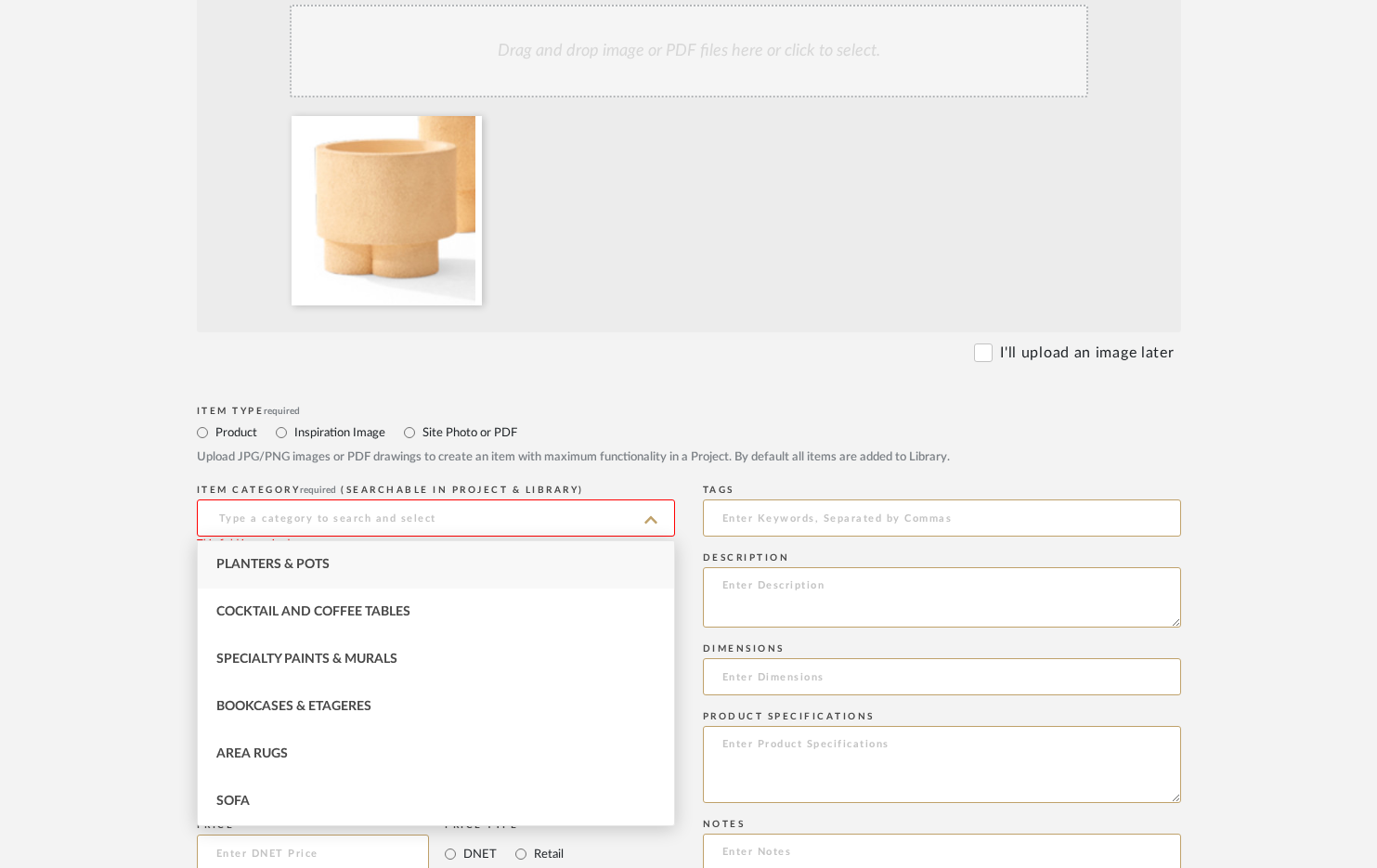
click at [303, 573] on div "Planters & Pots" at bounding box center [435, 565] width 476 height 47
type input "Planters & Pots"
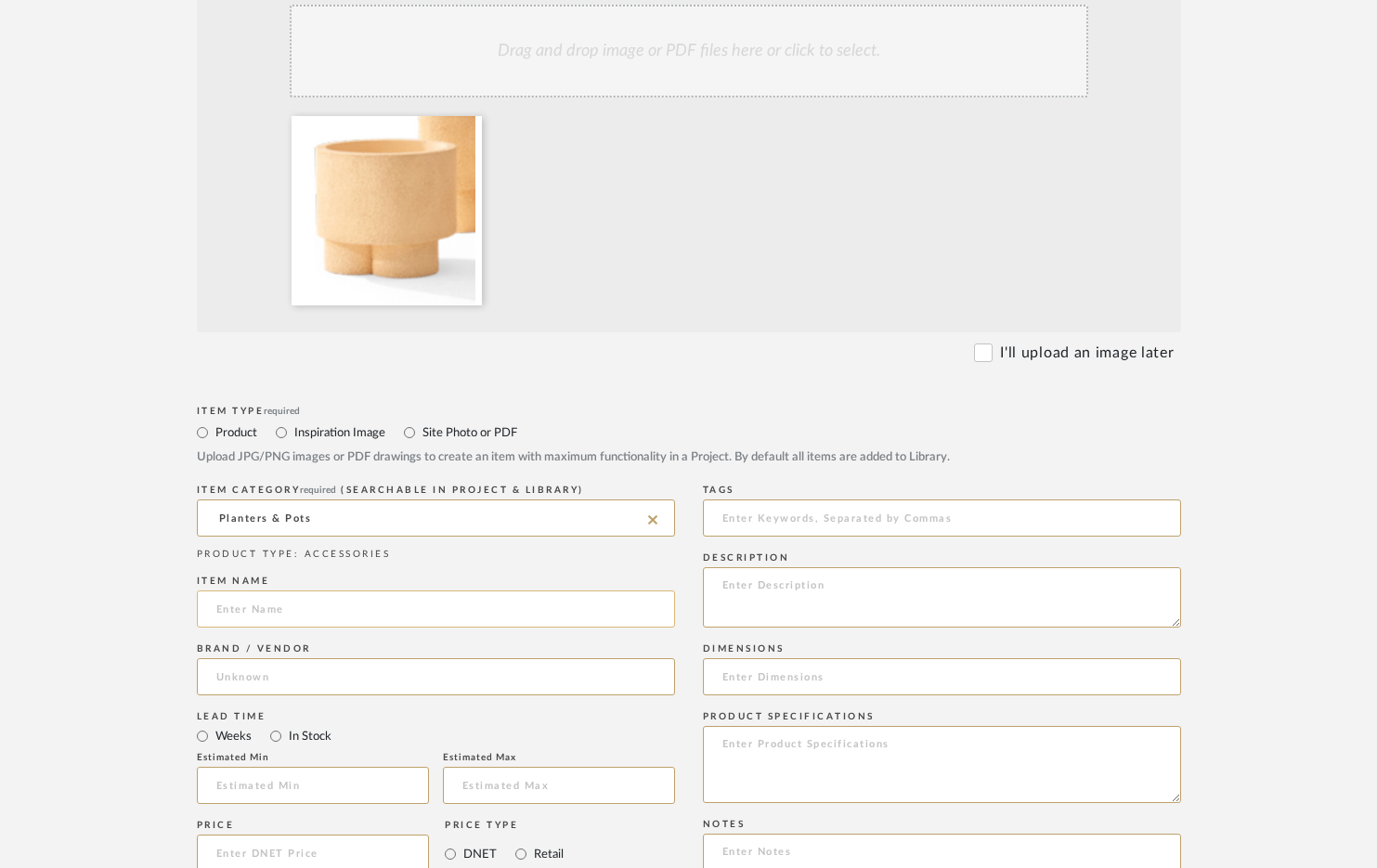
click at [296, 609] on input at bounding box center [435, 608] width 478 height 37
type input "[PERSON_NAME] 31.5""
click at [265, 683] on input at bounding box center [435, 676] width 478 height 37
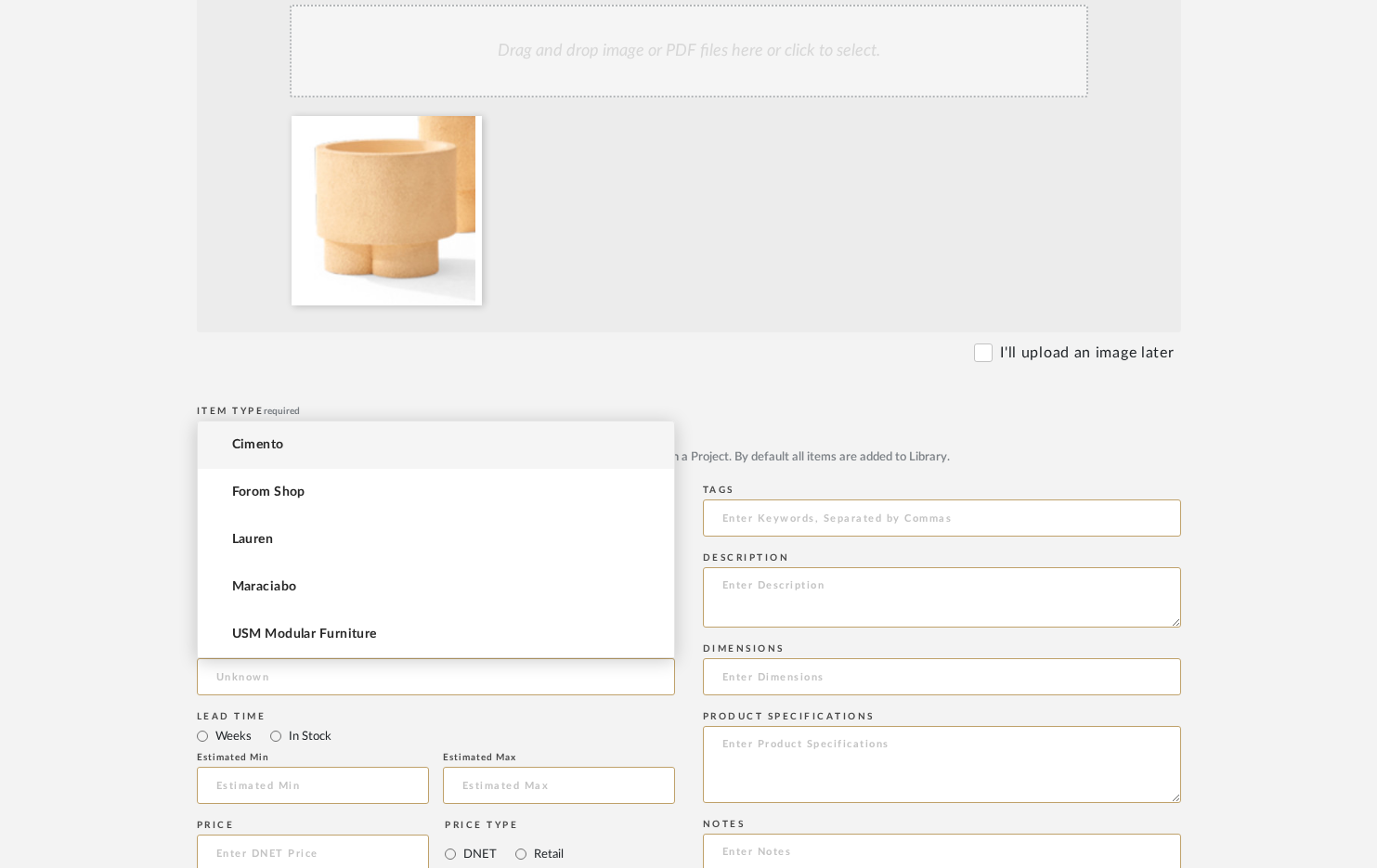
click at [295, 442] on mat-option "Cimento" at bounding box center [435, 445] width 476 height 47
type input "Cimento"
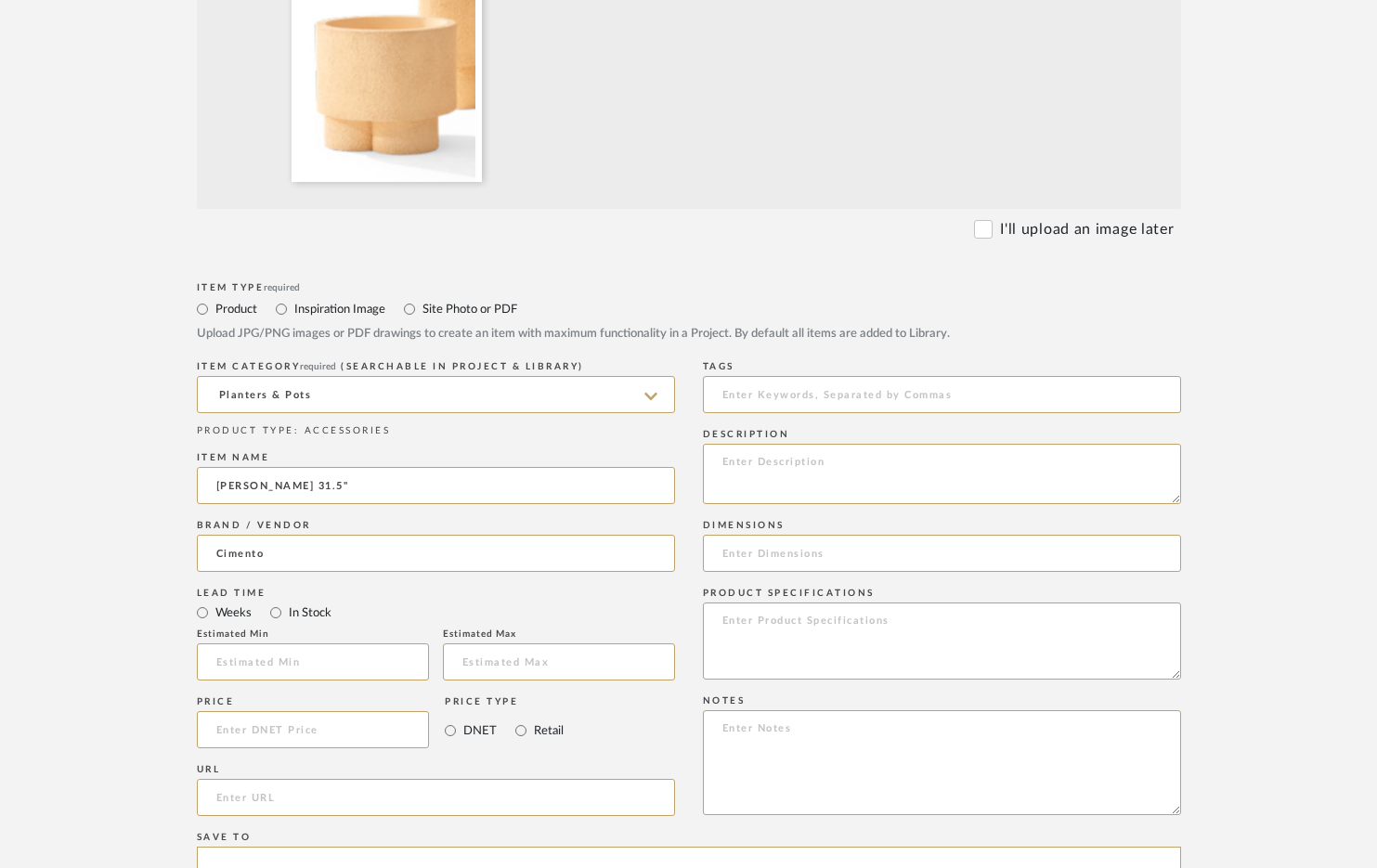
scroll to position [564, 0]
click at [291, 724] on input at bounding box center [313, 725] width 233 height 37
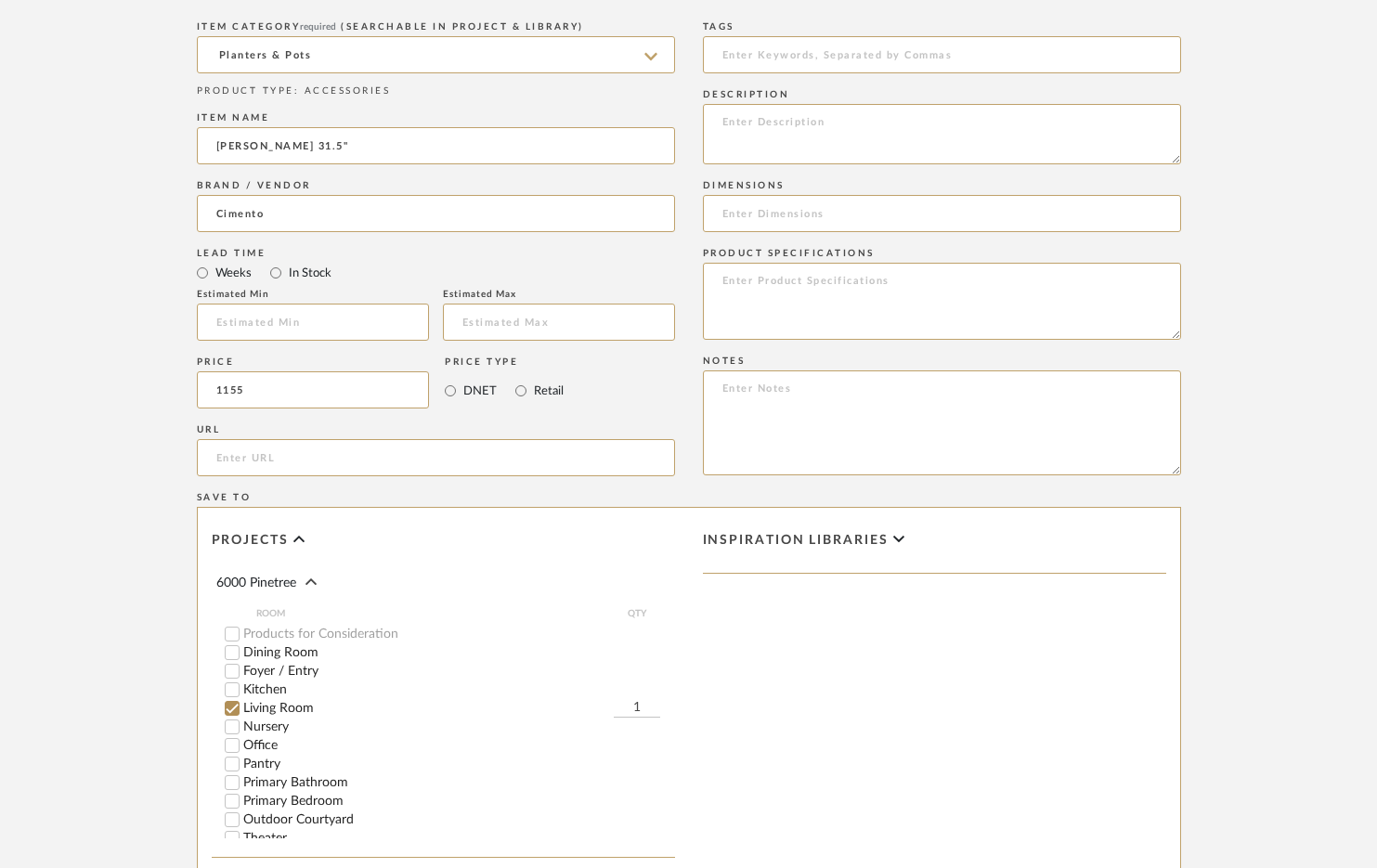
scroll to position [1186, 0]
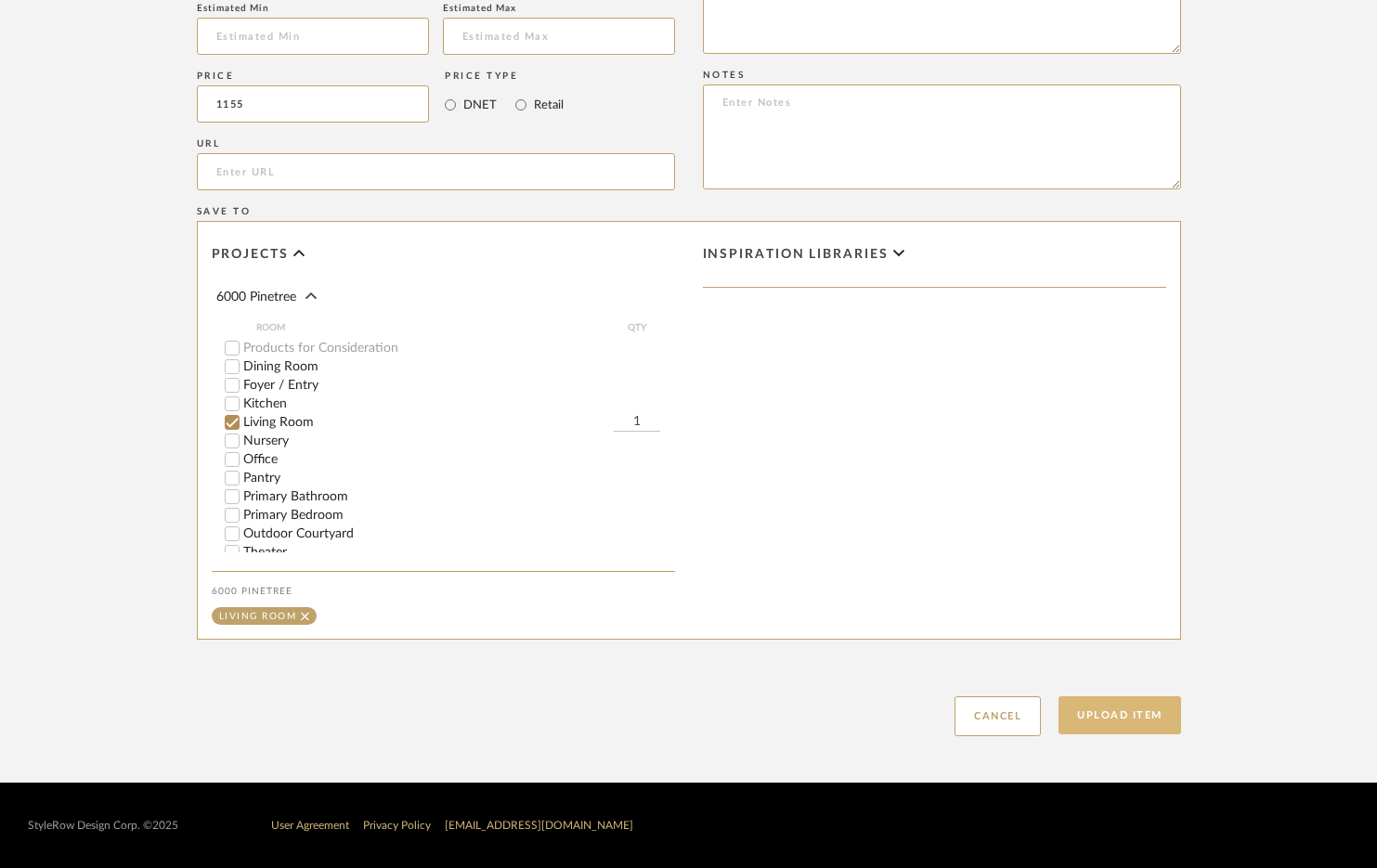
type input "$1,155.00"
click at [1128, 715] on button "Upload Item" at bounding box center [1120, 715] width 123 height 38
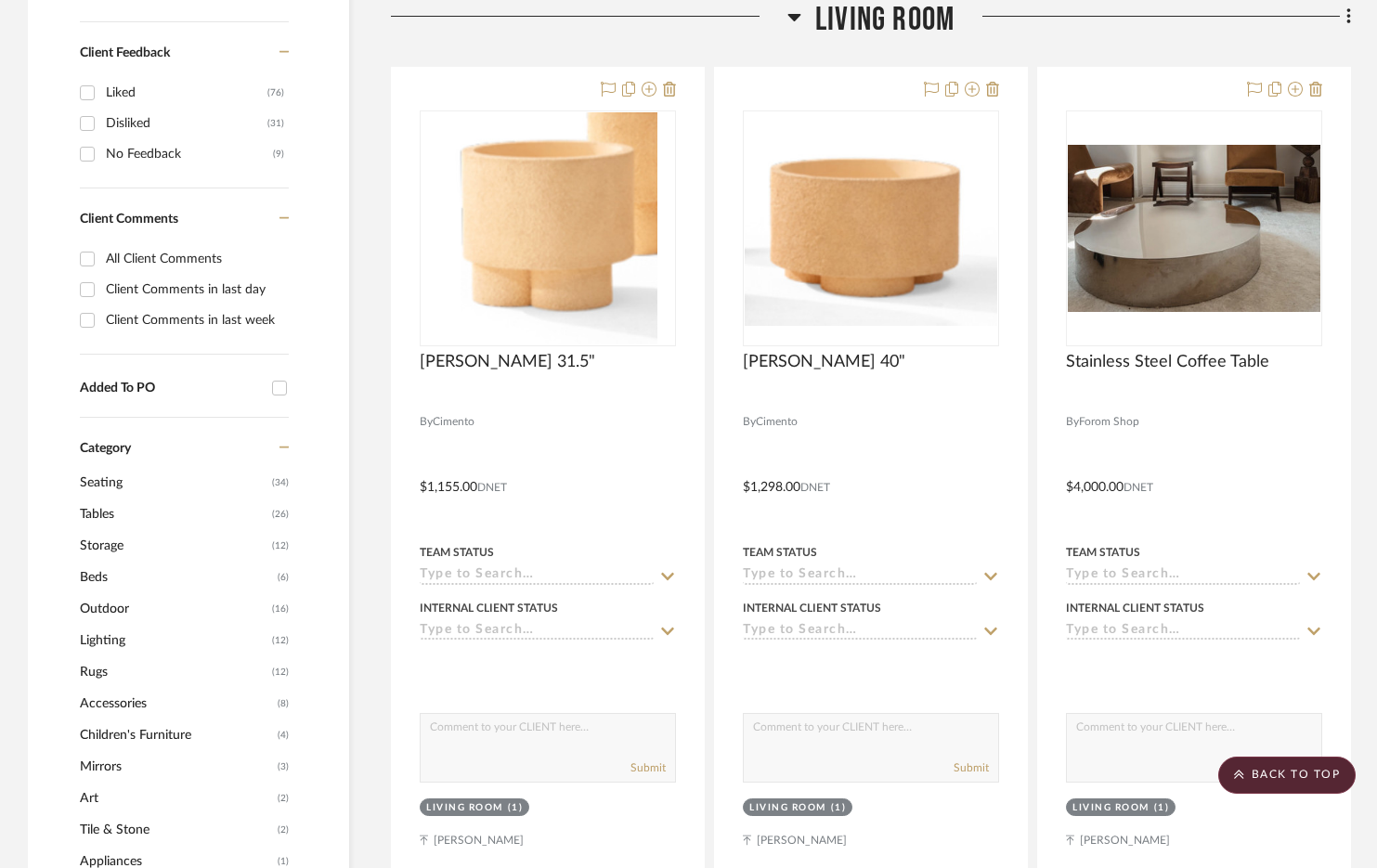
scroll to position [763, 0]
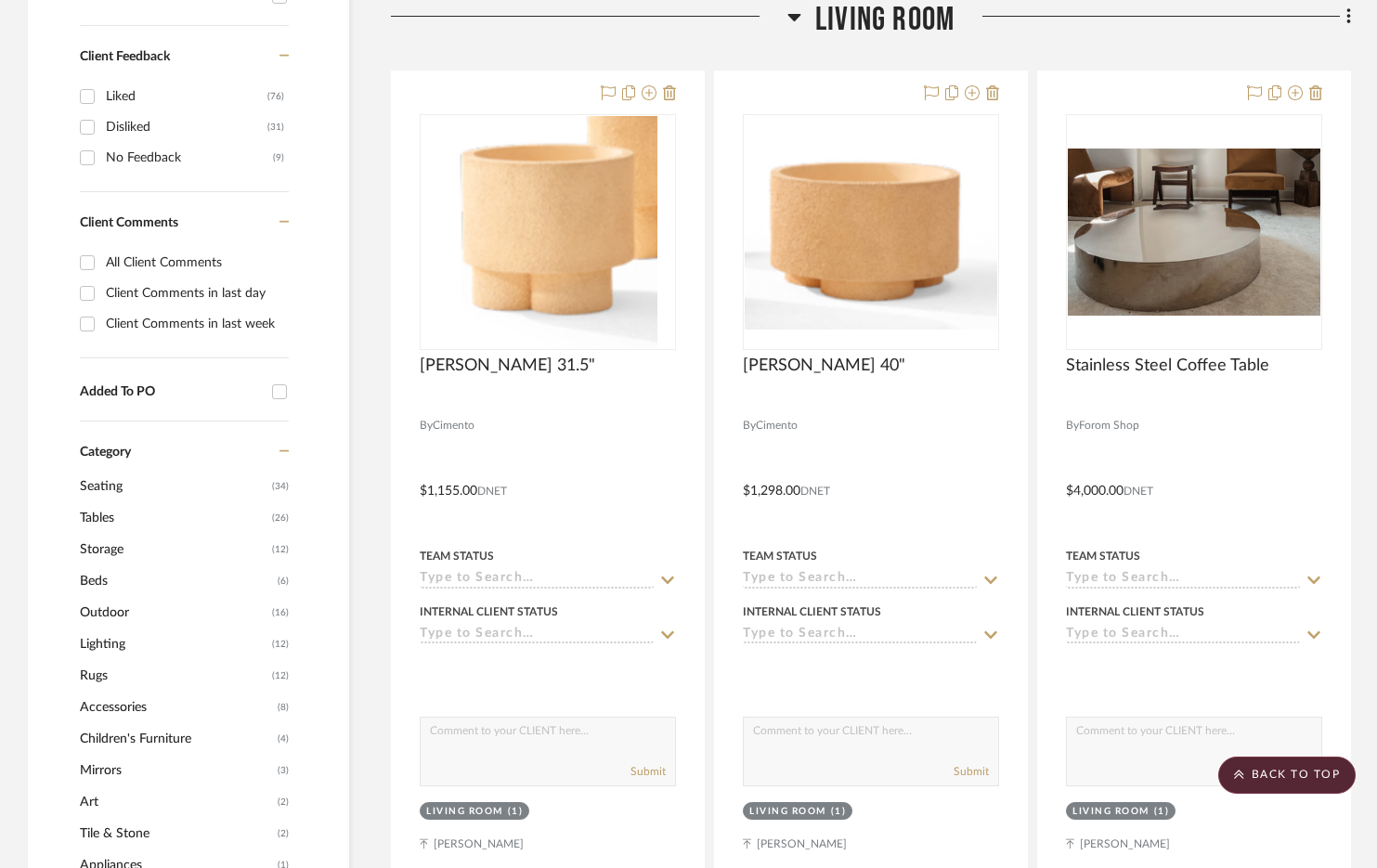
click at [1350, 16] on icon at bounding box center [1349, 17] width 6 height 21
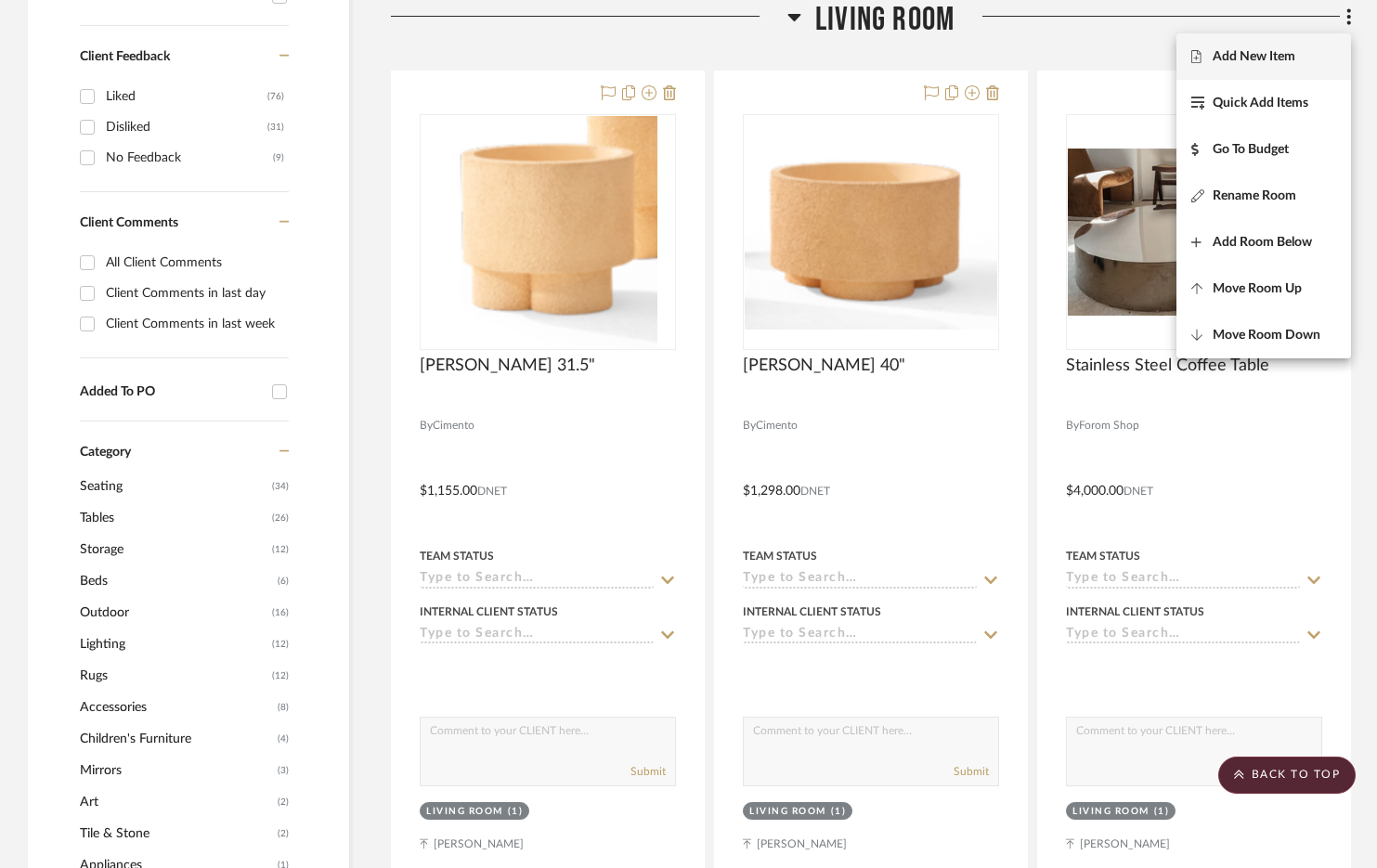
click at [1307, 62] on span "Add New Item" at bounding box center [1263, 57] width 144 height 16
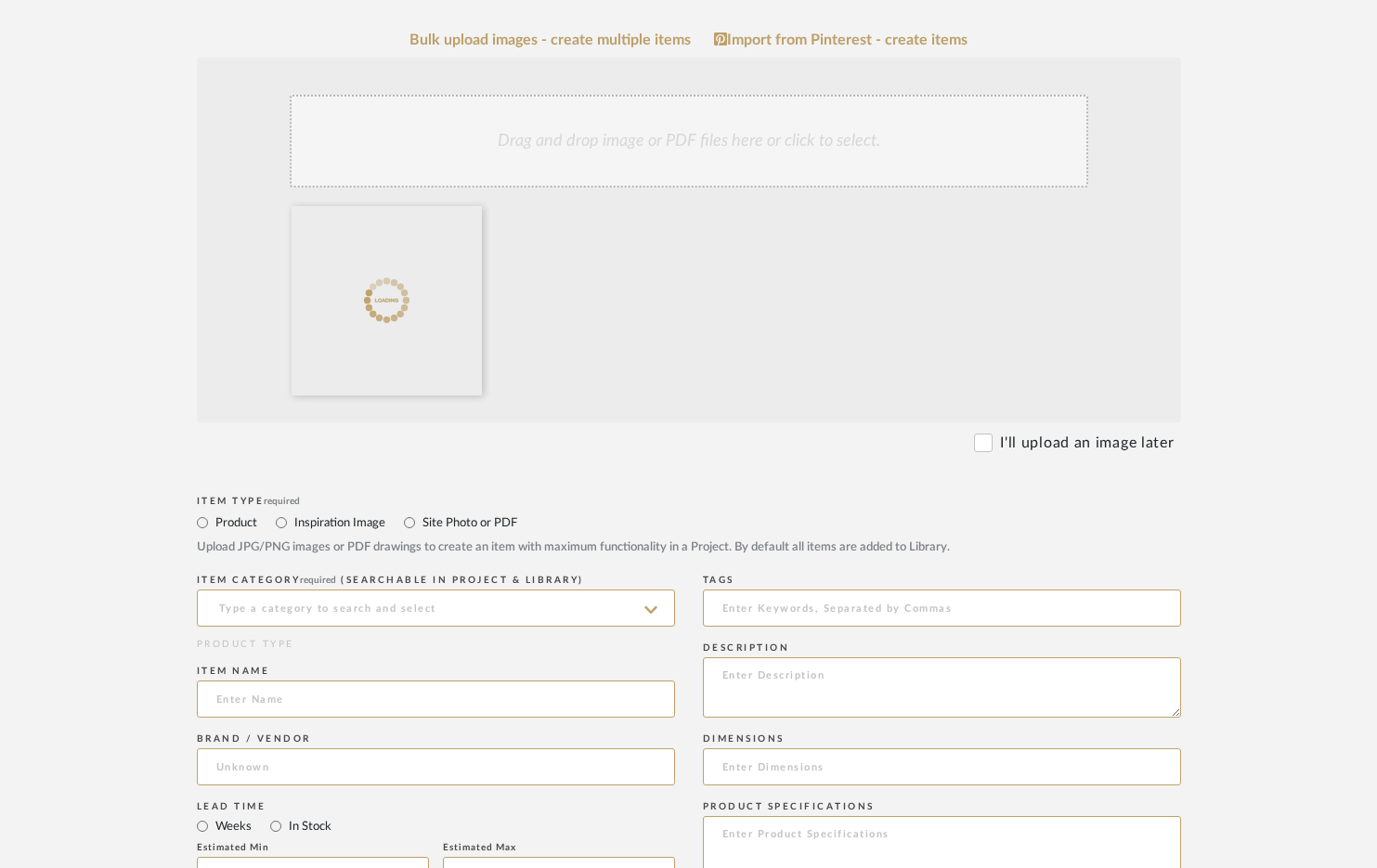
scroll to position [425, 0]
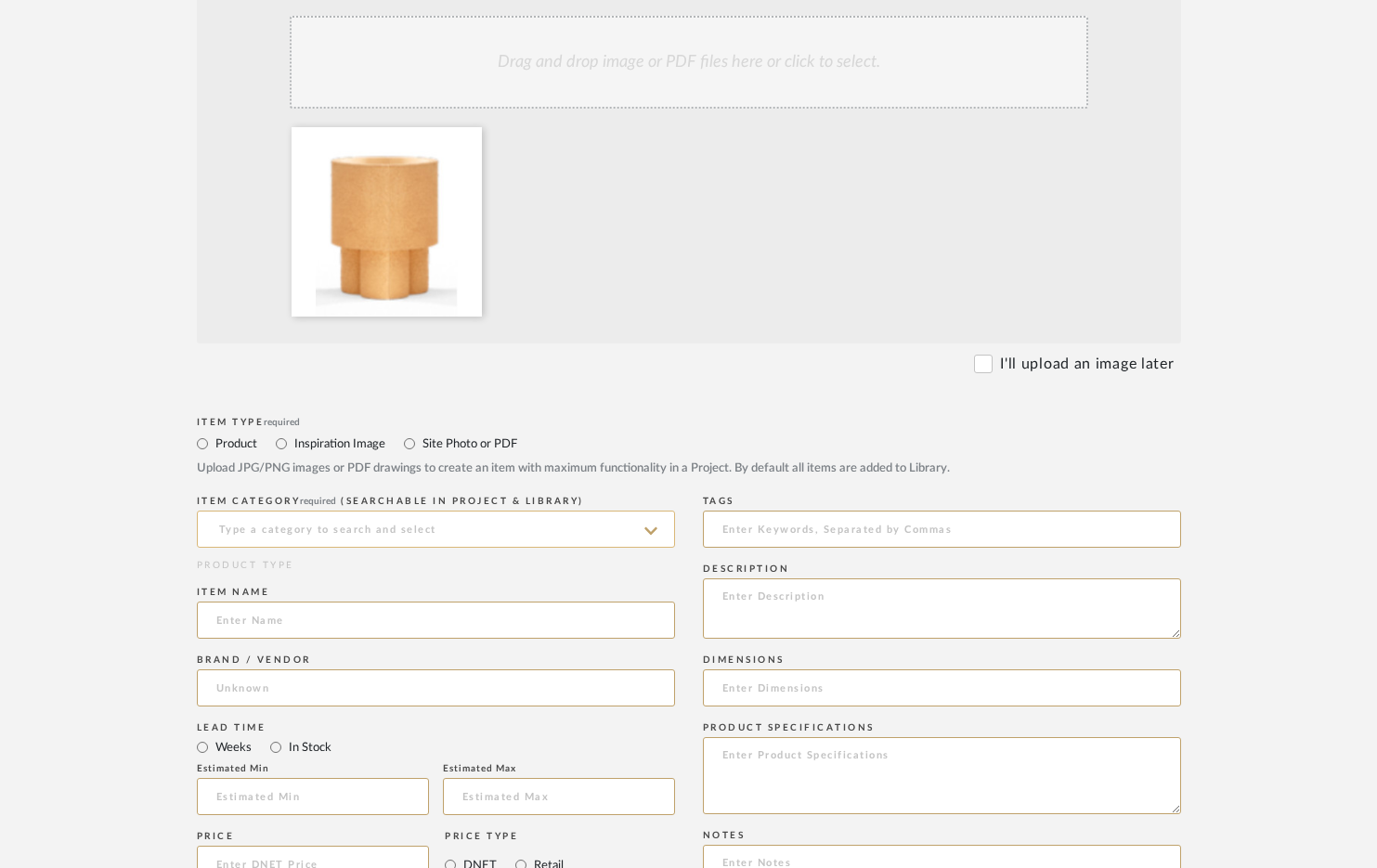
click at [399, 534] on input at bounding box center [435, 529] width 478 height 37
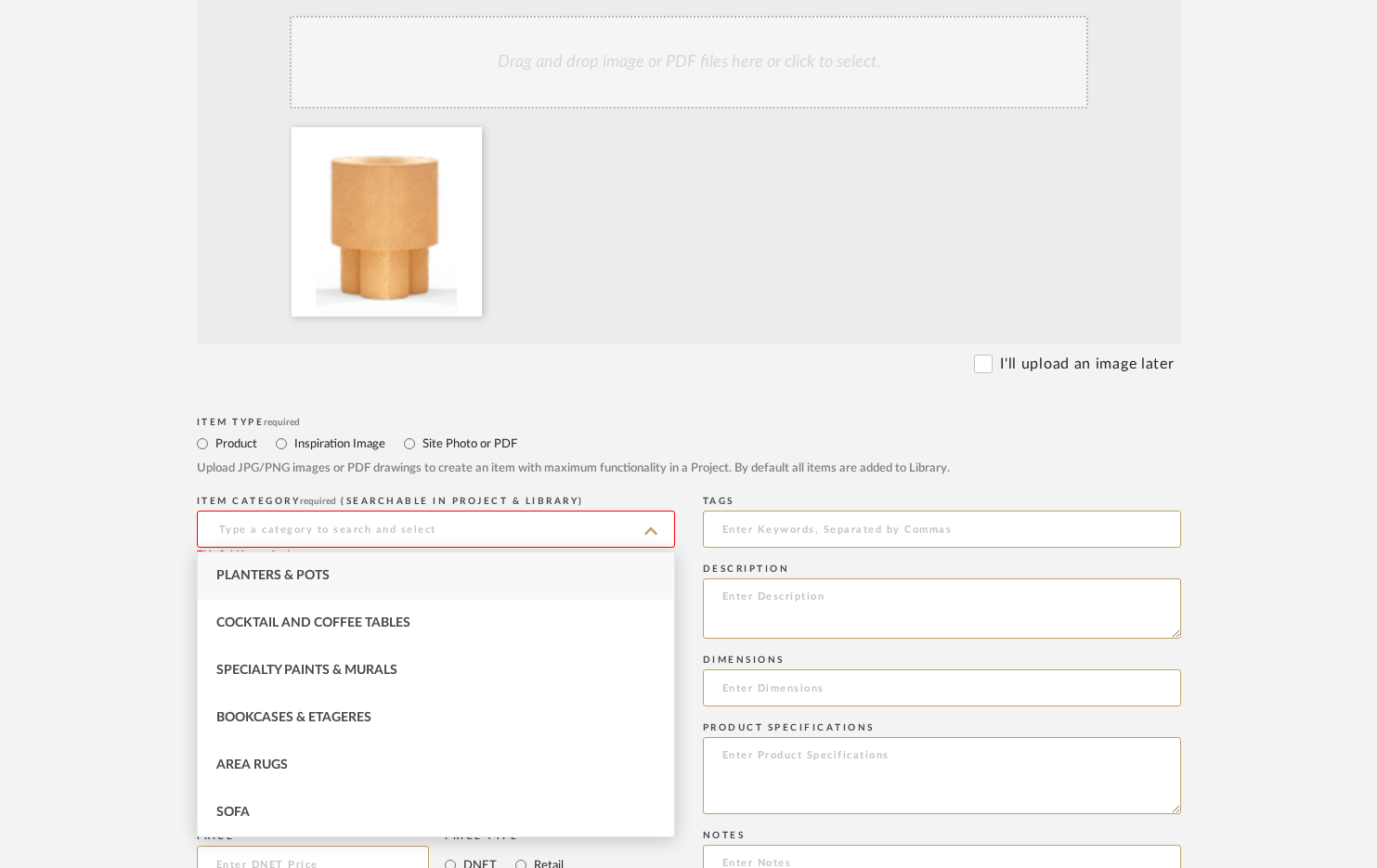
click at [339, 580] on div "Planters & Pots" at bounding box center [435, 576] width 476 height 47
type input "Planters & Pots"
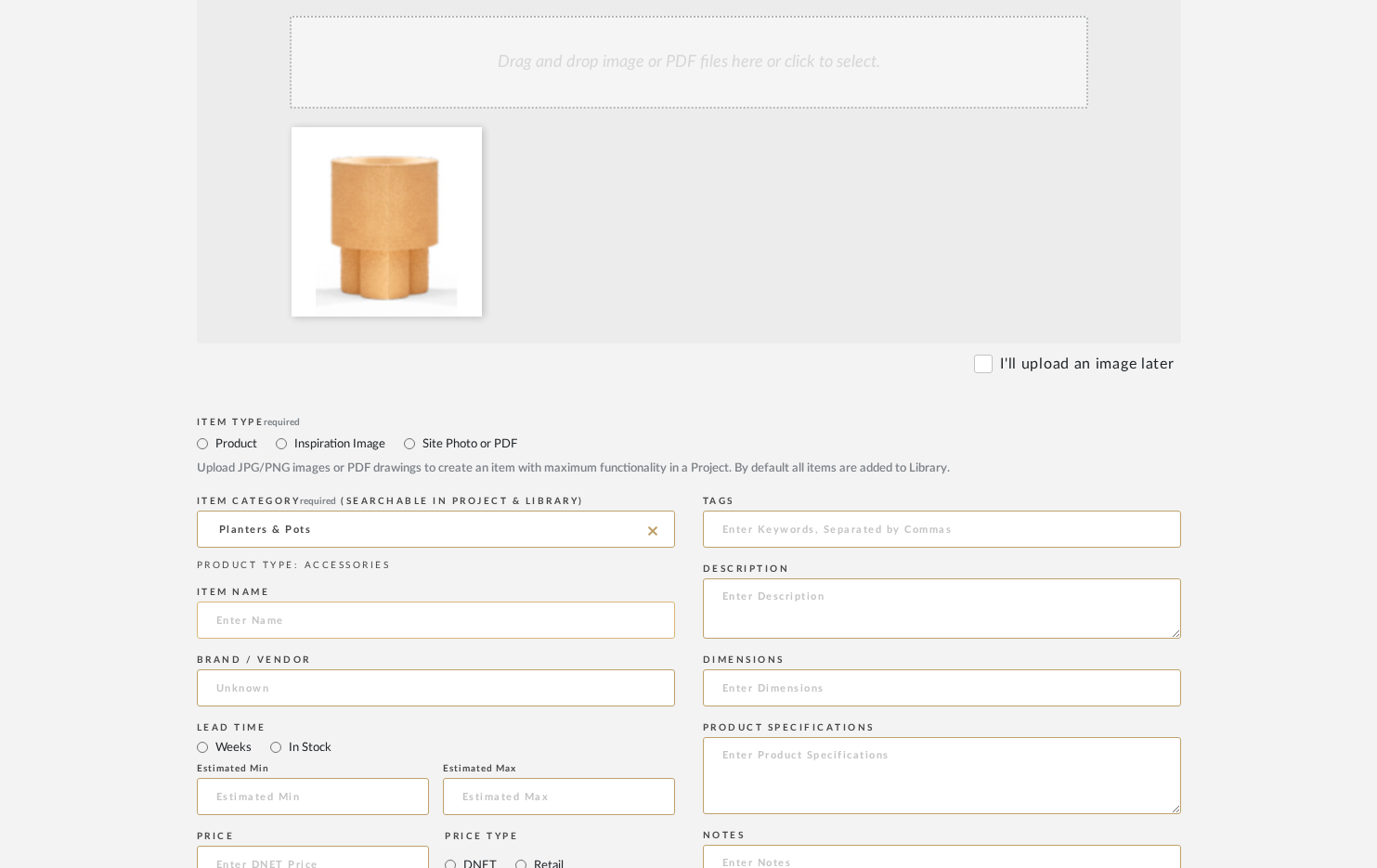
click at [332, 628] on input at bounding box center [435, 620] width 478 height 37
type input "[PERSON_NAME] 24""
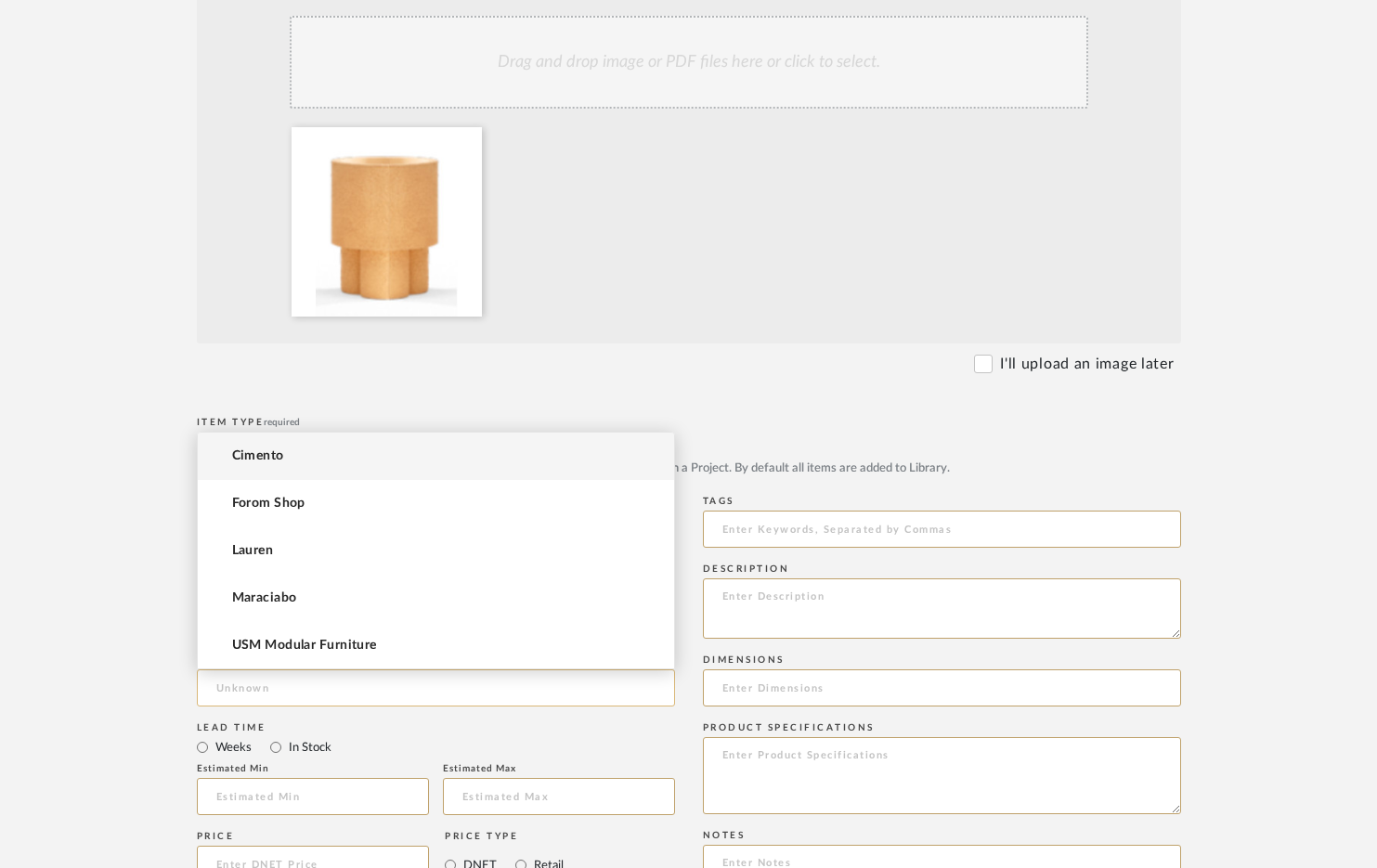
click at [285, 679] on input at bounding box center [435, 688] width 478 height 37
click at [307, 456] on mat-option "Cimento" at bounding box center [435, 456] width 476 height 47
type input "Cimento"
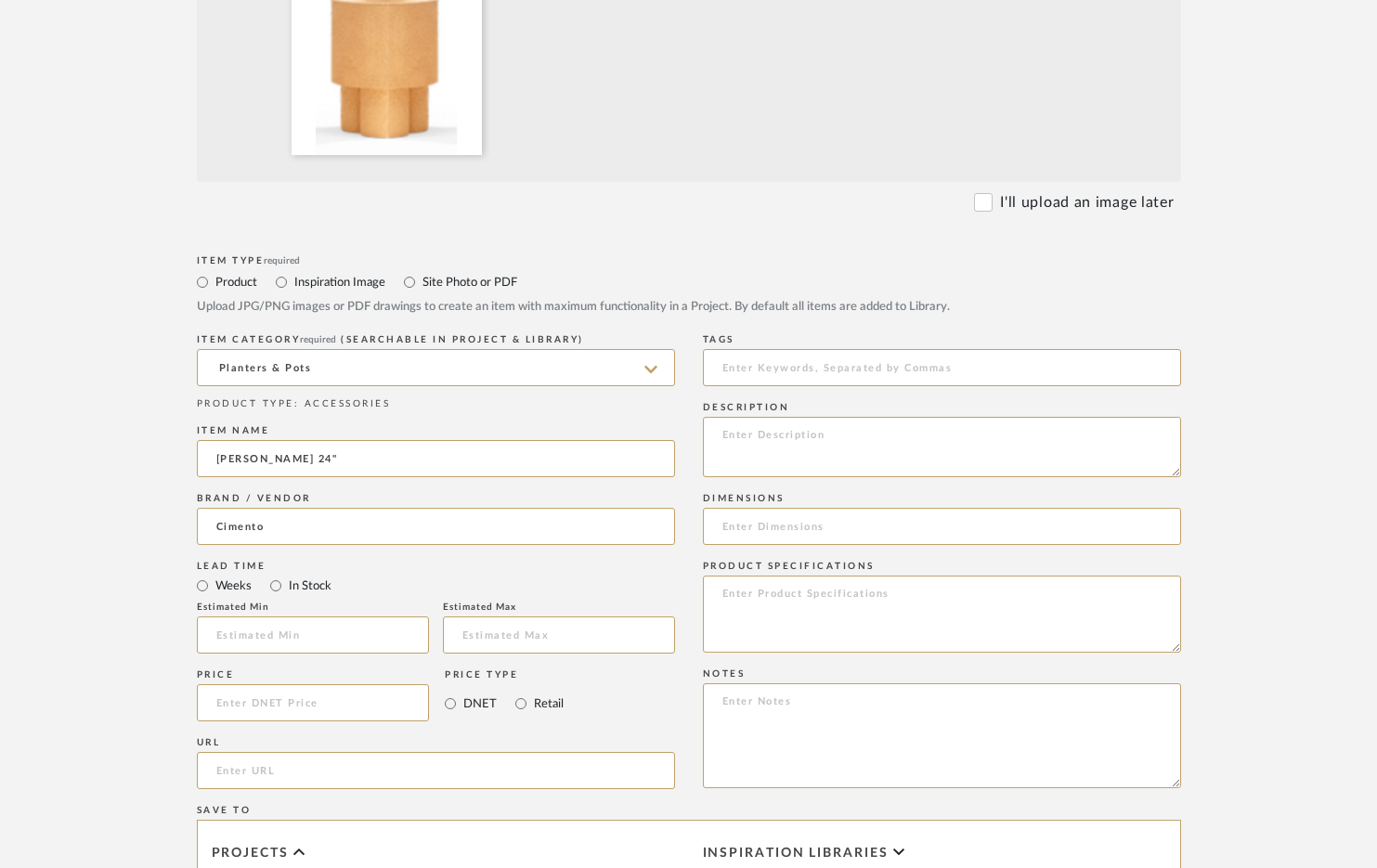
scroll to position [615, 0]
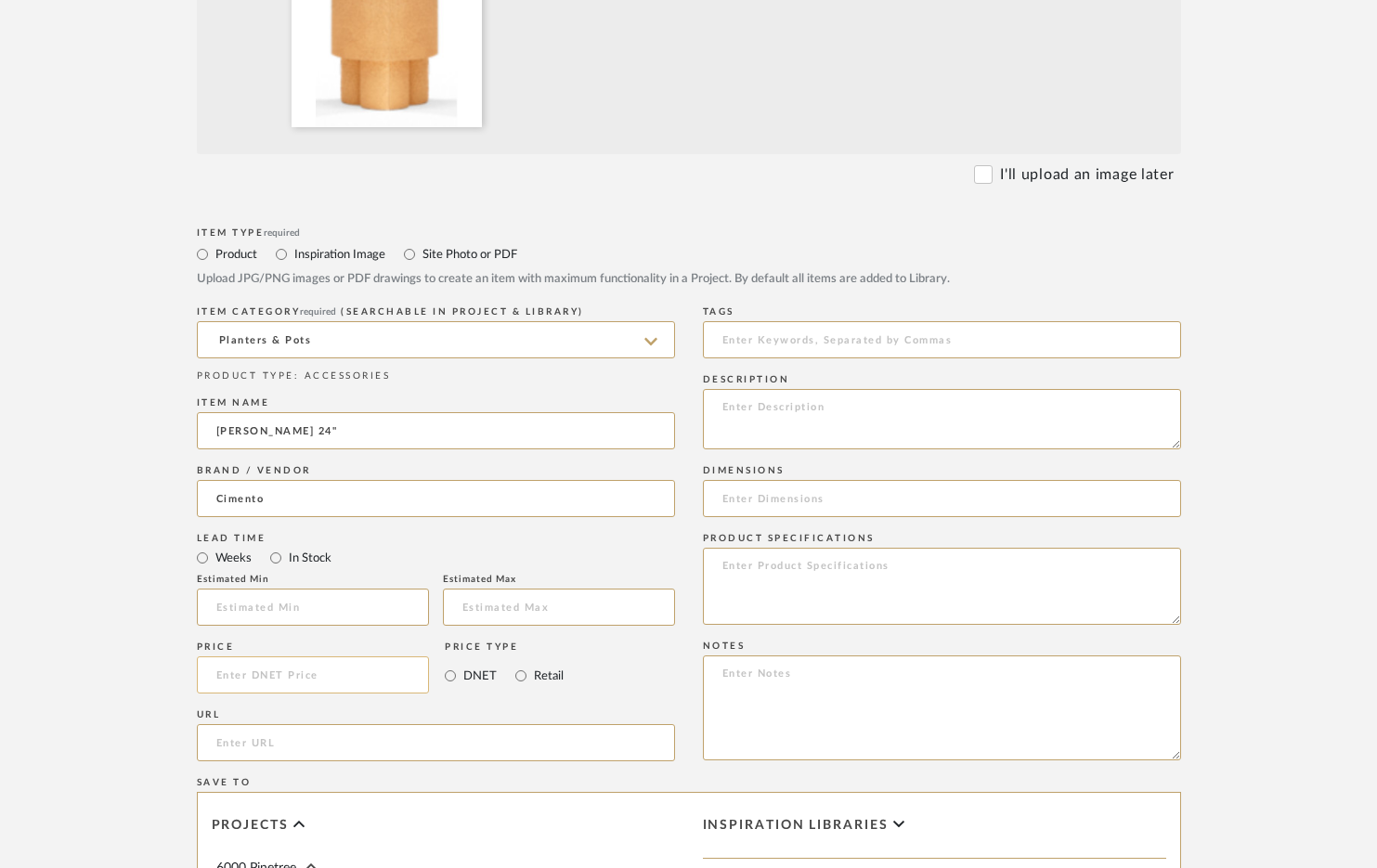
click at [286, 682] on input at bounding box center [313, 674] width 233 height 37
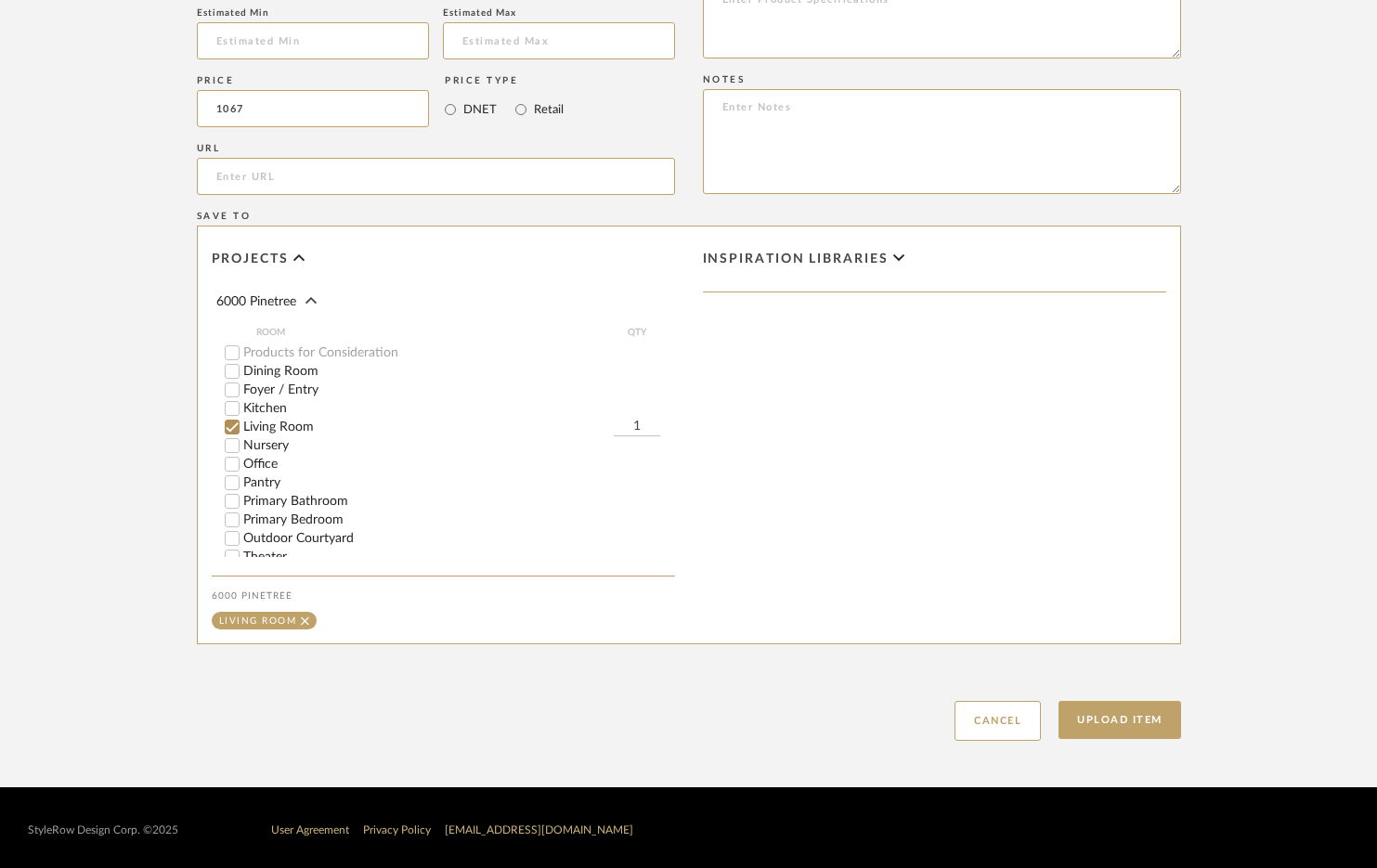
scroll to position [1186, 0]
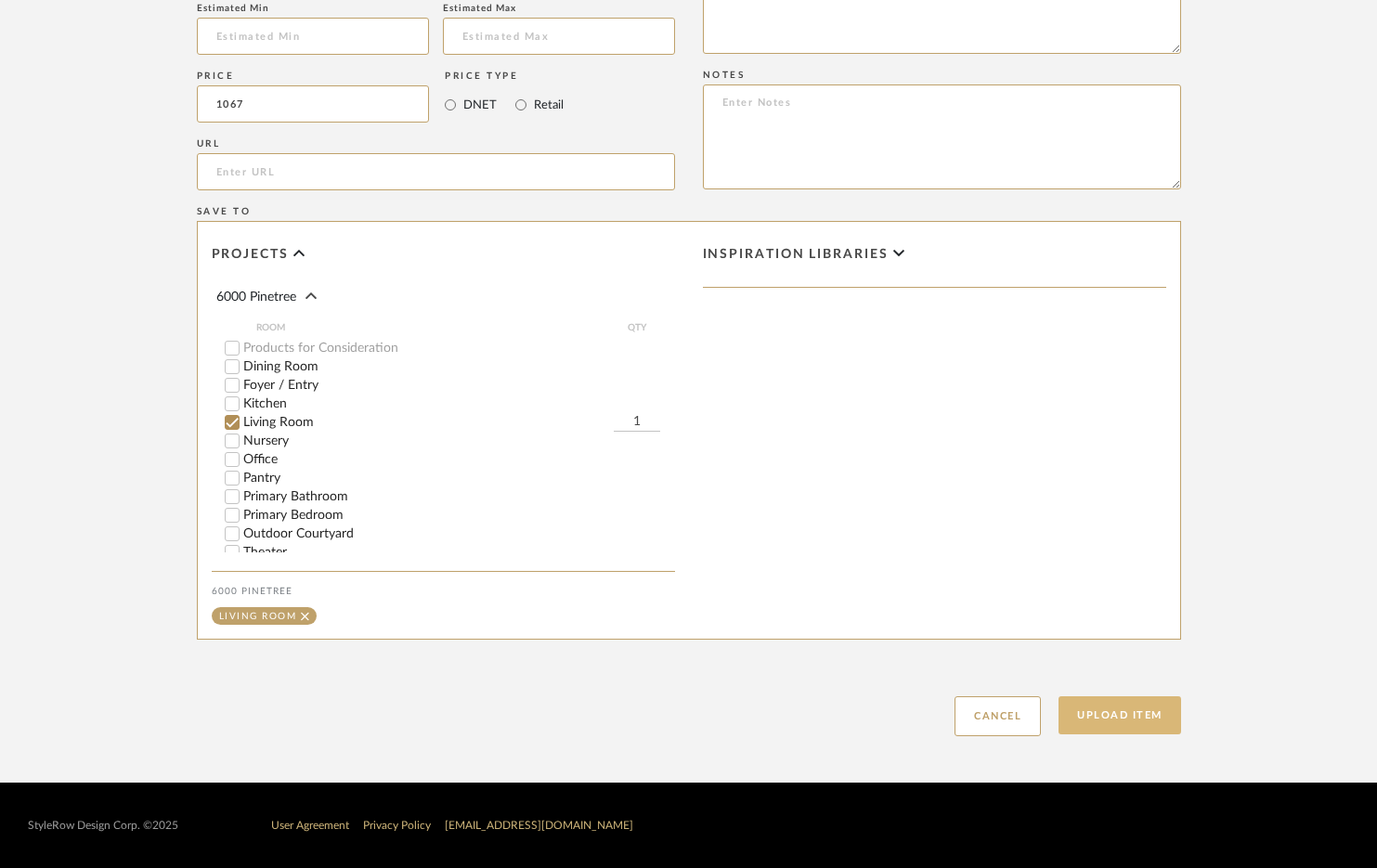
type input "$1,067.00"
click at [1110, 707] on button "Upload Item" at bounding box center [1120, 715] width 123 height 38
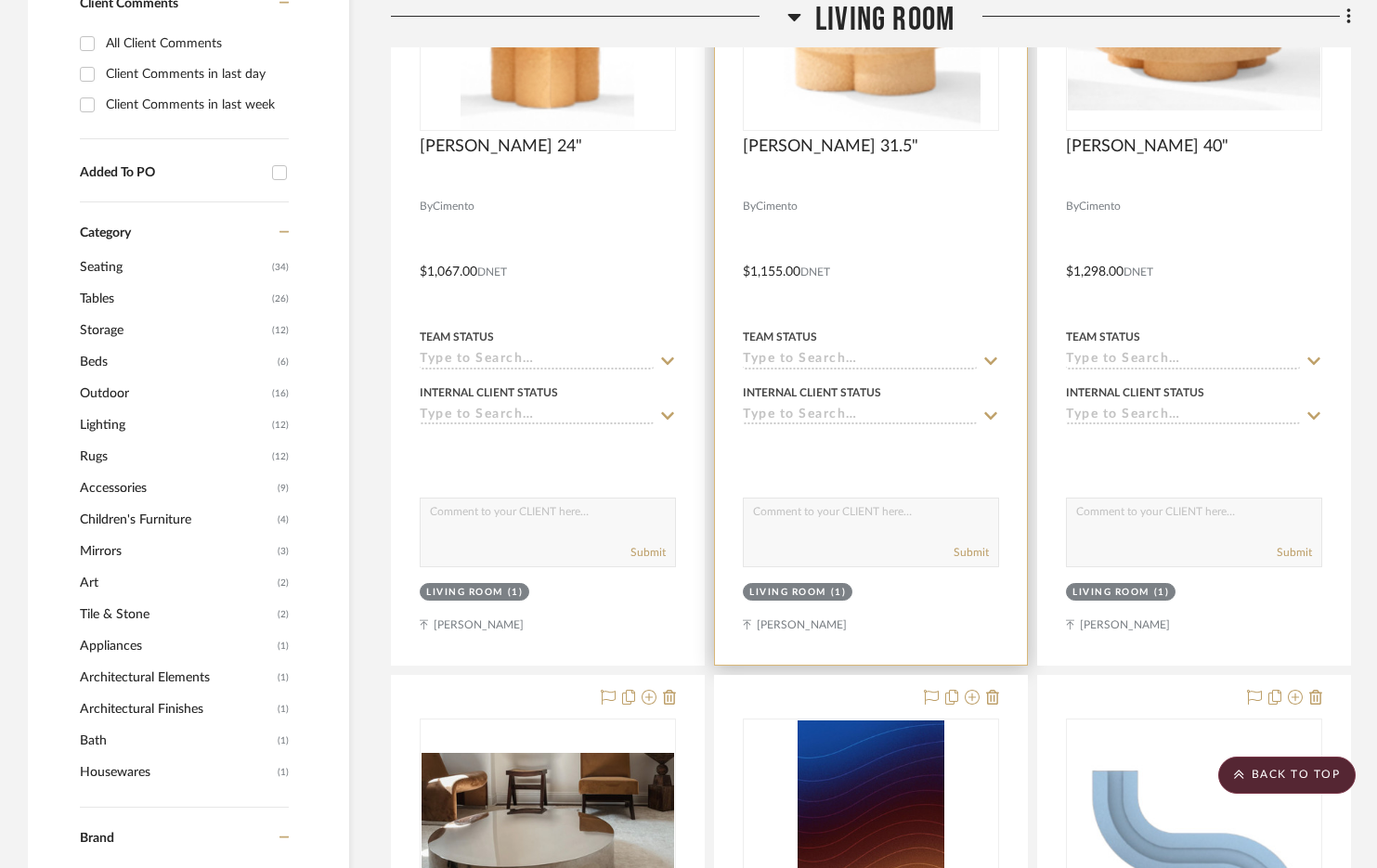
scroll to position [817, 0]
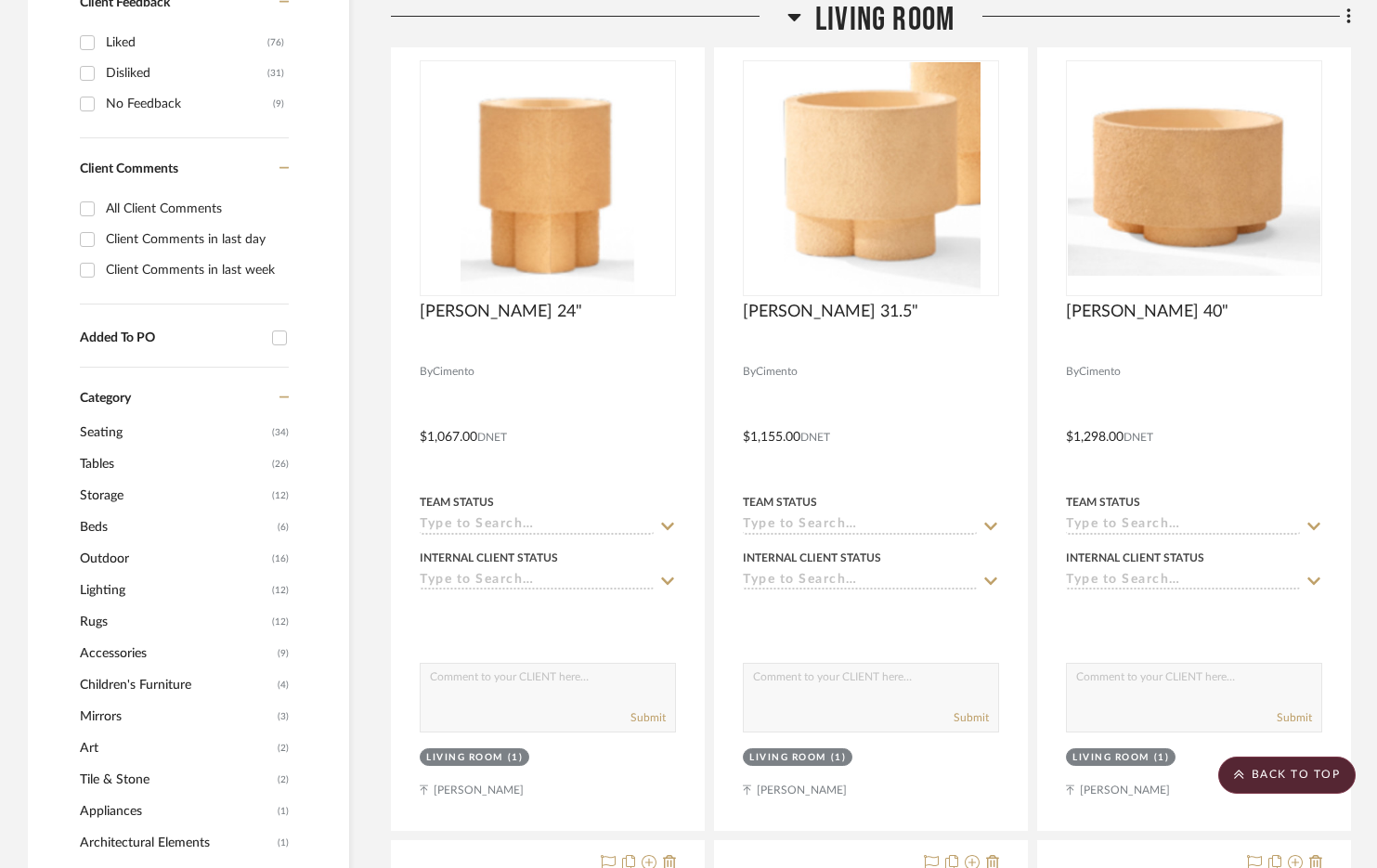
click at [901, 11] on span "Living Room" at bounding box center [884, 20] width 139 height 40
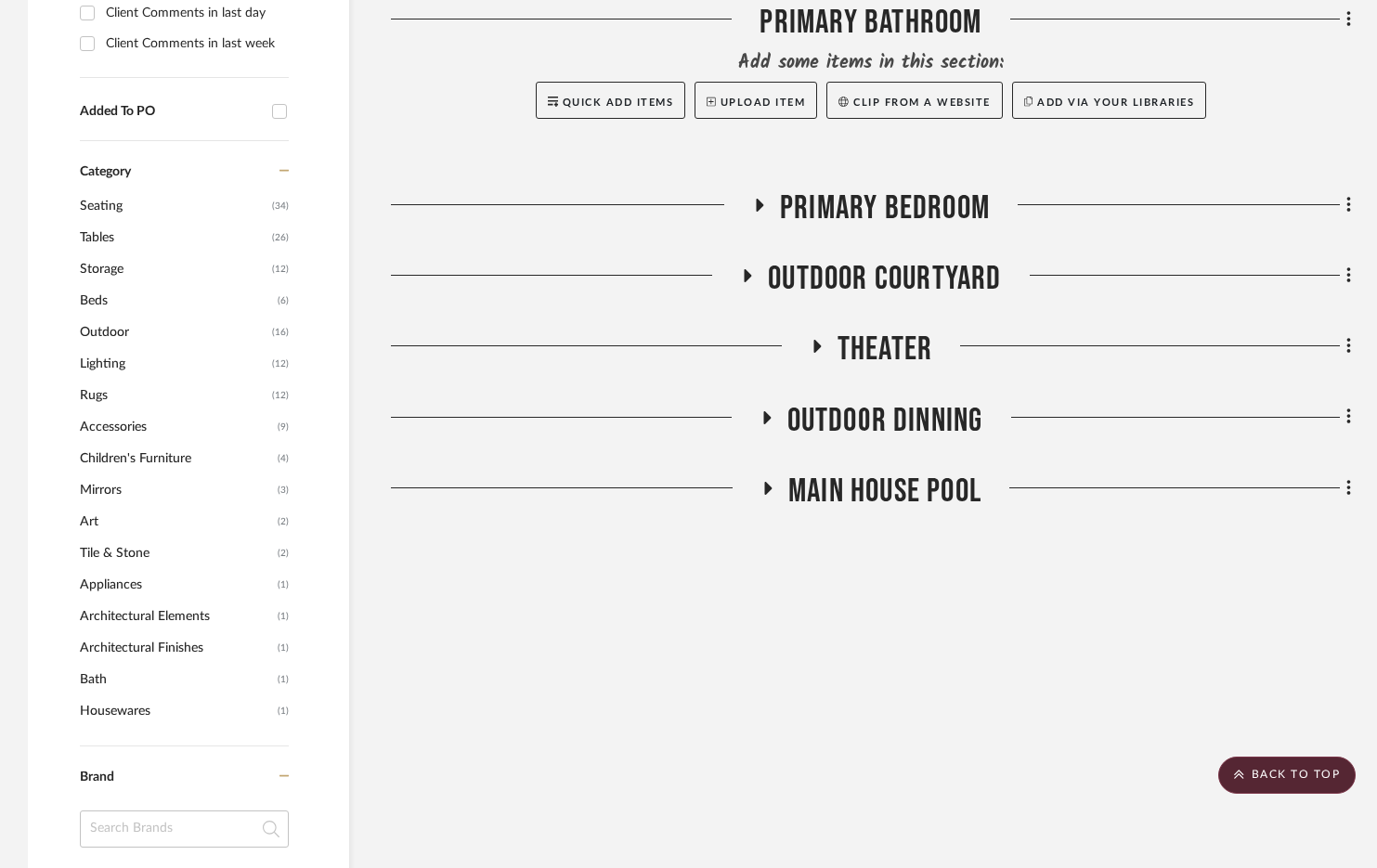
scroll to position [201, 0]
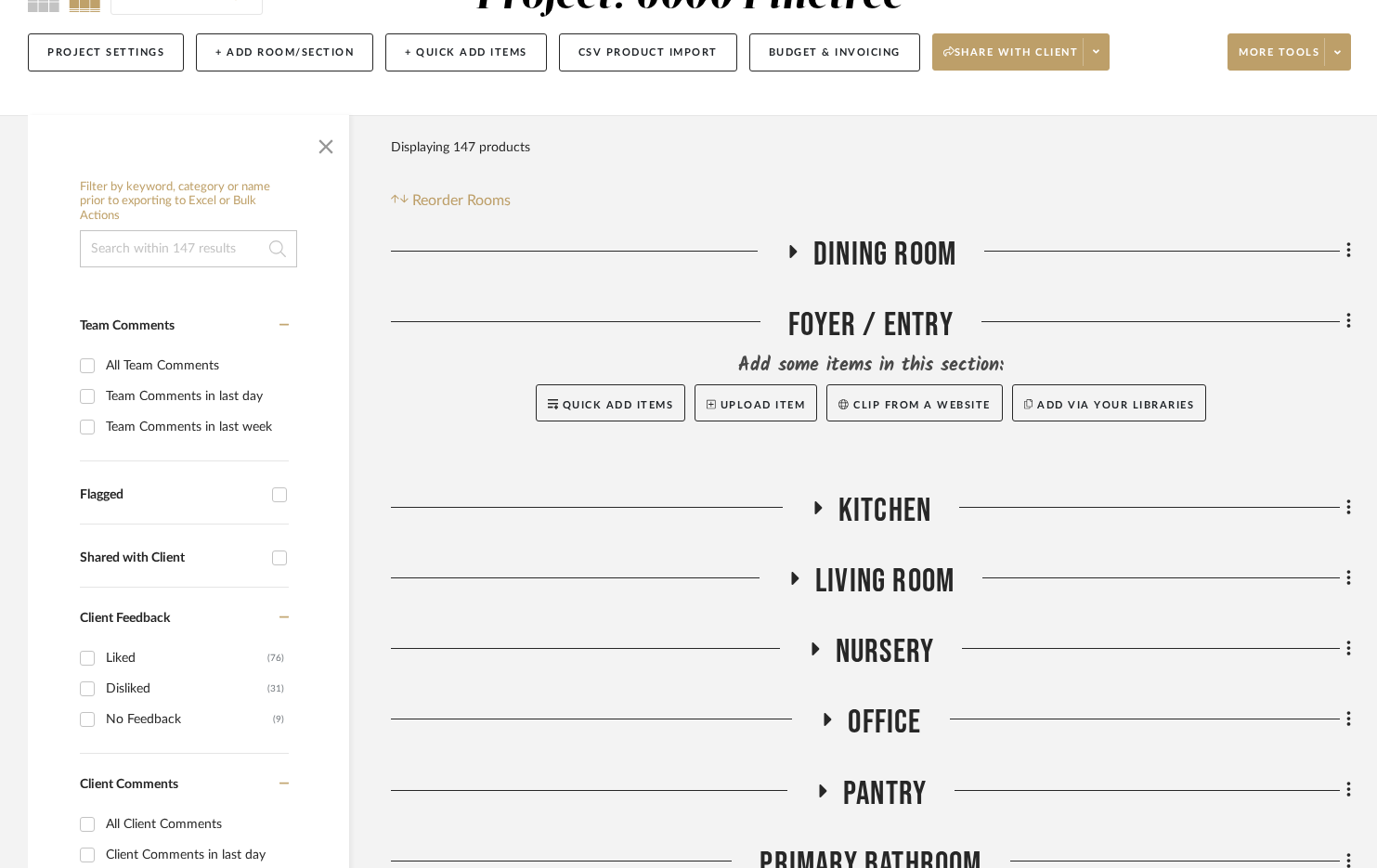
click at [911, 582] on span "Living Room" at bounding box center [884, 582] width 139 height 40
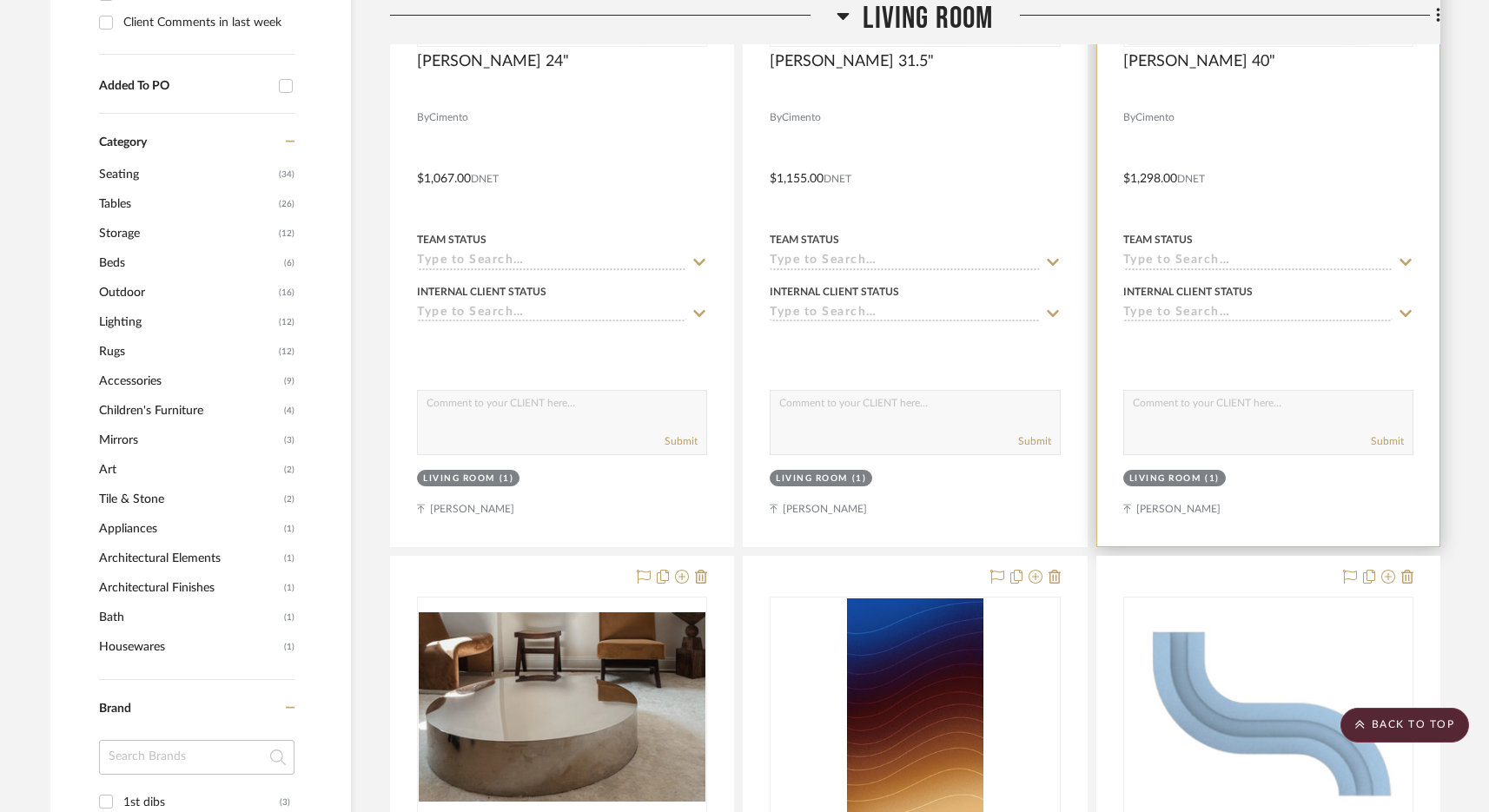
scroll to position [1471, 0]
